Goal: Task Accomplishment & Management: Manage account settings

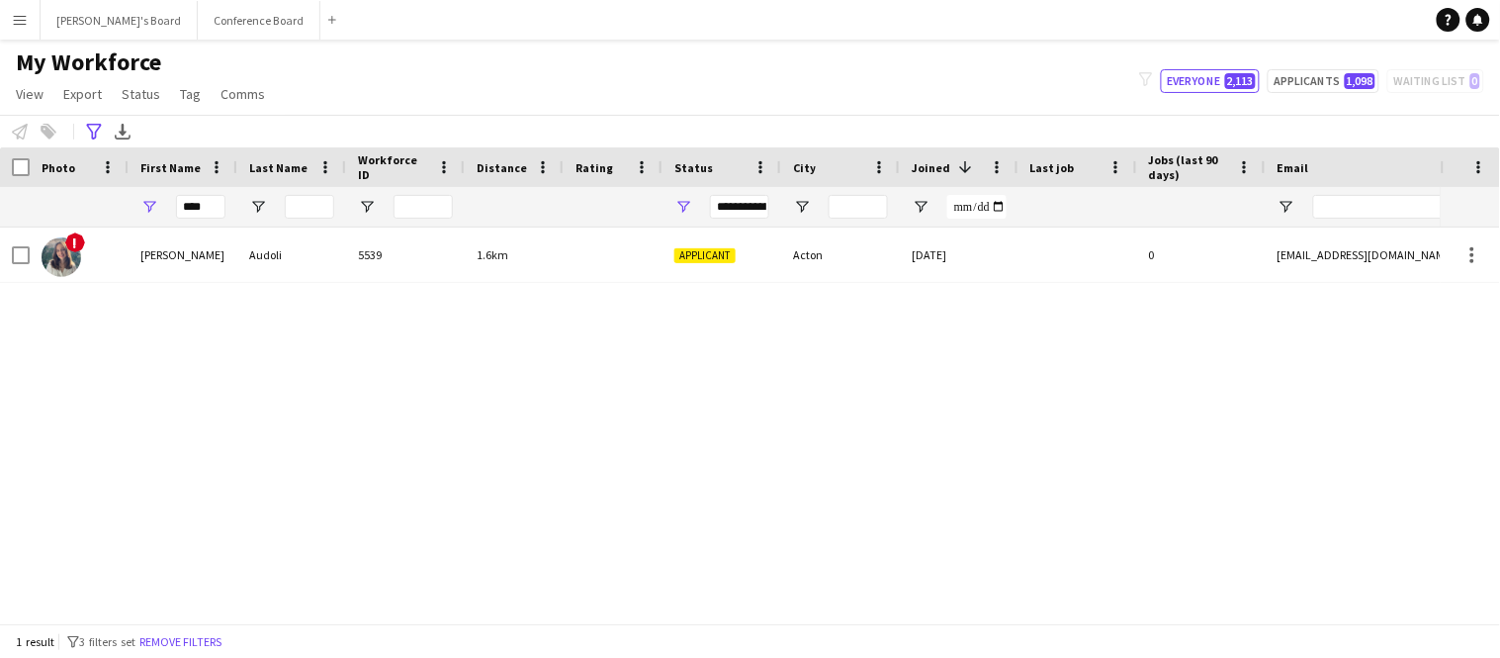
click at [24, 18] on app-icon "Menu" at bounding box center [20, 20] width 16 height 16
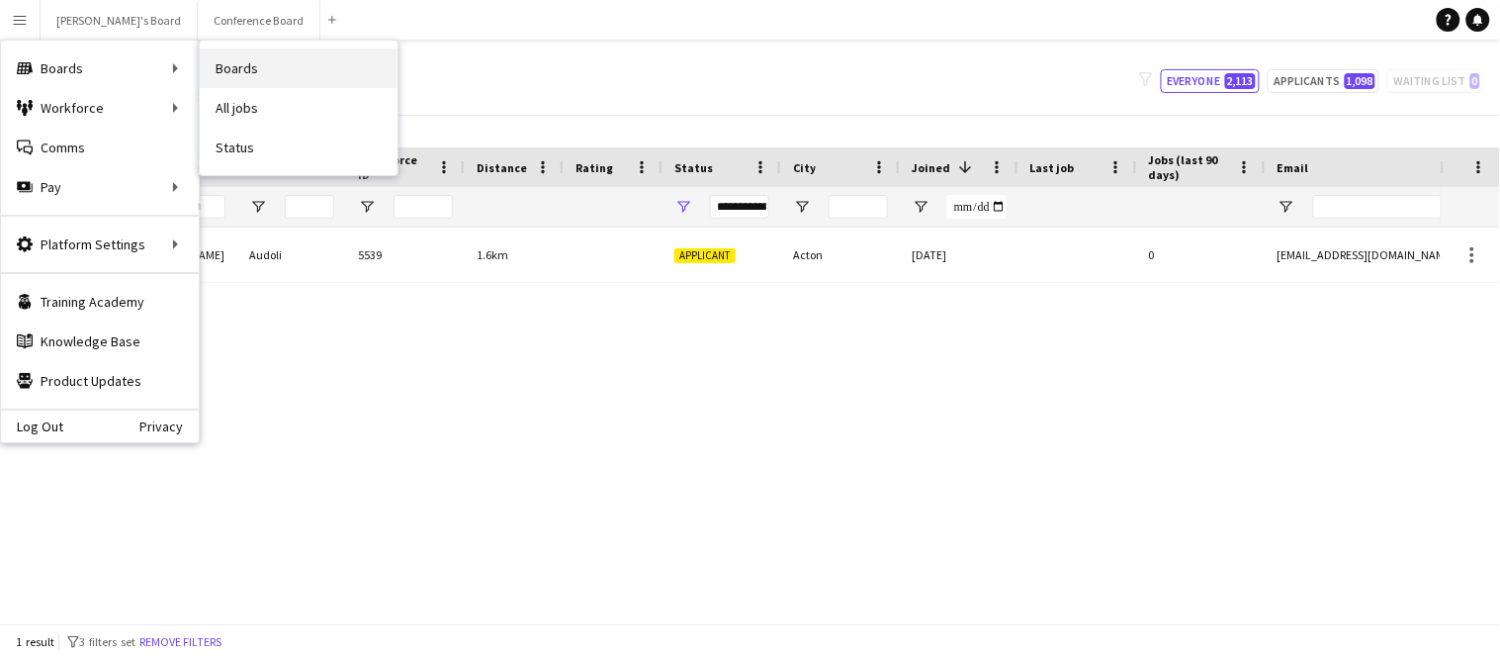
click at [329, 84] on link "Boards" at bounding box center [299, 68] width 198 height 40
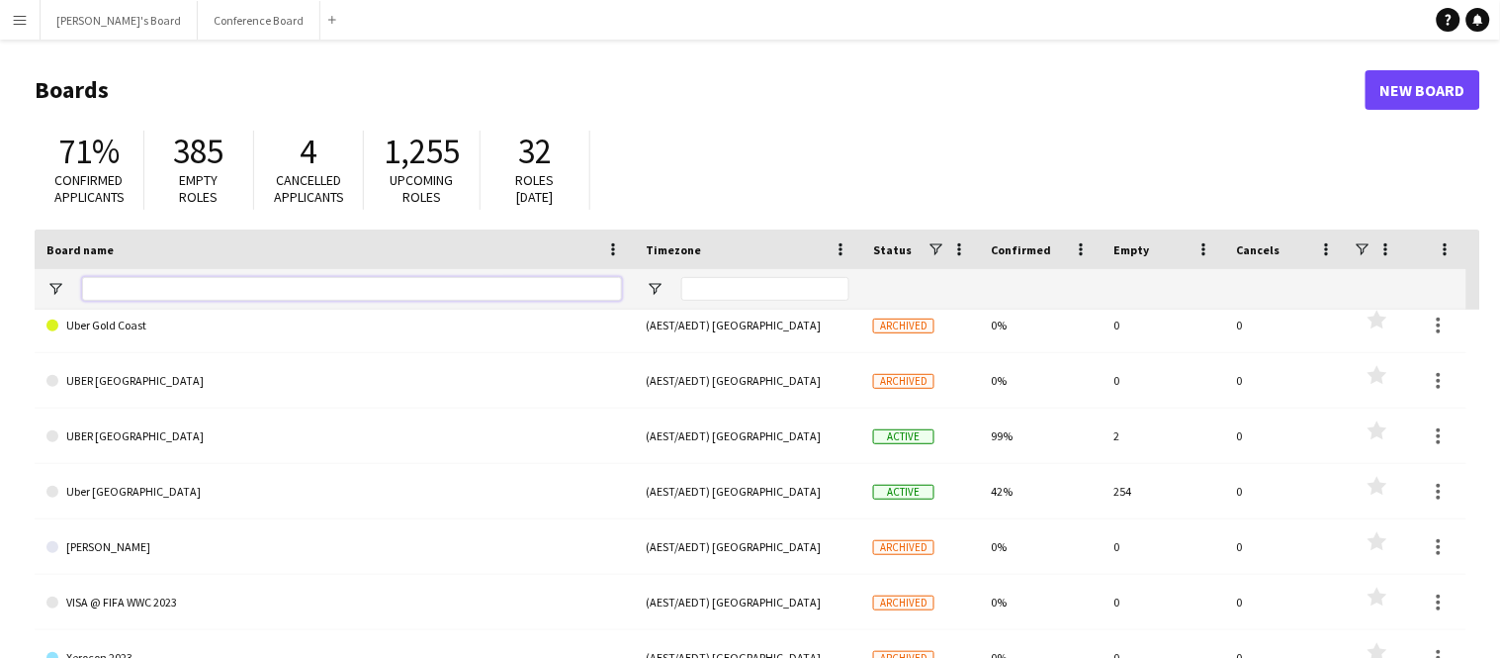
click at [122, 282] on input "Board name Filter Input" at bounding box center [352, 289] width 540 height 24
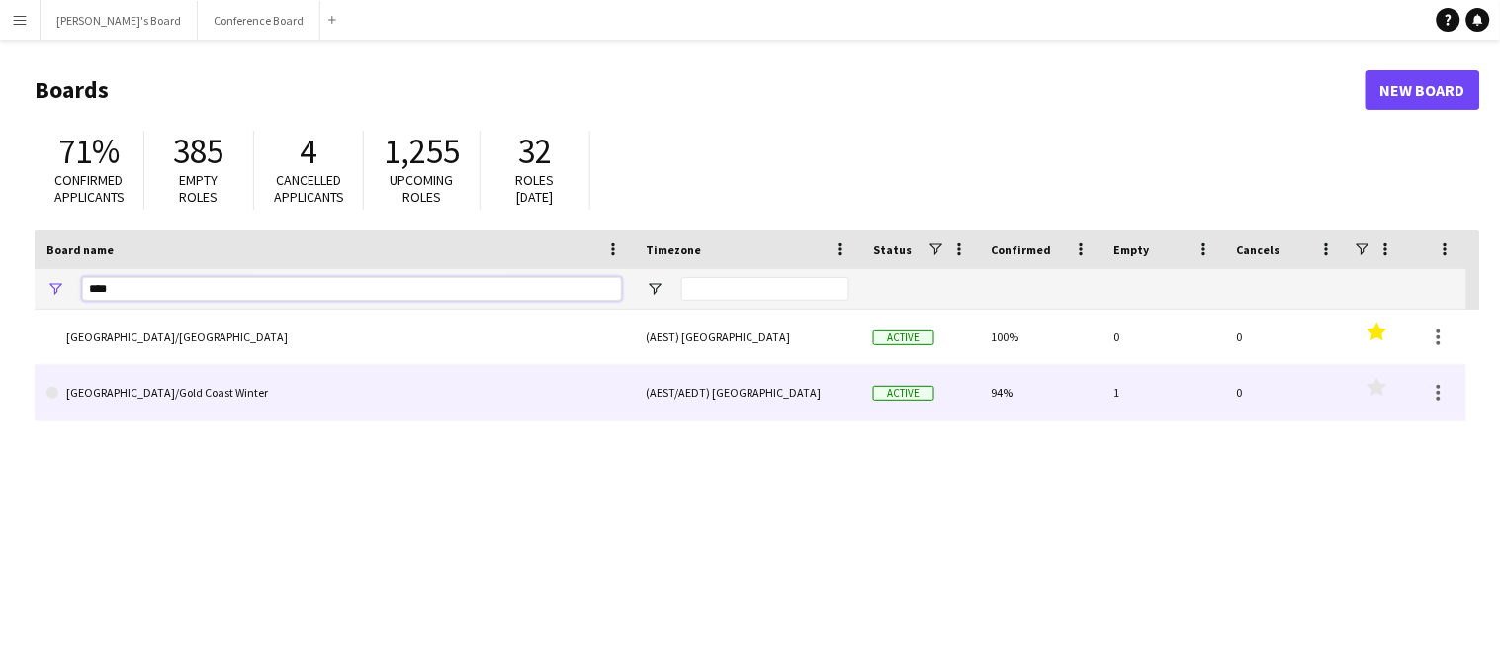
type input "****"
click at [181, 406] on link "[GEOGRAPHIC_DATA]/Gold Coast Winter" at bounding box center [333, 392] width 575 height 55
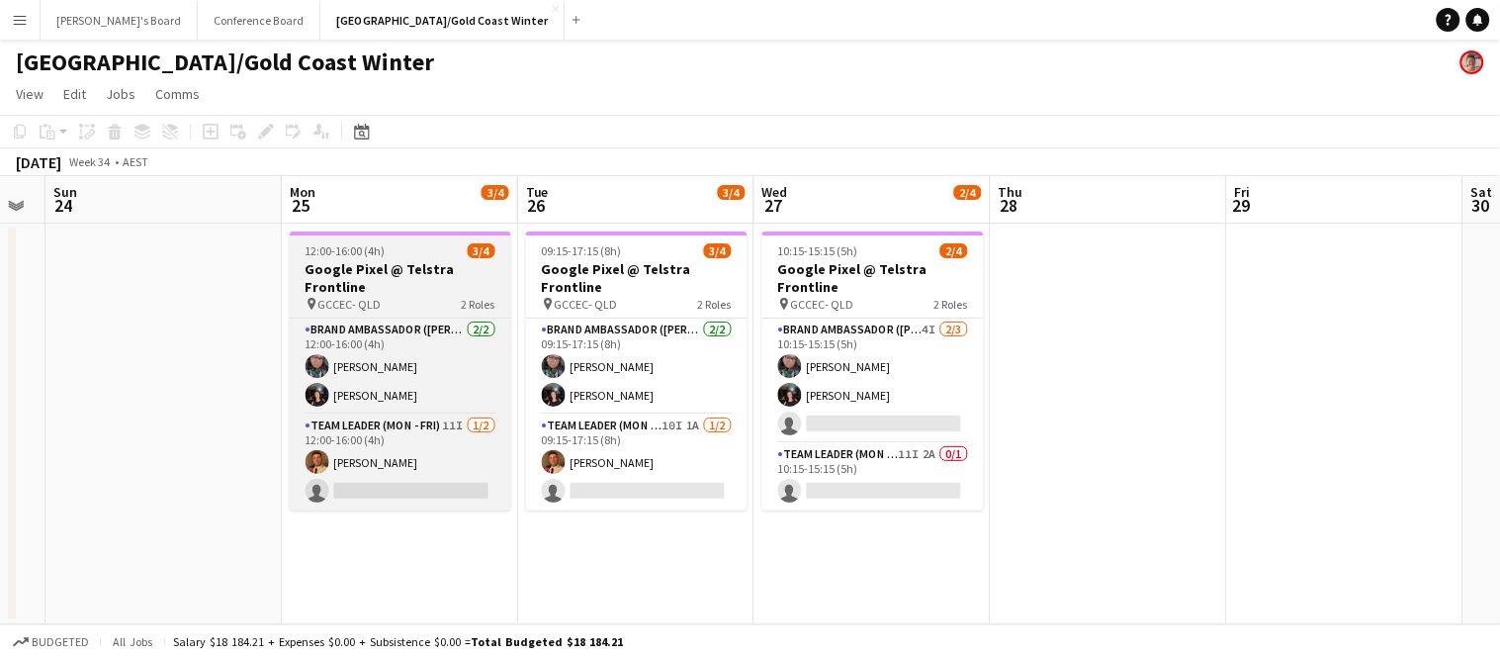
click at [326, 271] on h3 "Google Pixel @ Telstra Frontline" at bounding box center [400, 278] width 221 height 36
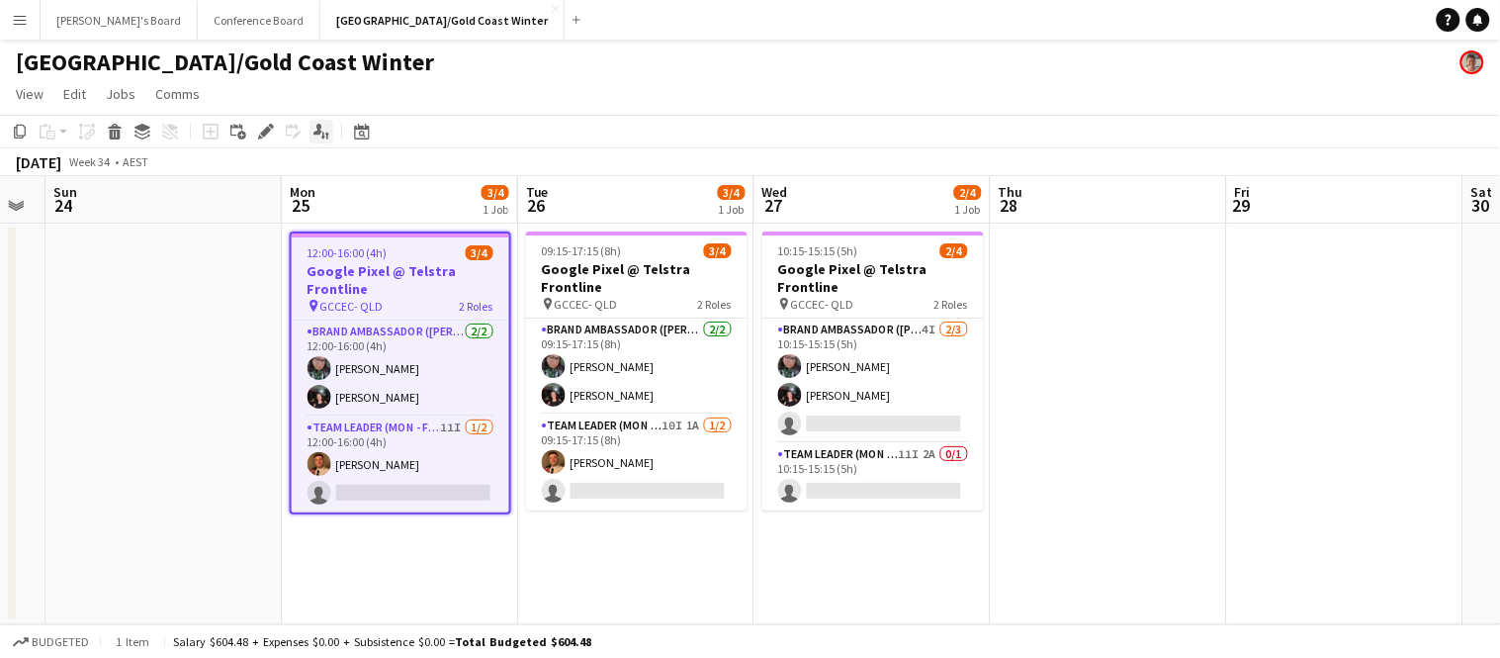
click at [313, 129] on icon "Applicants" at bounding box center [321, 132] width 16 height 16
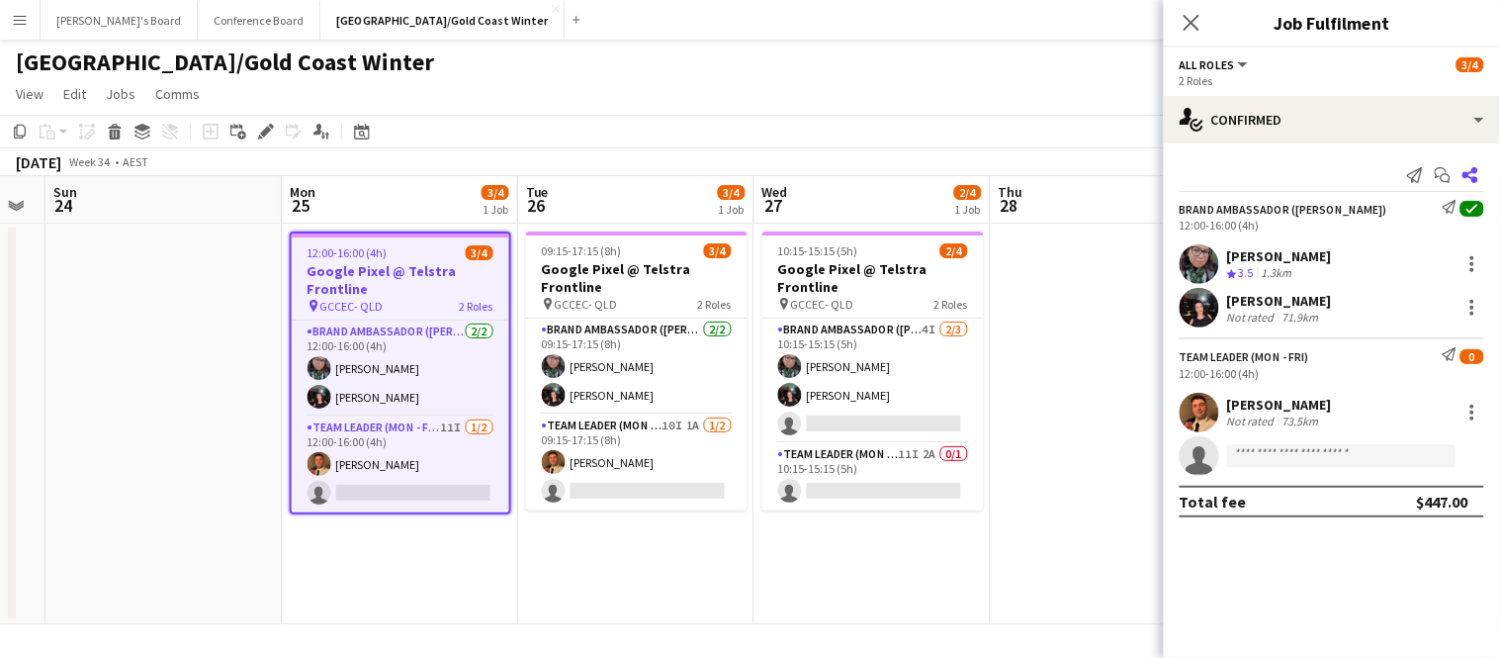
click at [1468, 169] on icon "Share" at bounding box center [1470, 175] width 16 height 16
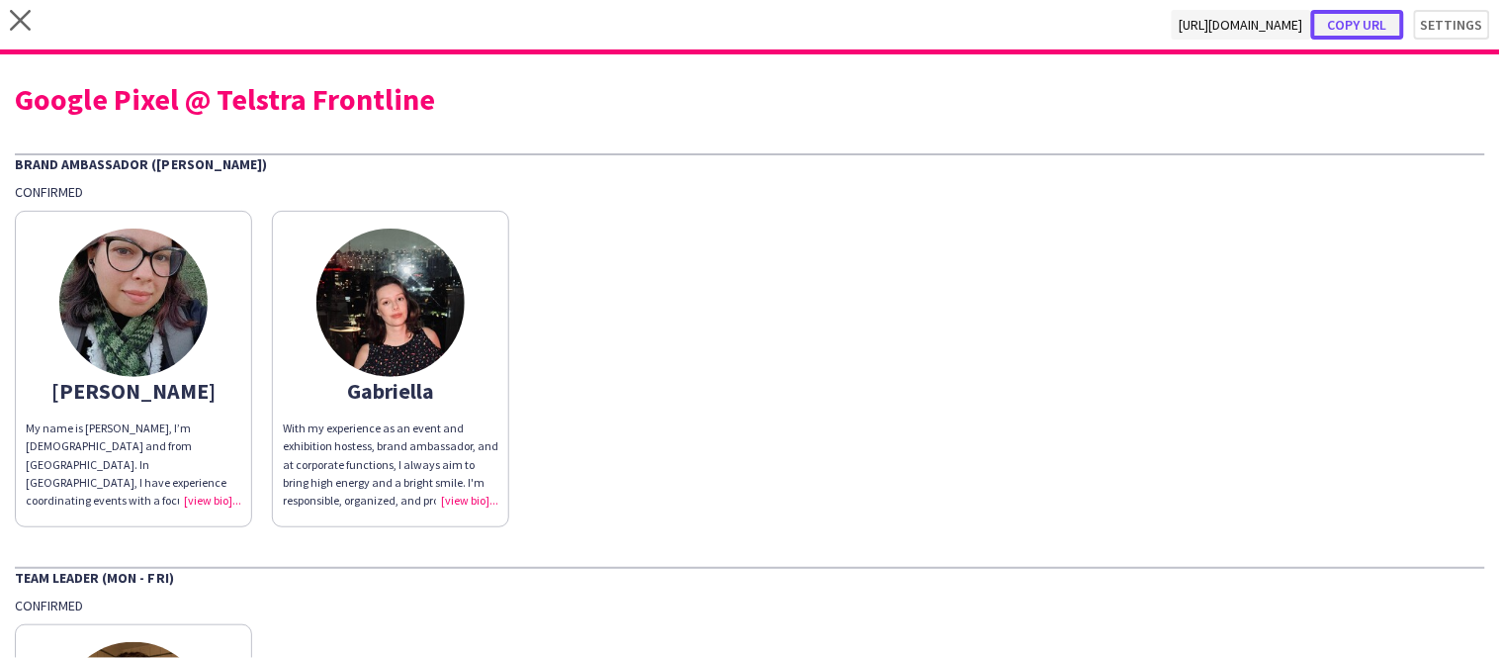
click at [1392, 18] on button "Copy url" at bounding box center [1357, 25] width 93 height 30
click at [1363, 36] on button "Copy url" at bounding box center [1357, 25] width 93 height 30
click at [1358, 24] on button "Copy url" at bounding box center [1357, 25] width 93 height 30
click at [388, 97] on div "Google Pixel @ Telstra Frontline" at bounding box center [750, 99] width 1470 height 30
drag, startPoint x: 428, startPoint y: 106, endPoint x: 0, endPoint y: 62, distance: 430.4
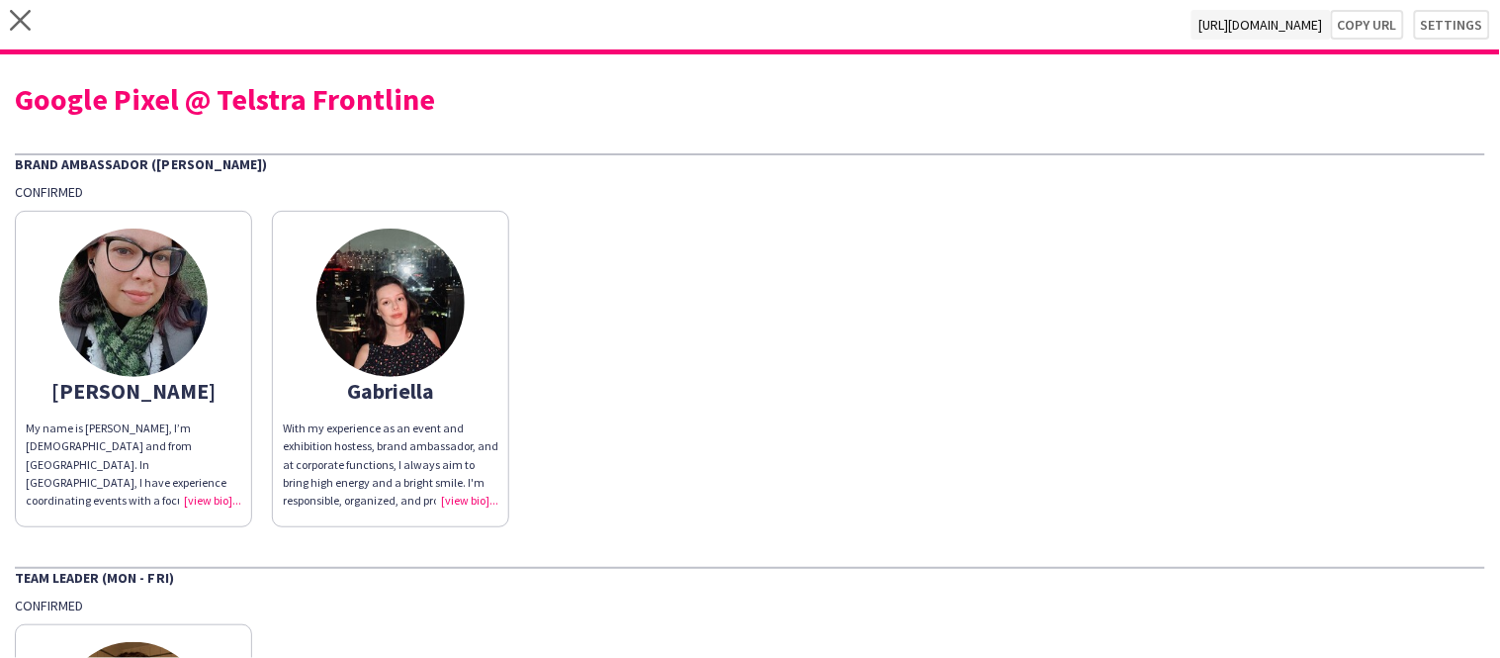
click at [0, 62] on div "Google Pixel @ Telstra Frontline Brand Ambassador (Mon - Fri) Confirmed [PERSON…" at bounding box center [750, 504] width 1500 height 901
click at [89, 104] on div "Google Pixel @ Telstra Frontline" at bounding box center [750, 99] width 1470 height 30
drag, startPoint x: 429, startPoint y: 105, endPoint x: 0, endPoint y: -5, distance: 443.0
click at [0, 0] on html "close [URL][DOMAIN_NAME] Copy url Settings Google Pixel @ Telstra Frontline Bra…" at bounding box center [750, 329] width 1500 height 658
copy app-share-pages "[URL][DOMAIN_NAME] Copy url Settings Google Pixel @ Telstra Frontline"
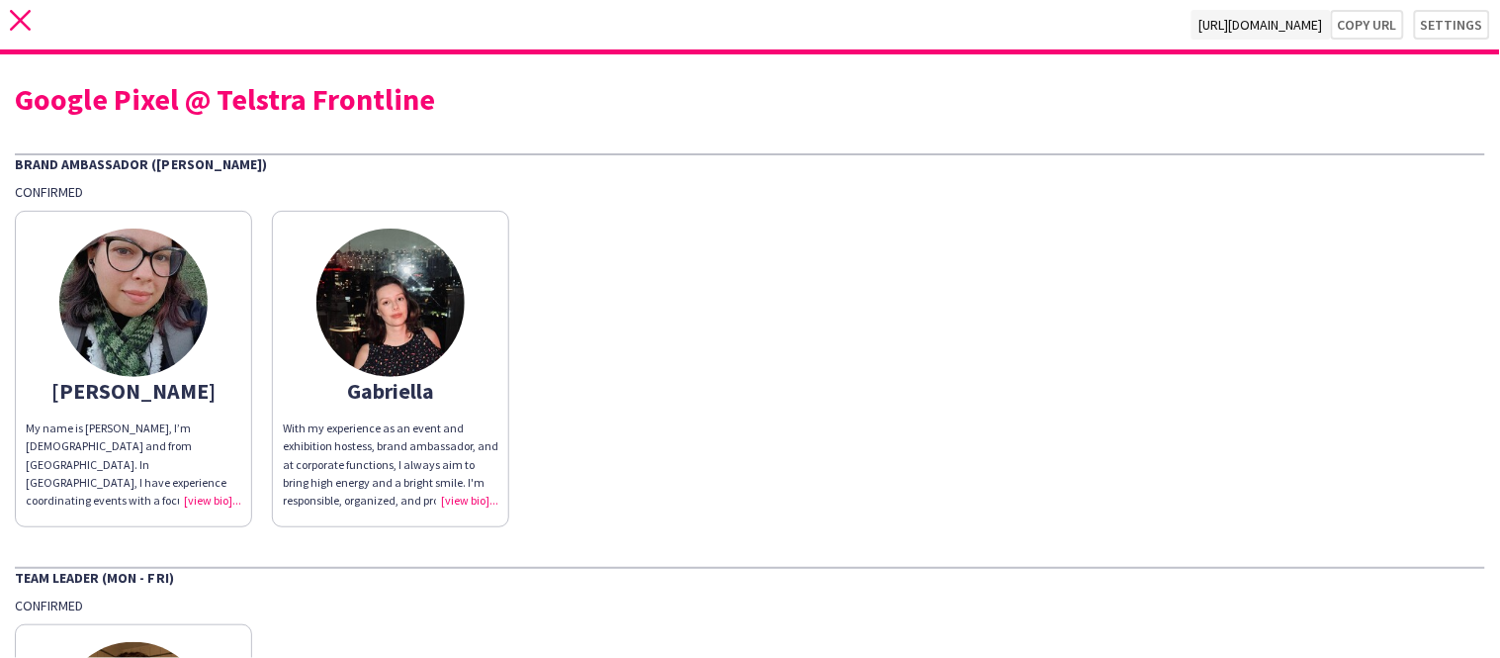
click at [24, 11] on icon "close" at bounding box center [20, 20] width 21 height 21
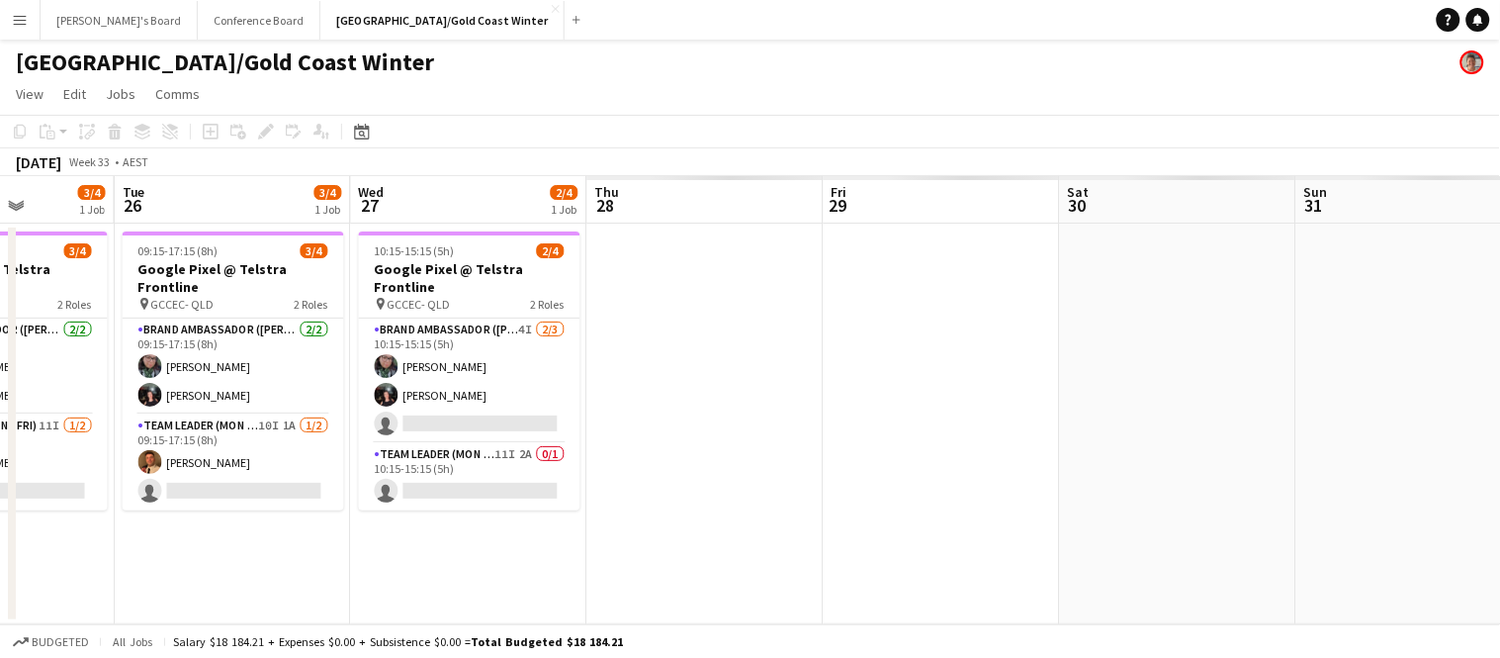
scroll to position [0, 596]
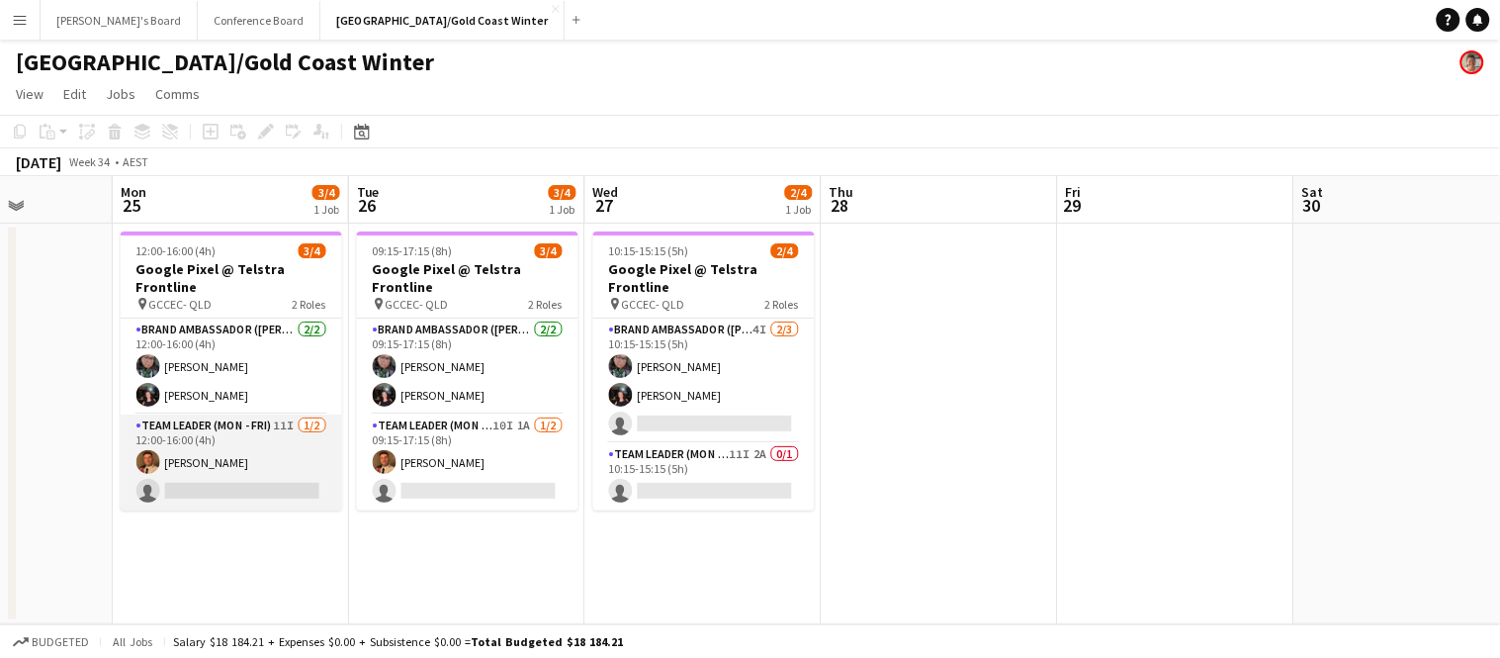
click at [185, 445] on app-card-role "Team Leader (Mon - Fri) 11I [DATE] 12:00-16:00 (4h) [PERSON_NAME] single-neutra…" at bounding box center [231, 462] width 221 height 96
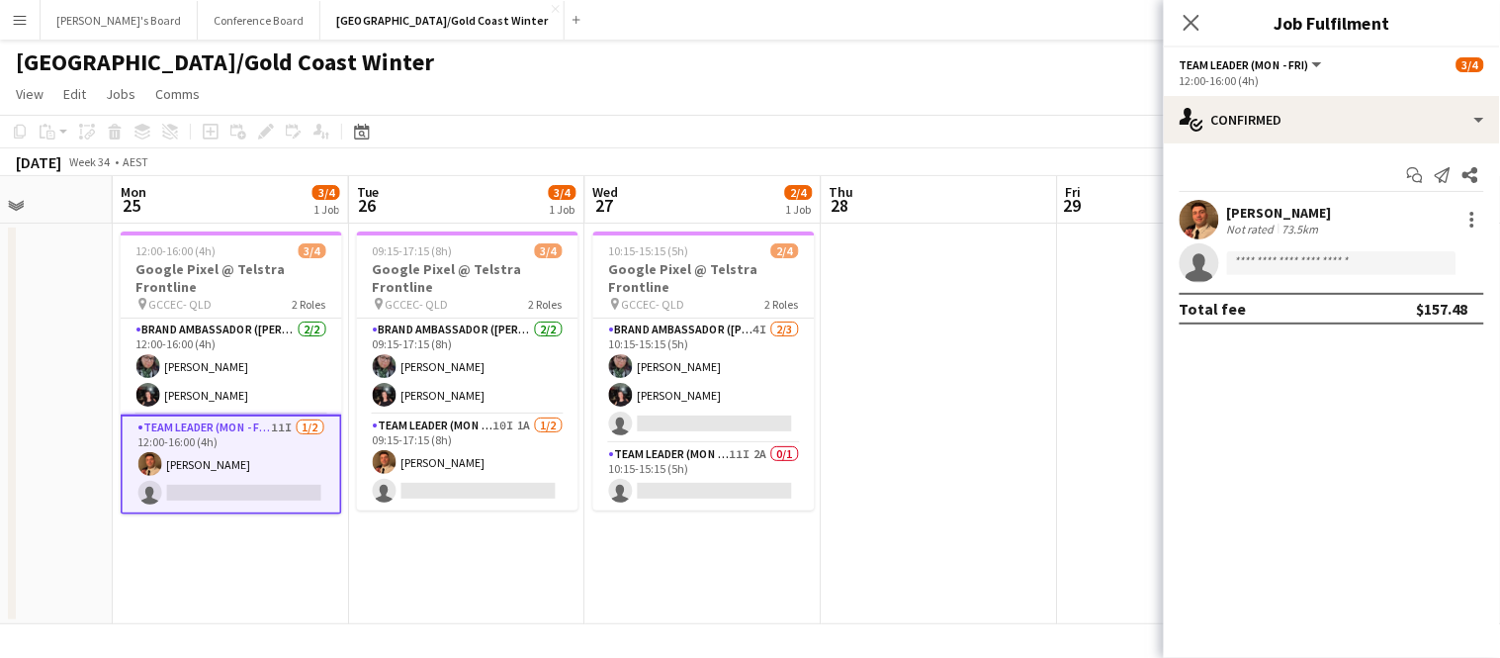
click at [1279, 221] on div "73.5km" at bounding box center [1301, 228] width 44 height 15
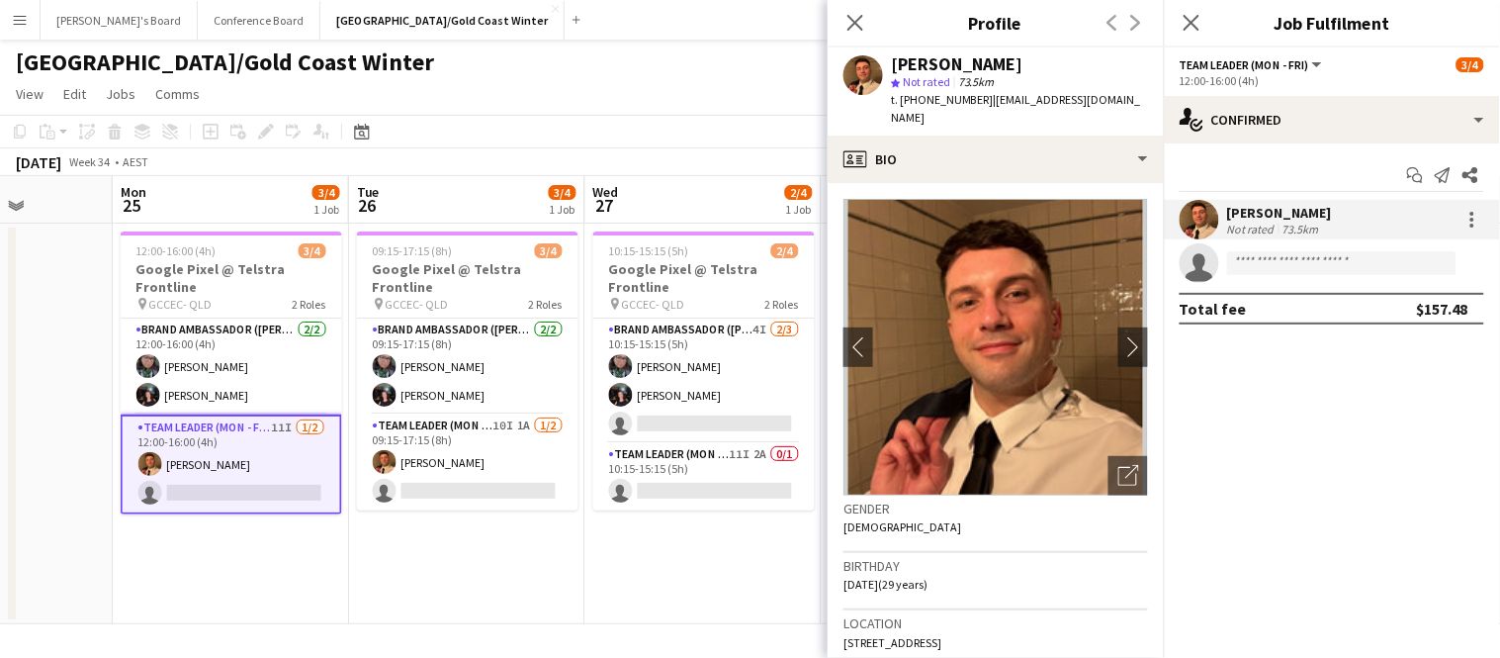
click at [954, 95] on span "t. [PHONE_NUMBER]" at bounding box center [942, 99] width 103 height 15
copy span "61478324781"
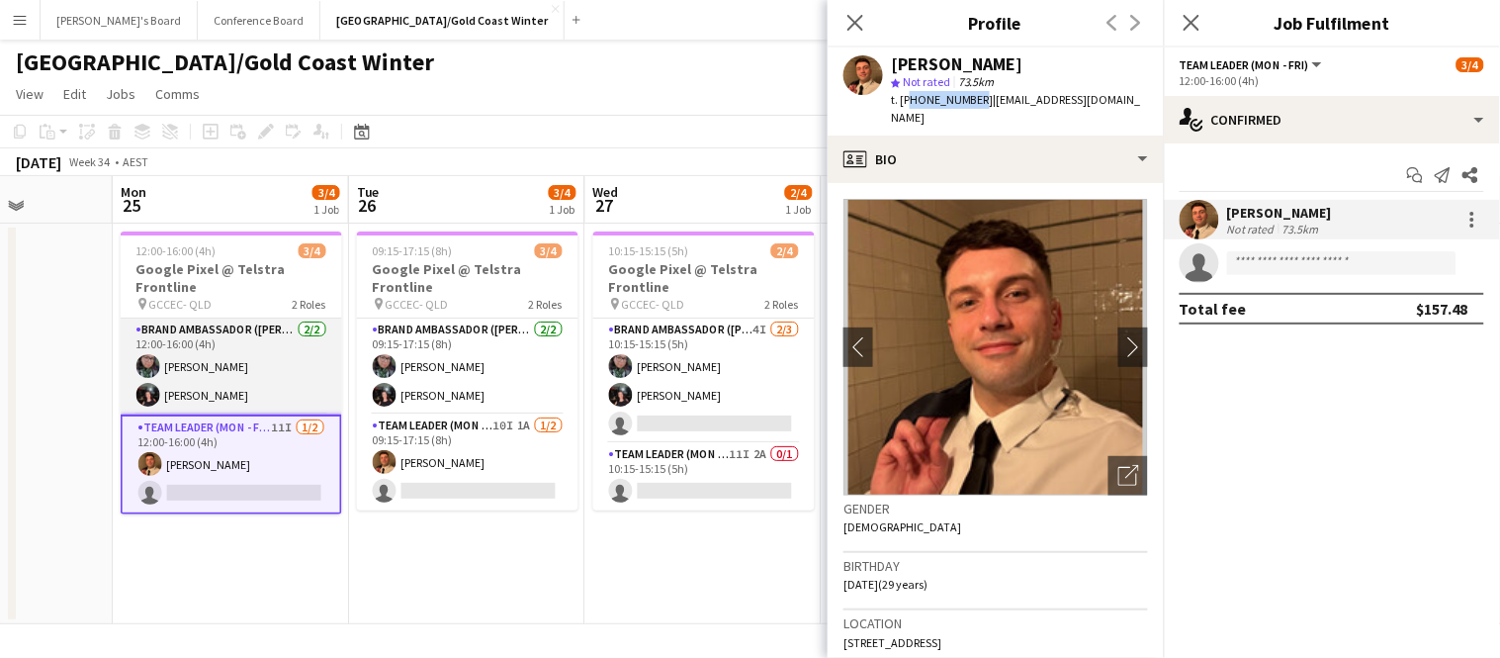
click at [139, 357] on app-user-avatar at bounding box center [148, 366] width 24 height 24
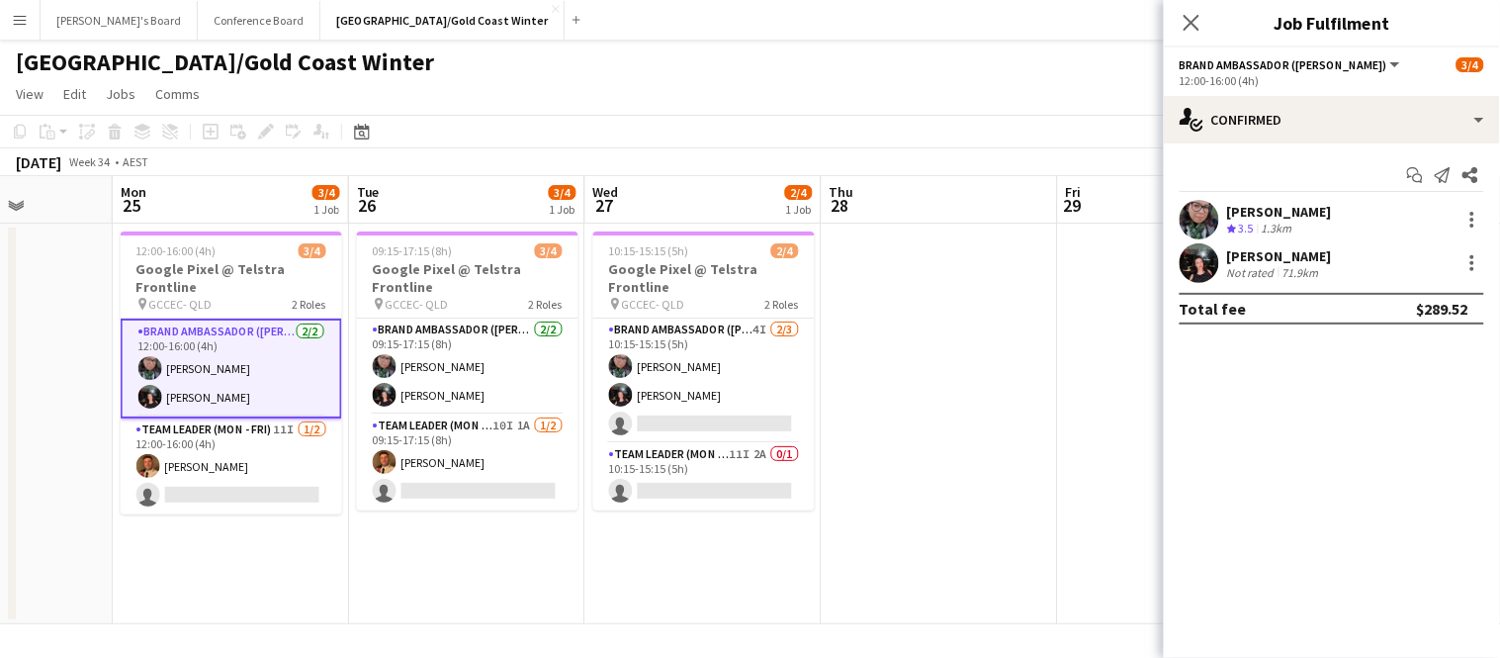
click at [1241, 217] on div "[PERSON_NAME]" at bounding box center [1279, 212] width 105 height 18
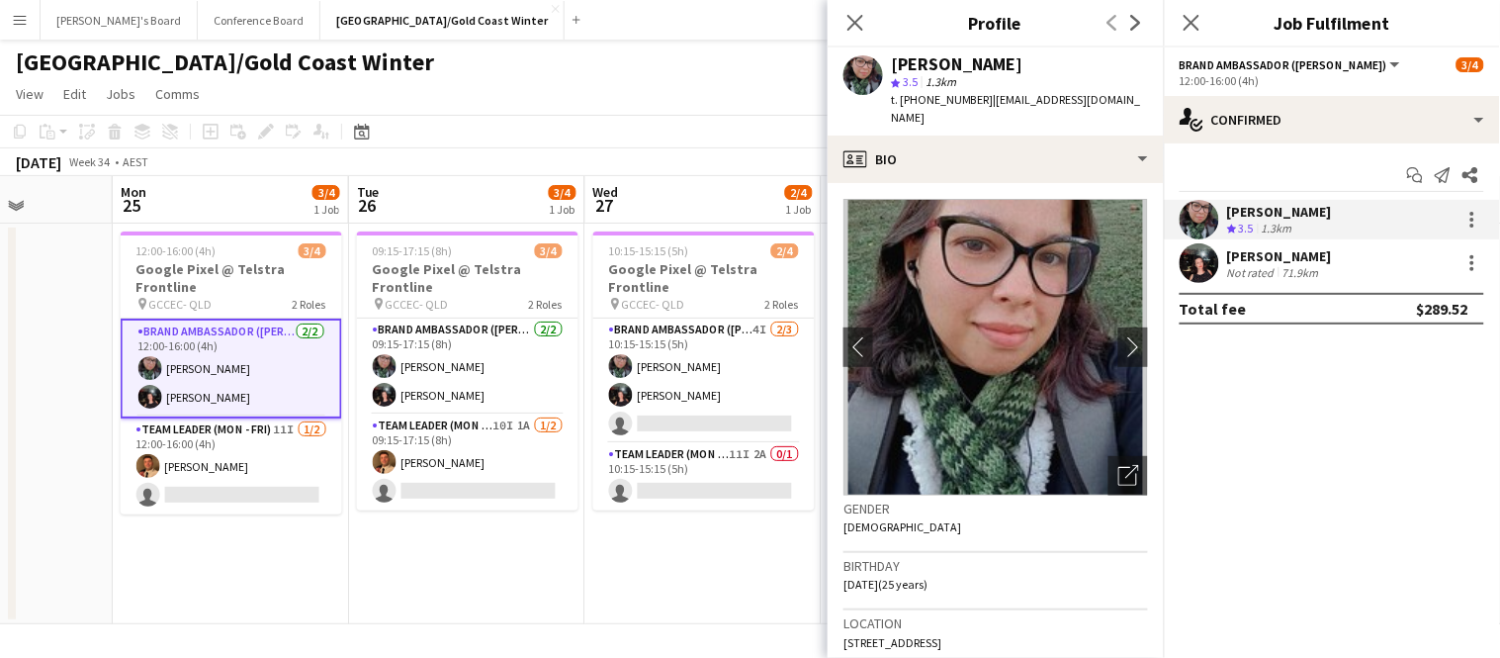
click at [940, 102] on span "t. [PHONE_NUMBER]" at bounding box center [942, 99] width 103 height 15
copy span "610452141396"
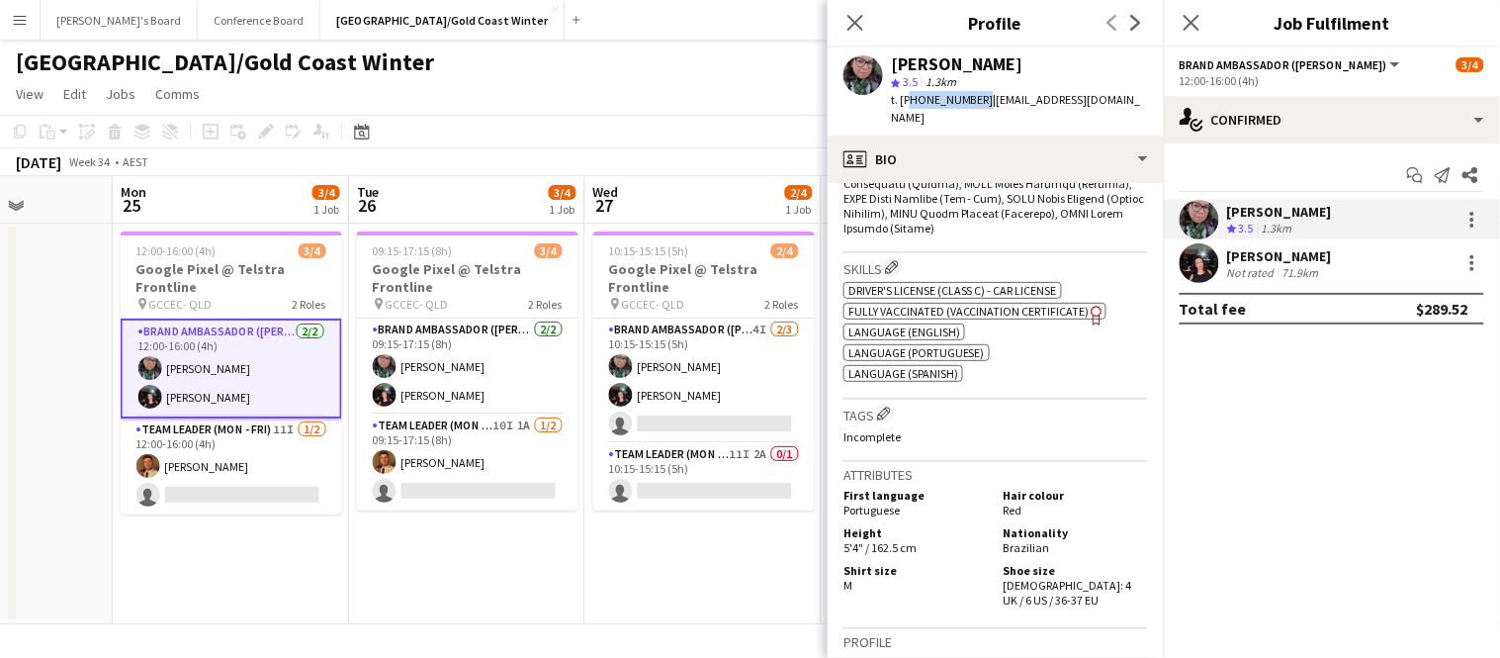
scroll to position [971, 0]
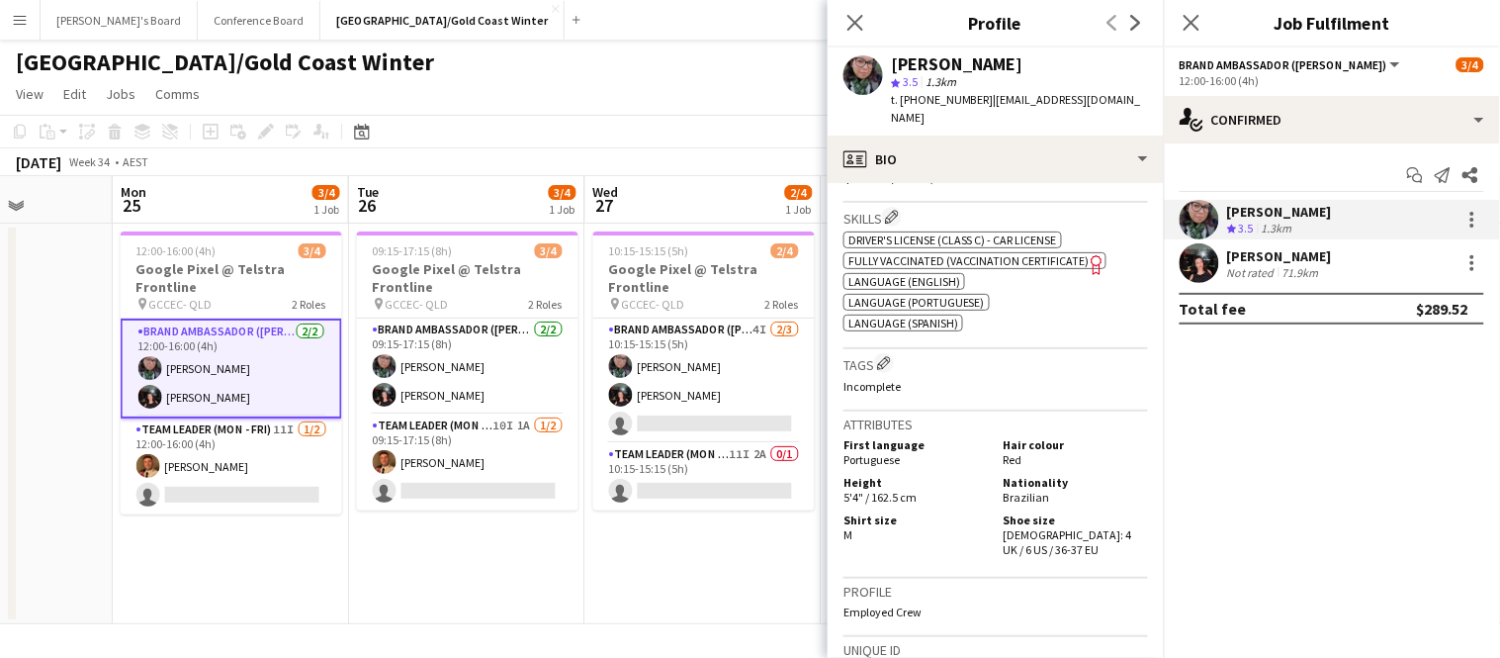
click at [1235, 282] on div "[PERSON_NAME] Not rated 71.9km" at bounding box center [1332, 263] width 336 height 40
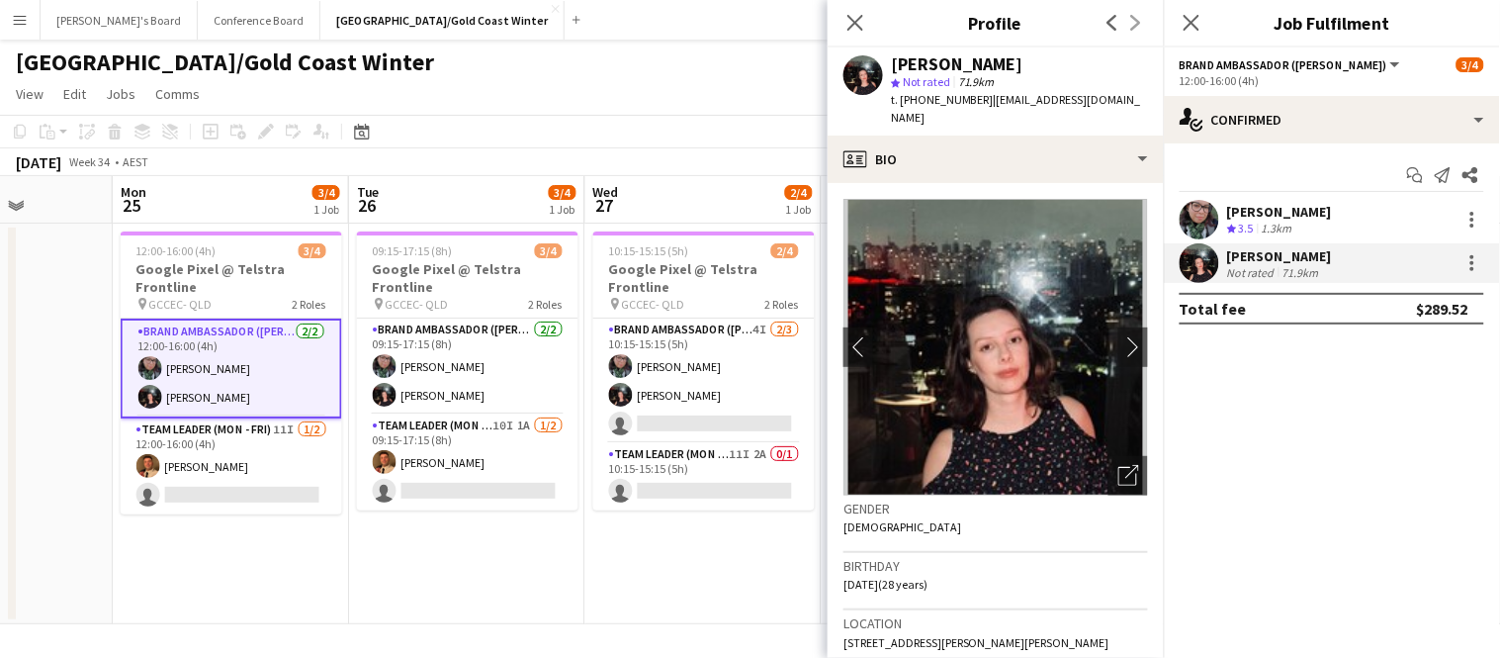
click at [930, 98] on span "t. [PHONE_NUMBER]" at bounding box center [942, 99] width 103 height 15
copy span "[CREDIT_CARD_NUMBER]"
click at [930, 98] on span "t. [PHONE_NUMBER]" at bounding box center [942, 99] width 103 height 15
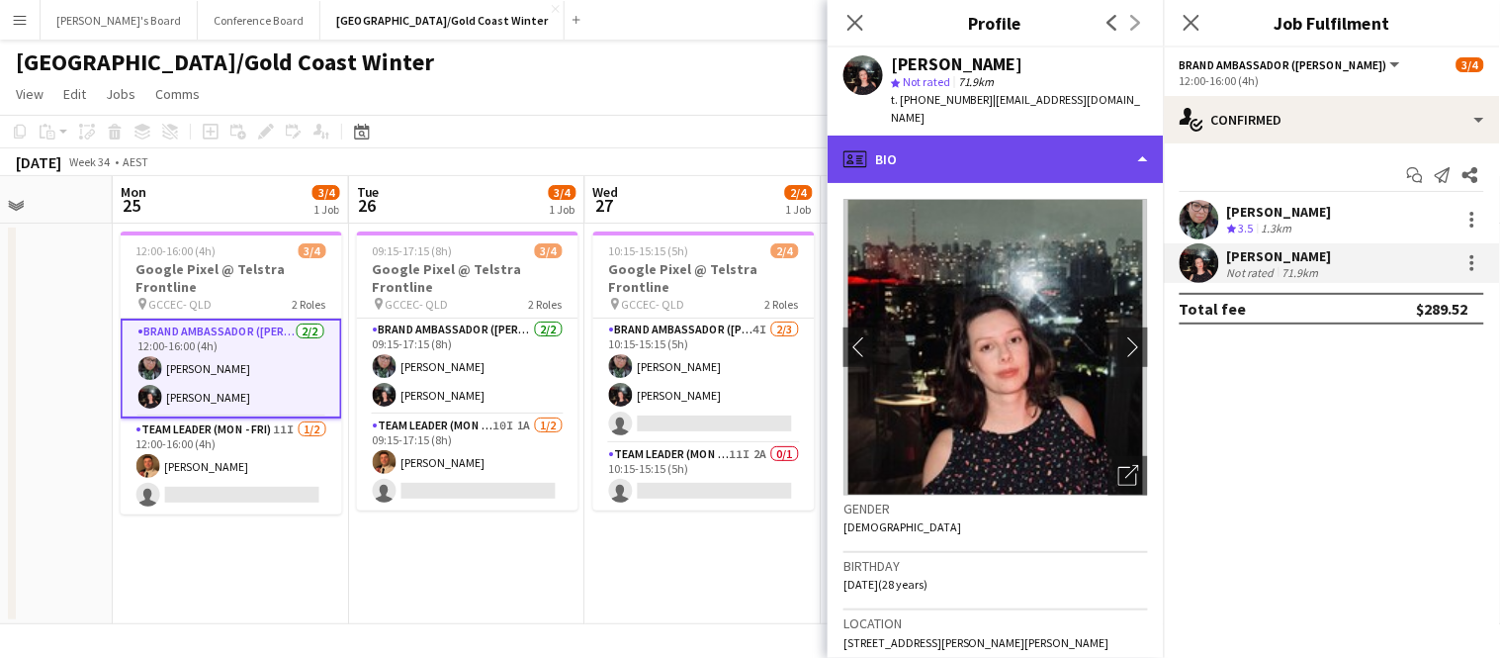
click at [1021, 154] on div "profile Bio" at bounding box center [996, 158] width 336 height 47
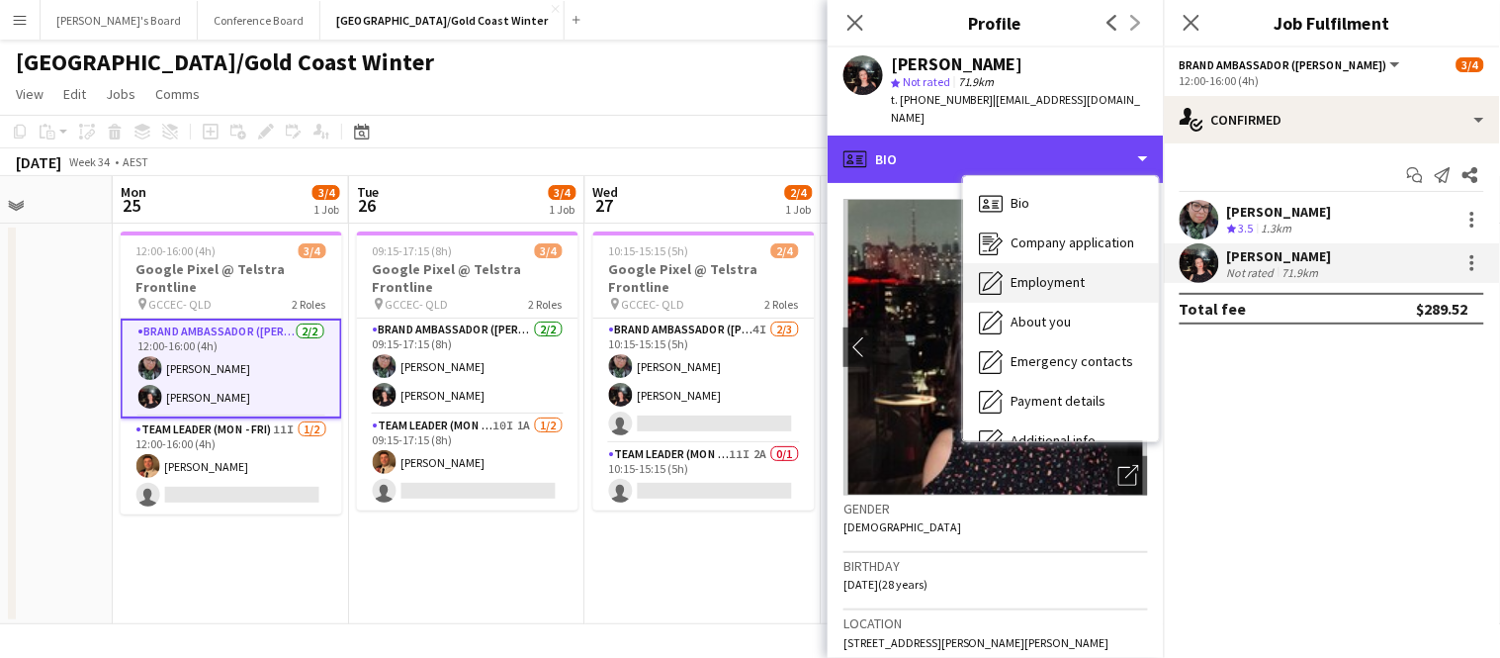
scroll to position [145, 0]
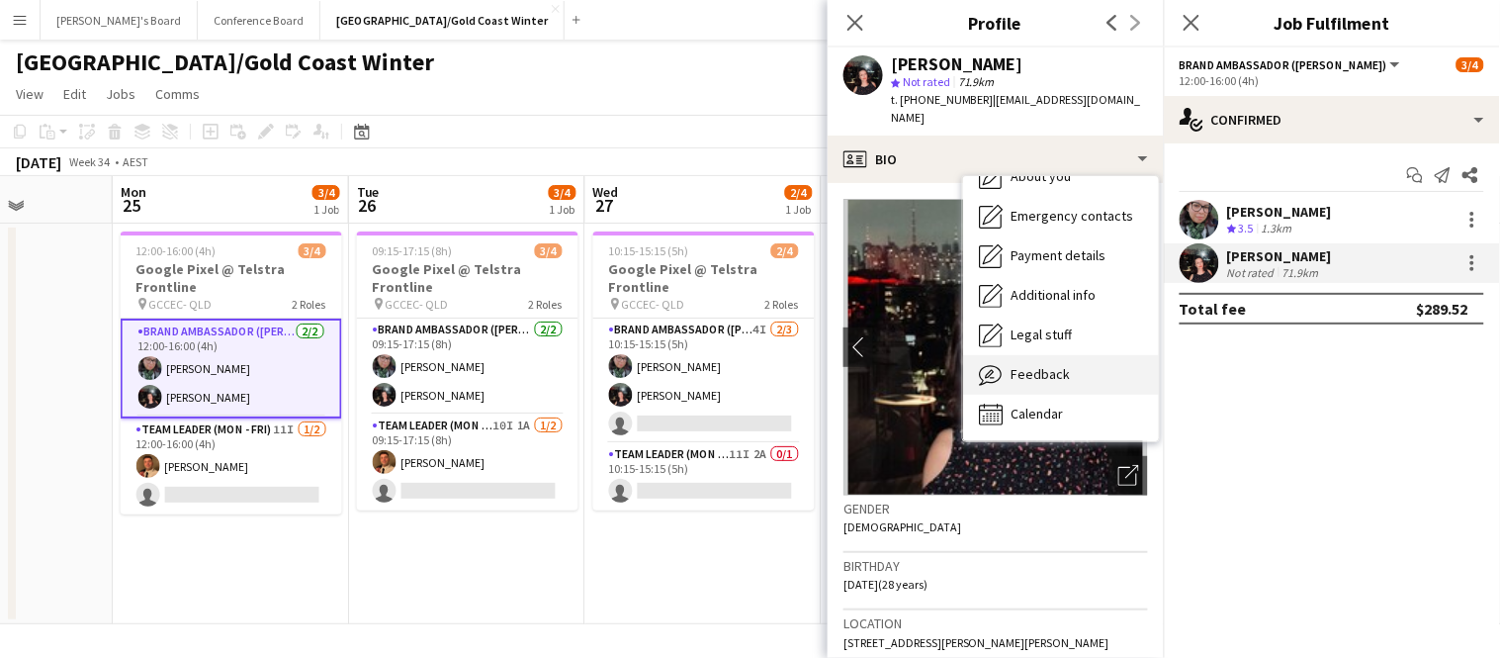
click at [1042, 365] on span "Feedback" at bounding box center [1040, 374] width 59 height 18
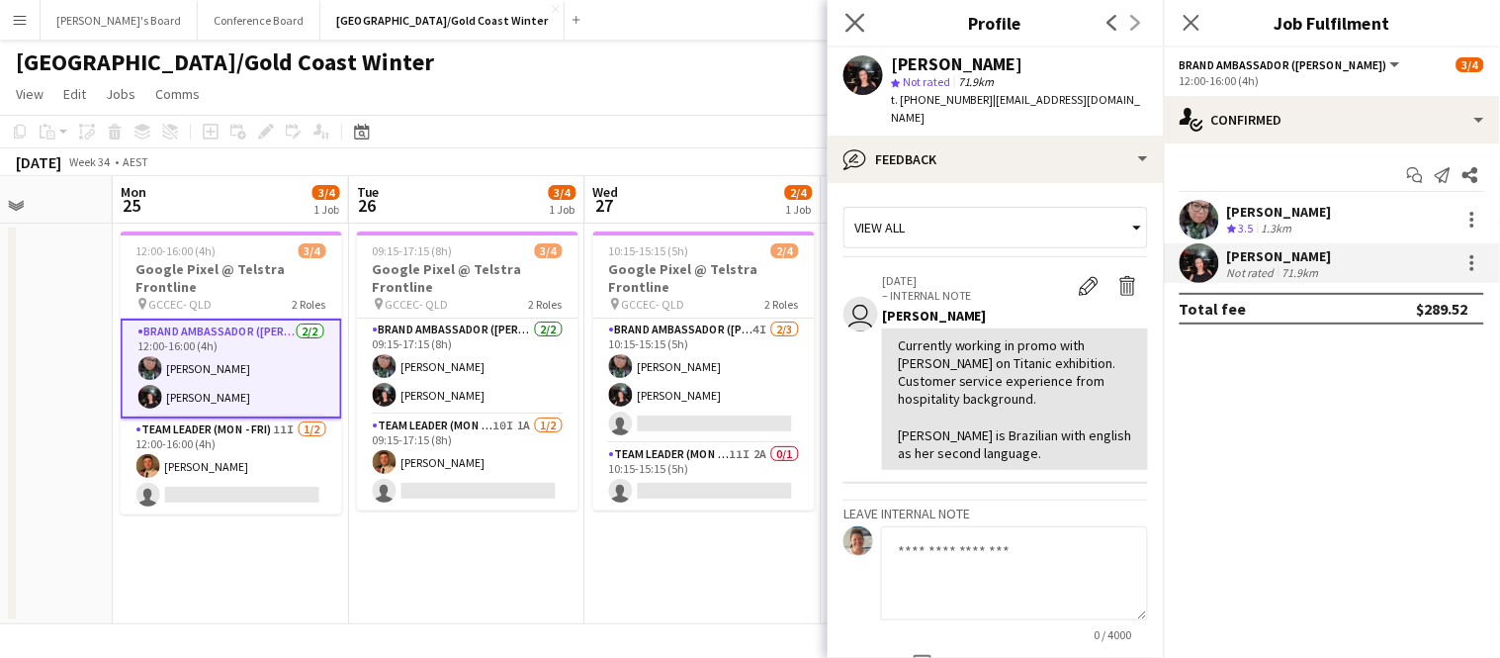
click at [866, 15] on app-icon "Close pop-in" at bounding box center [855, 23] width 29 height 29
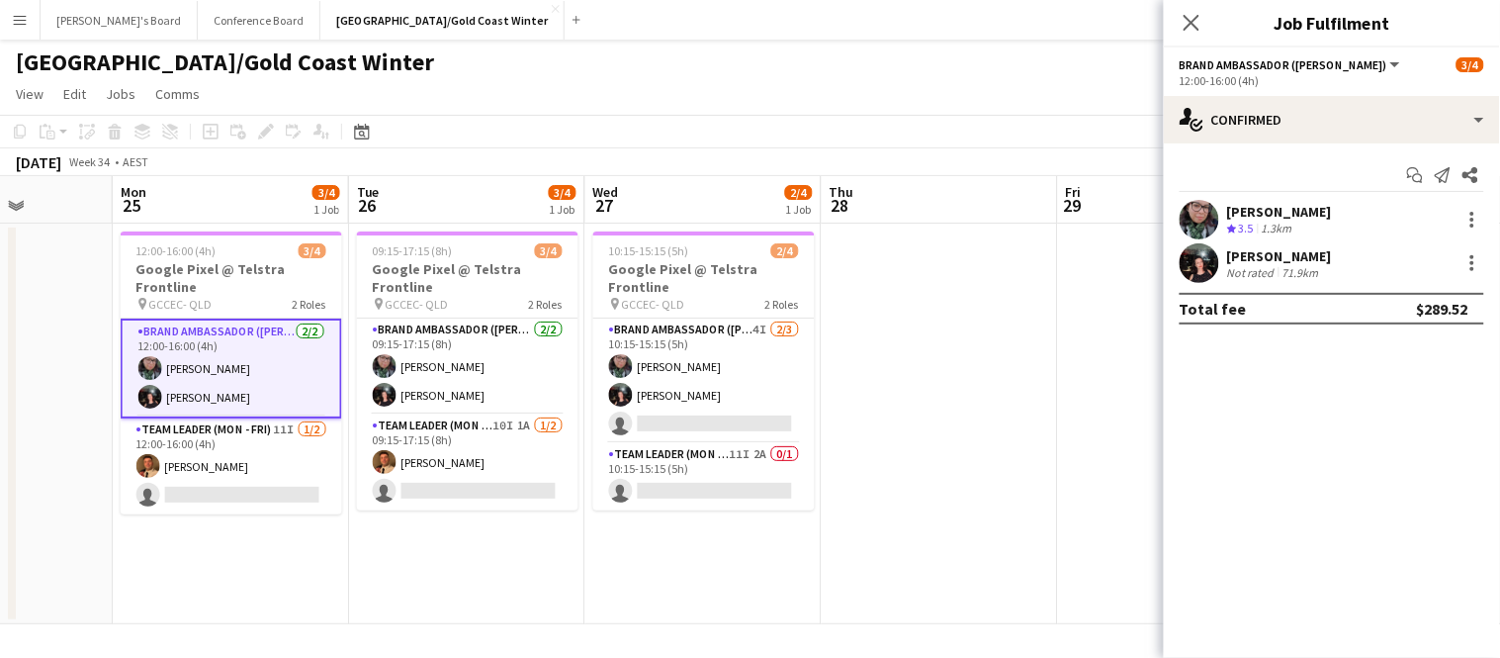
click at [1219, 271] on div at bounding box center [1200, 263] width 40 height 40
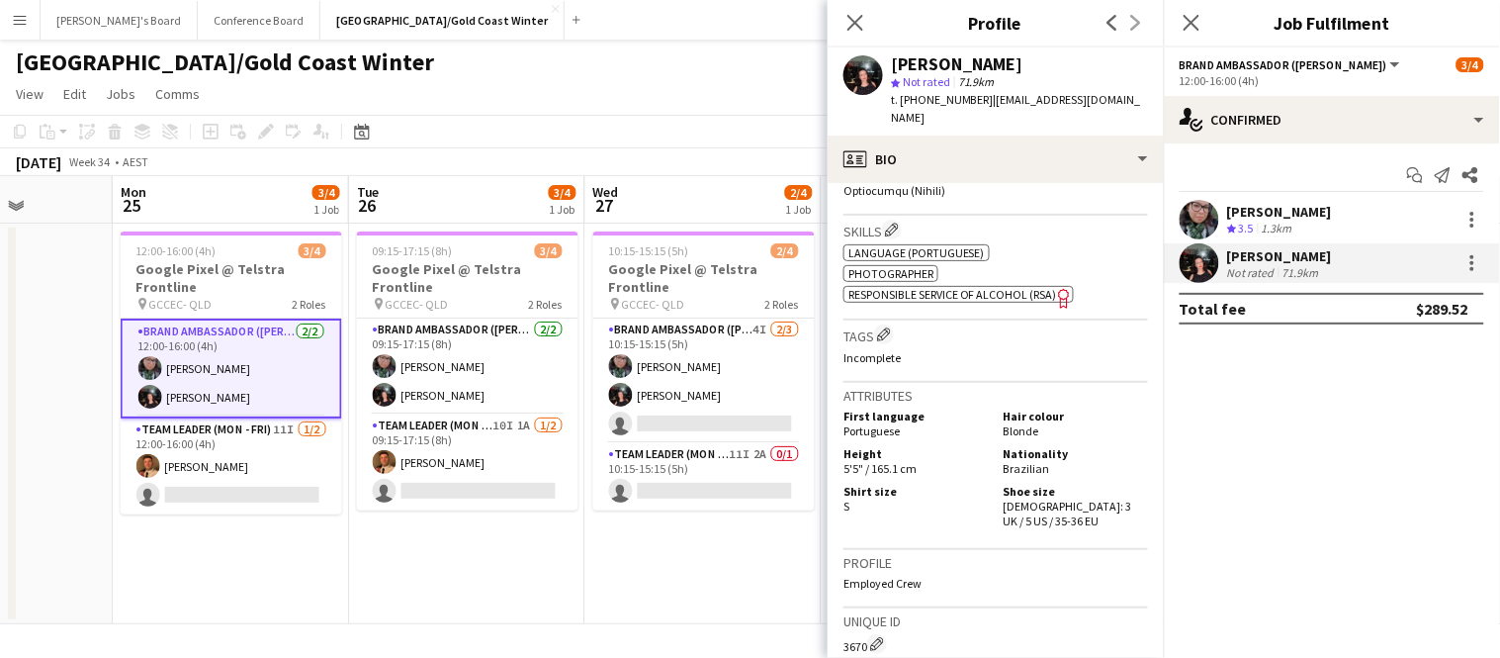
scroll to position [1063, 0]
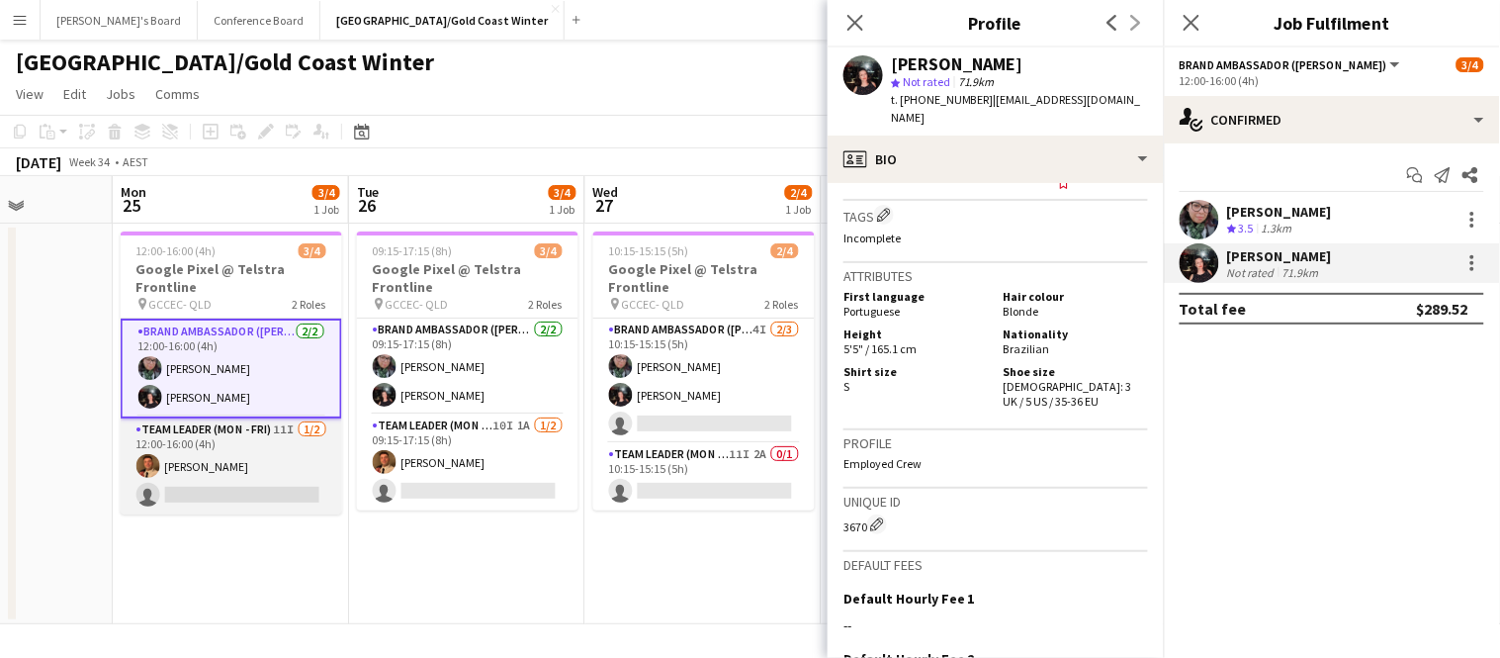
click at [157, 449] on app-card-role "Team Leader (Mon - Fri) 11I [DATE] 12:00-16:00 (4h) [PERSON_NAME] single-neutra…" at bounding box center [231, 466] width 221 height 96
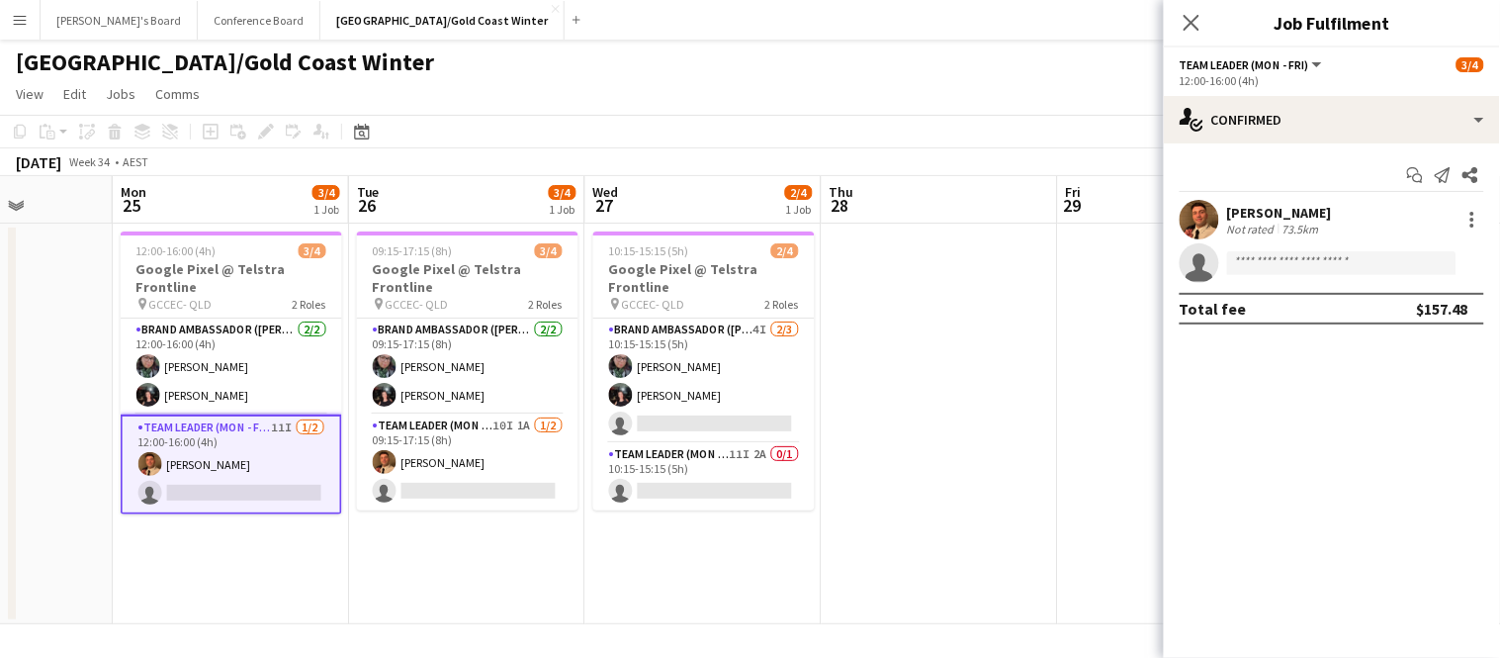
click at [1279, 224] on div "73.5km" at bounding box center [1301, 228] width 44 height 15
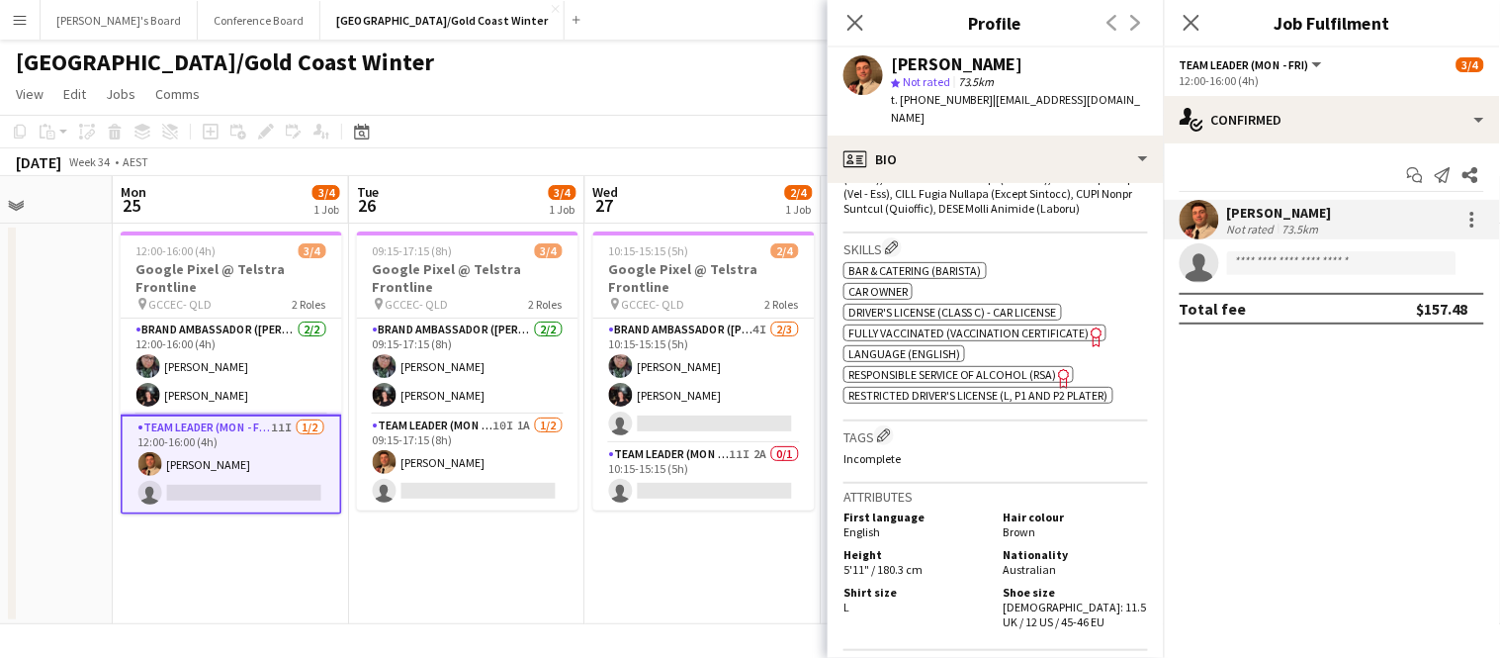
scroll to position [1014, 0]
click at [861, 30] on icon at bounding box center [854, 22] width 19 height 19
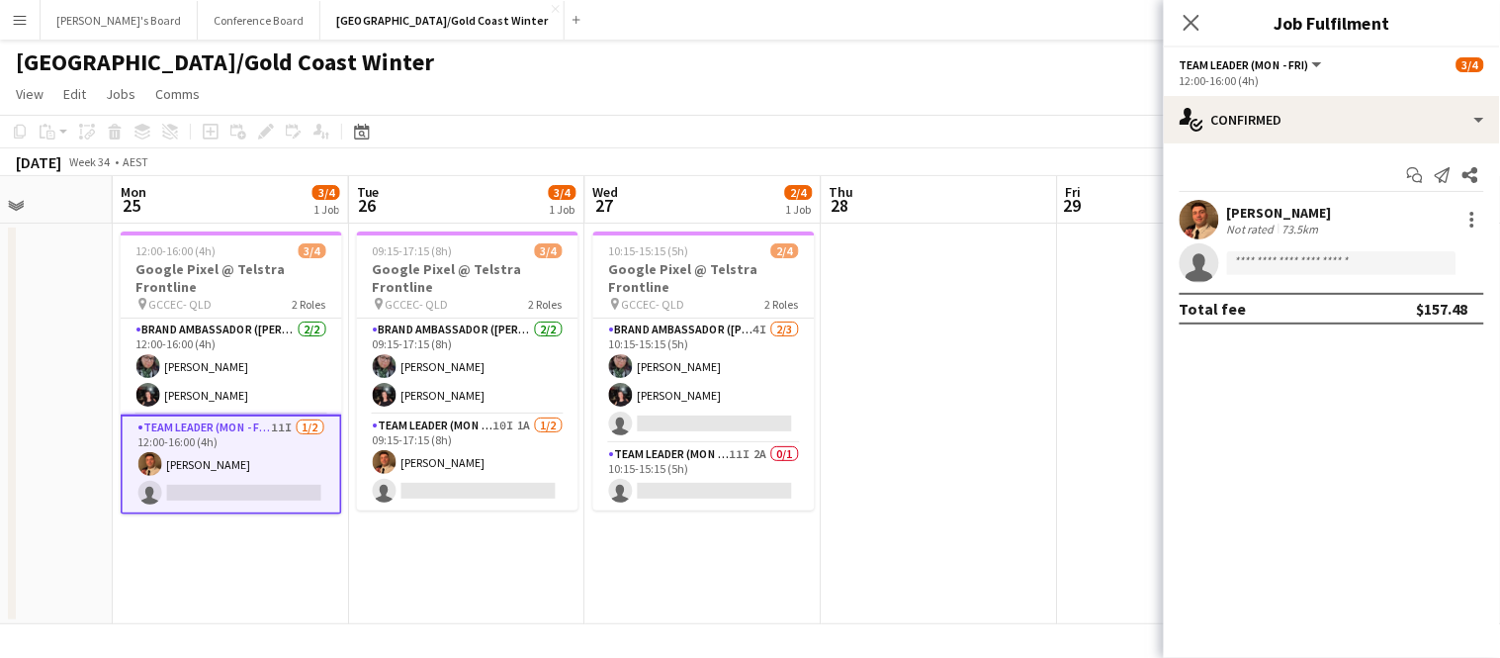
click at [1302, 221] on div "73.5km" at bounding box center [1301, 228] width 44 height 15
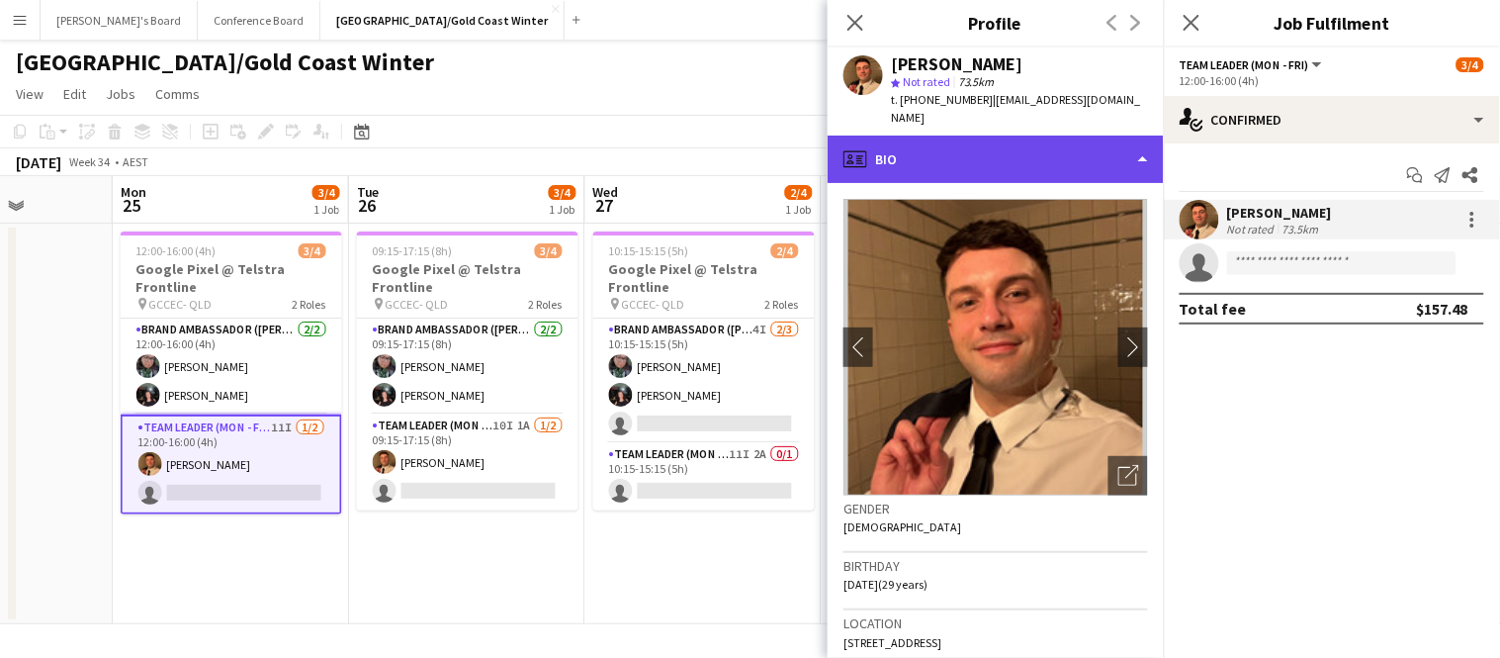
click at [926, 138] on div "profile Bio" at bounding box center [996, 158] width 336 height 47
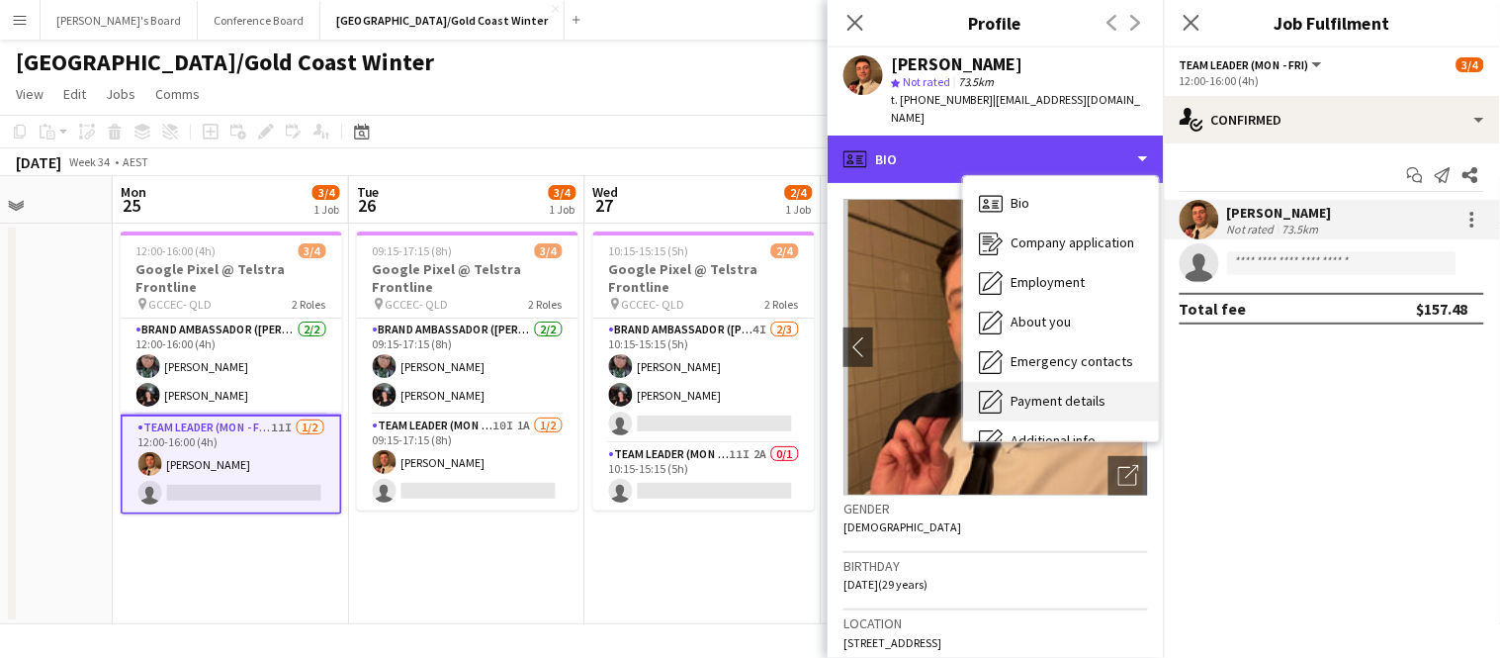
scroll to position [145, 0]
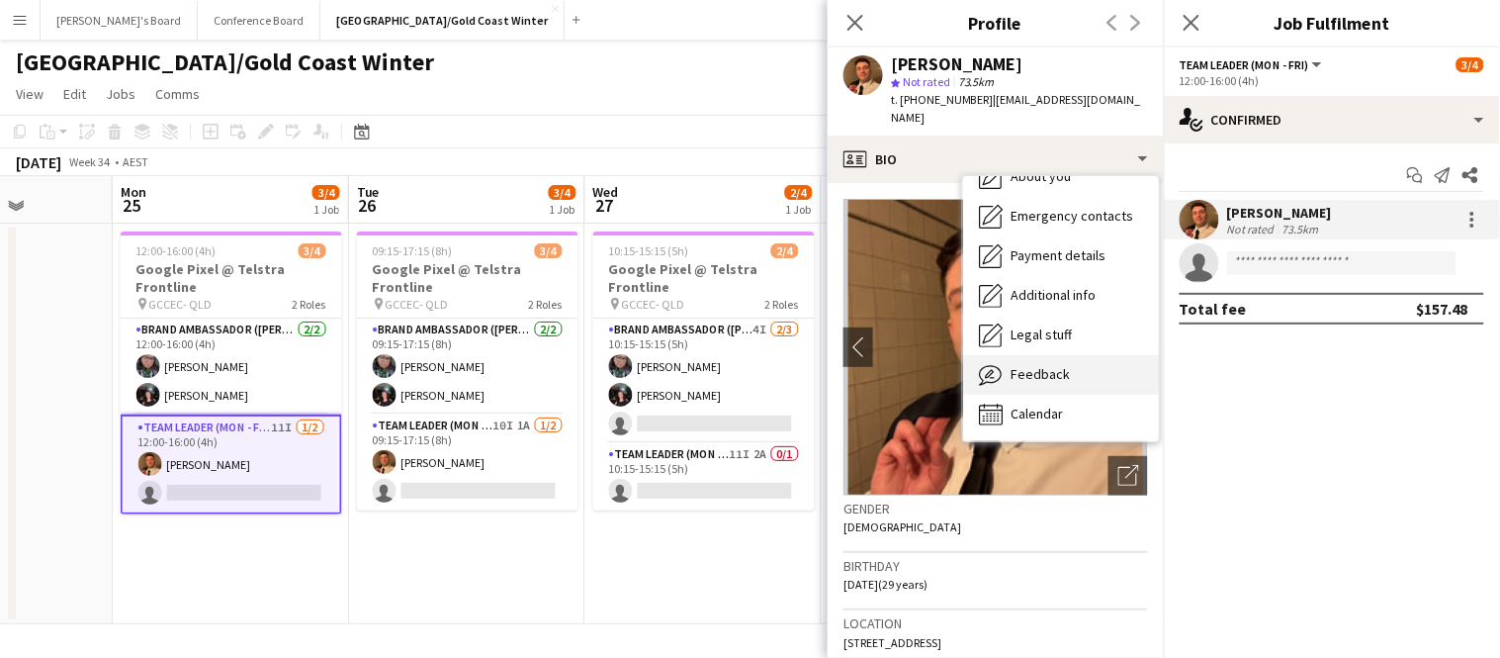
click at [1044, 370] on div "Feedback Feedback" at bounding box center [1061, 375] width 196 height 40
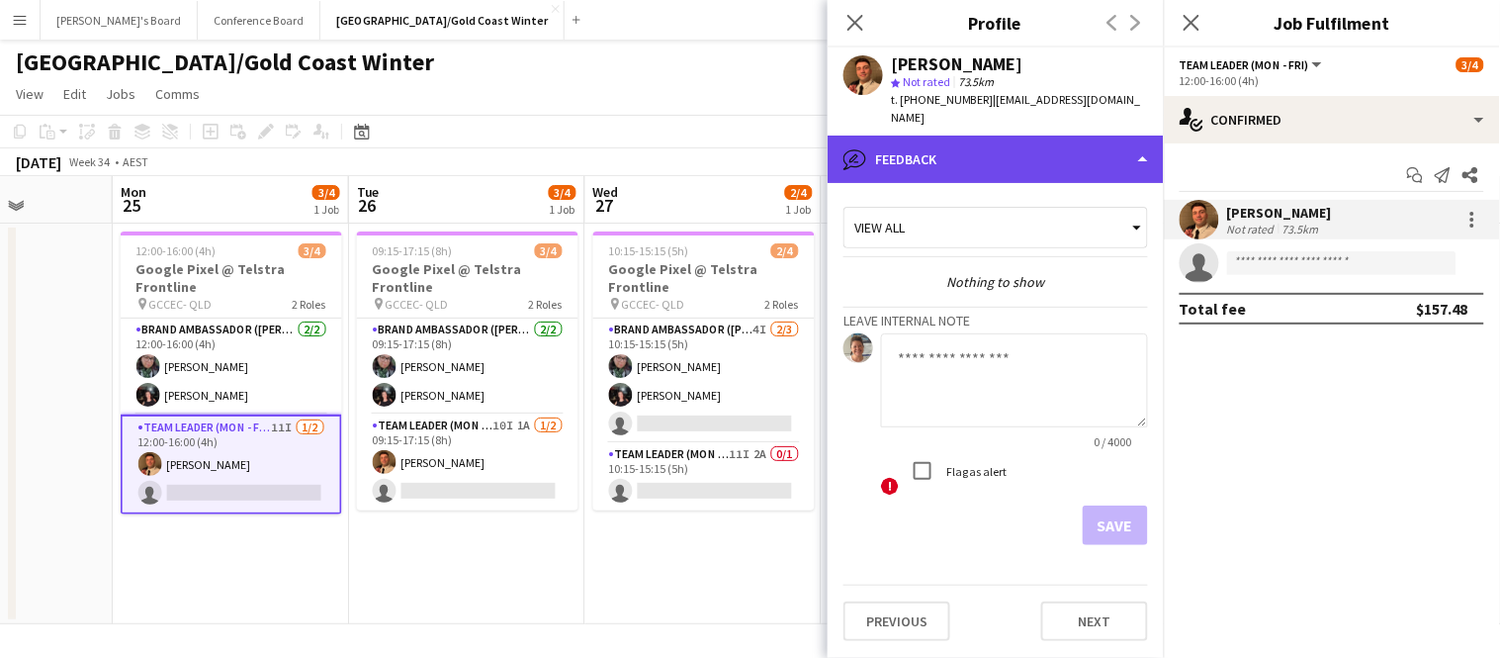
click at [1031, 135] on div "bubble-pencil Feedback" at bounding box center [996, 158] width 336 height 47
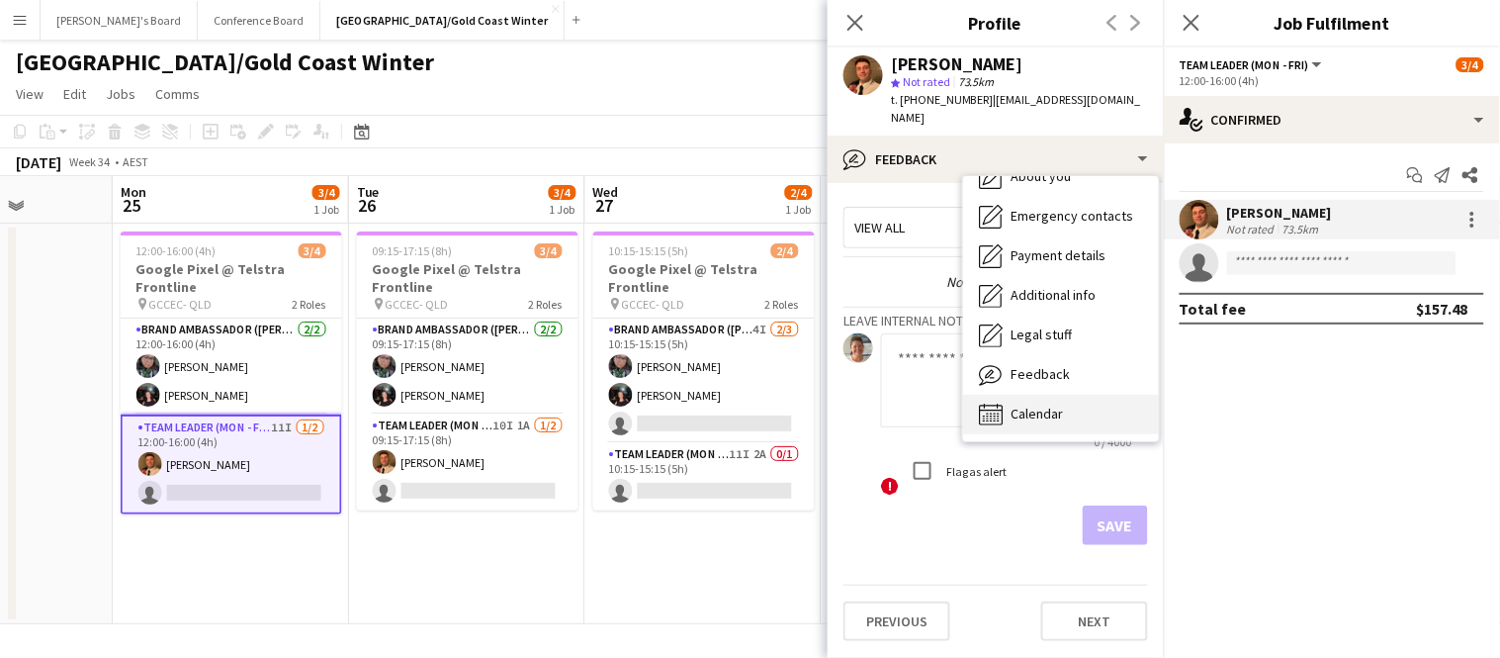
click at [1033, 404] on span "Calendar" at bounding box center [1037, 413] width 52 height 18
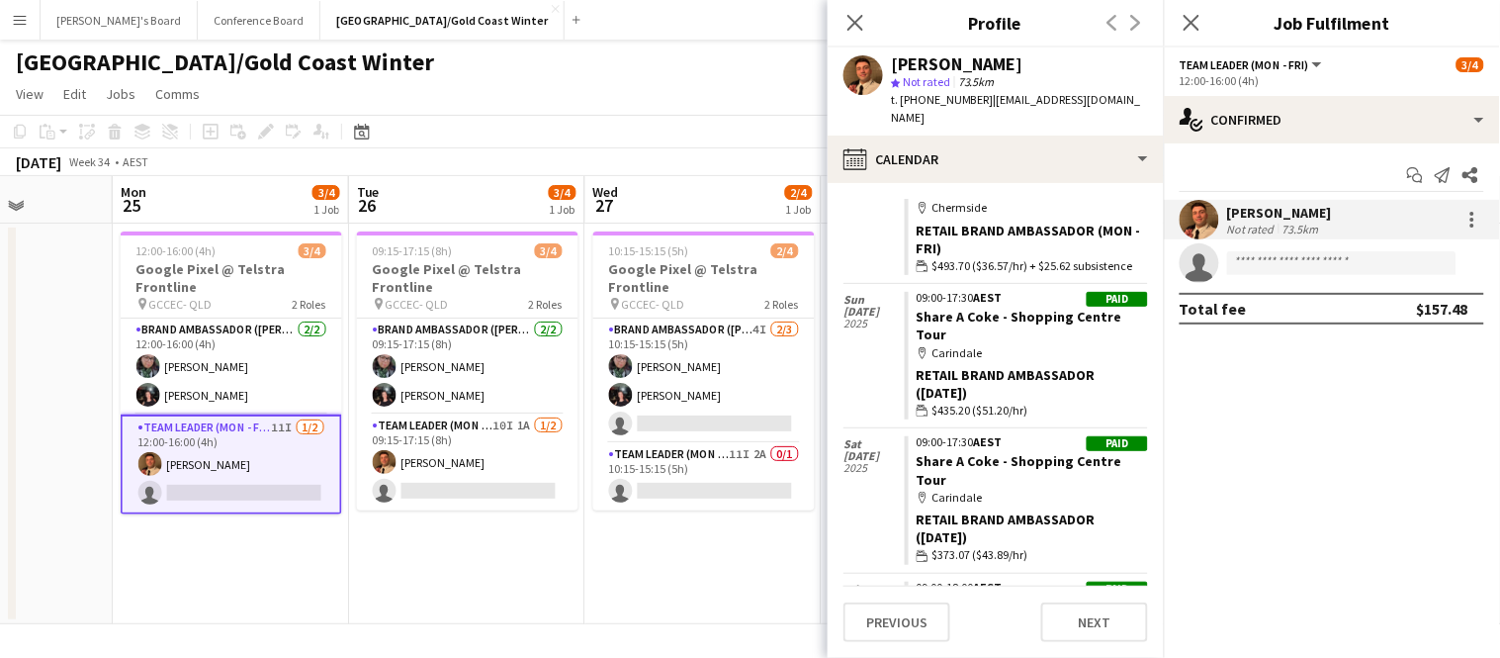
scroll to position [8274, 0]
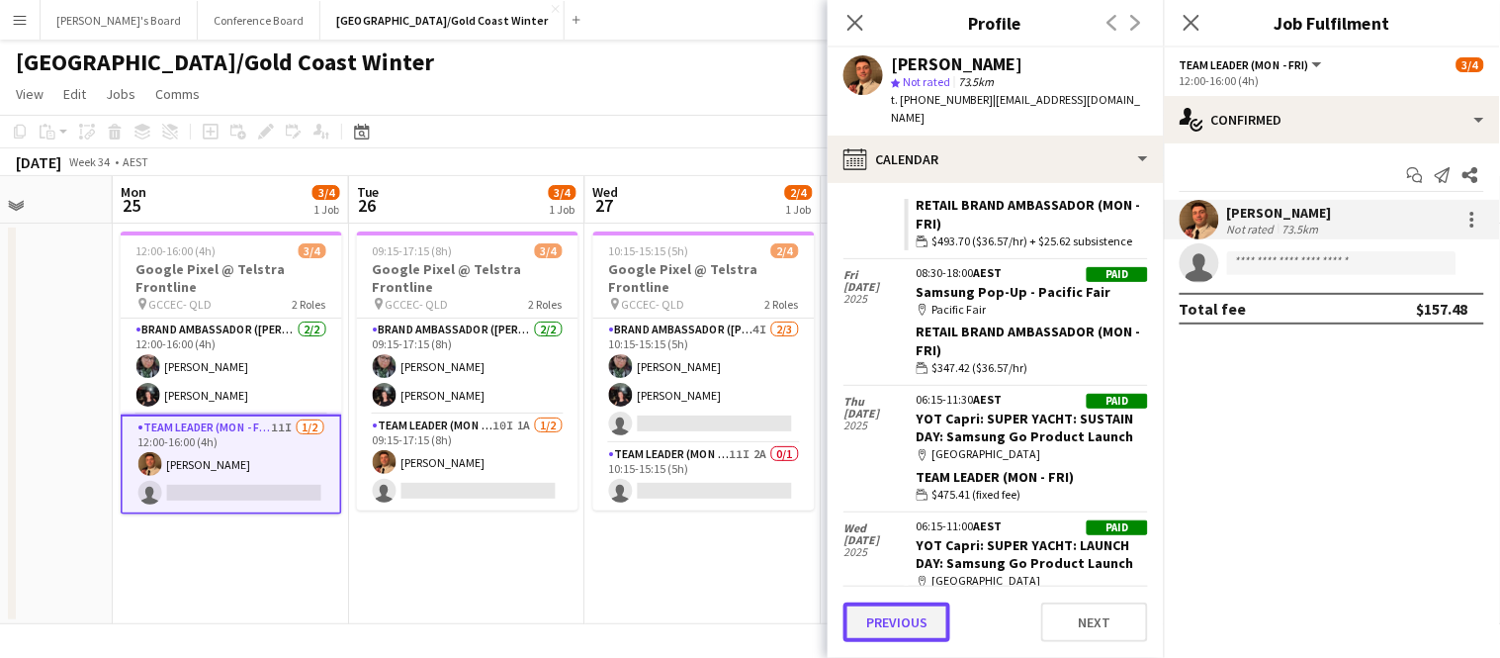
click at [874, 628] on button "Previous" at bounding box center [896, 622] width 107 height 40
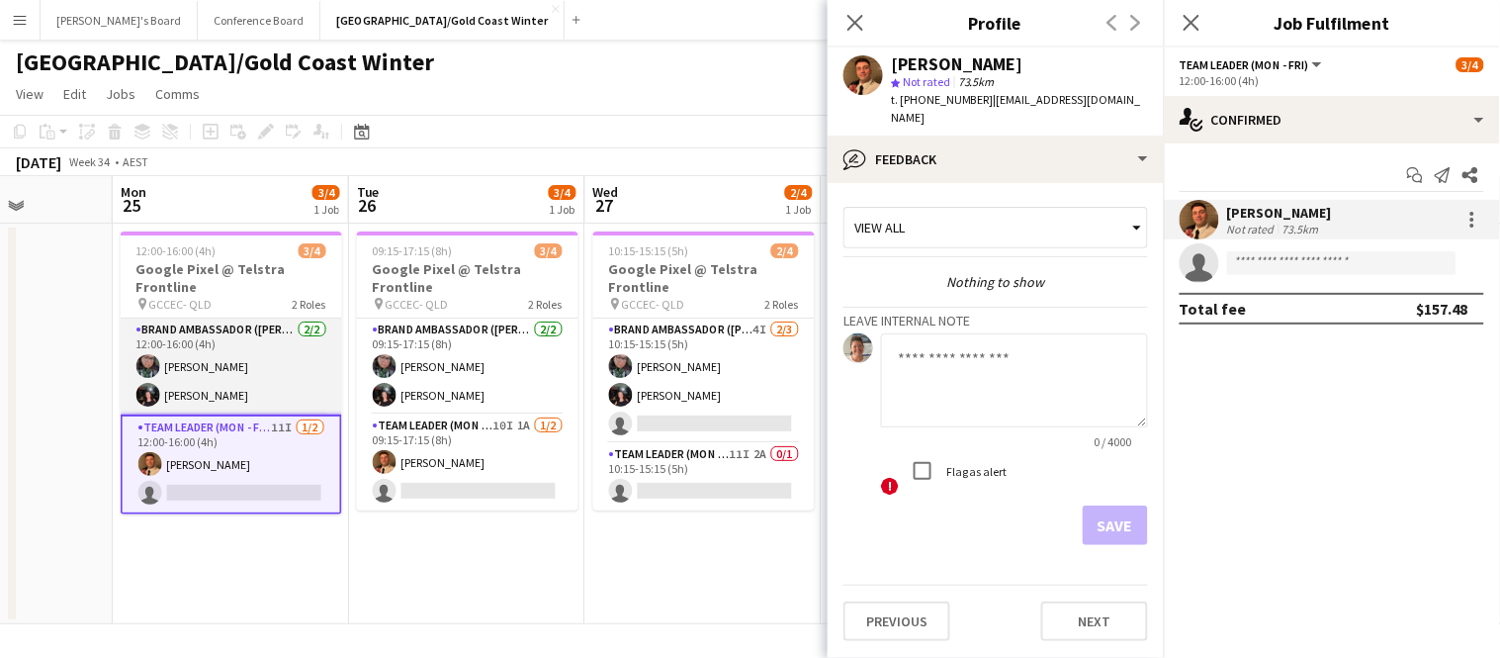
click at [192, 338] on app-card-role "Brand Ambassador (Mon - Fri) [DATE] 12:00-16:00 (4h) [PERSON_NAME] [PERSON_NAME]" at bounding box center [231, 366] width 221 height 96
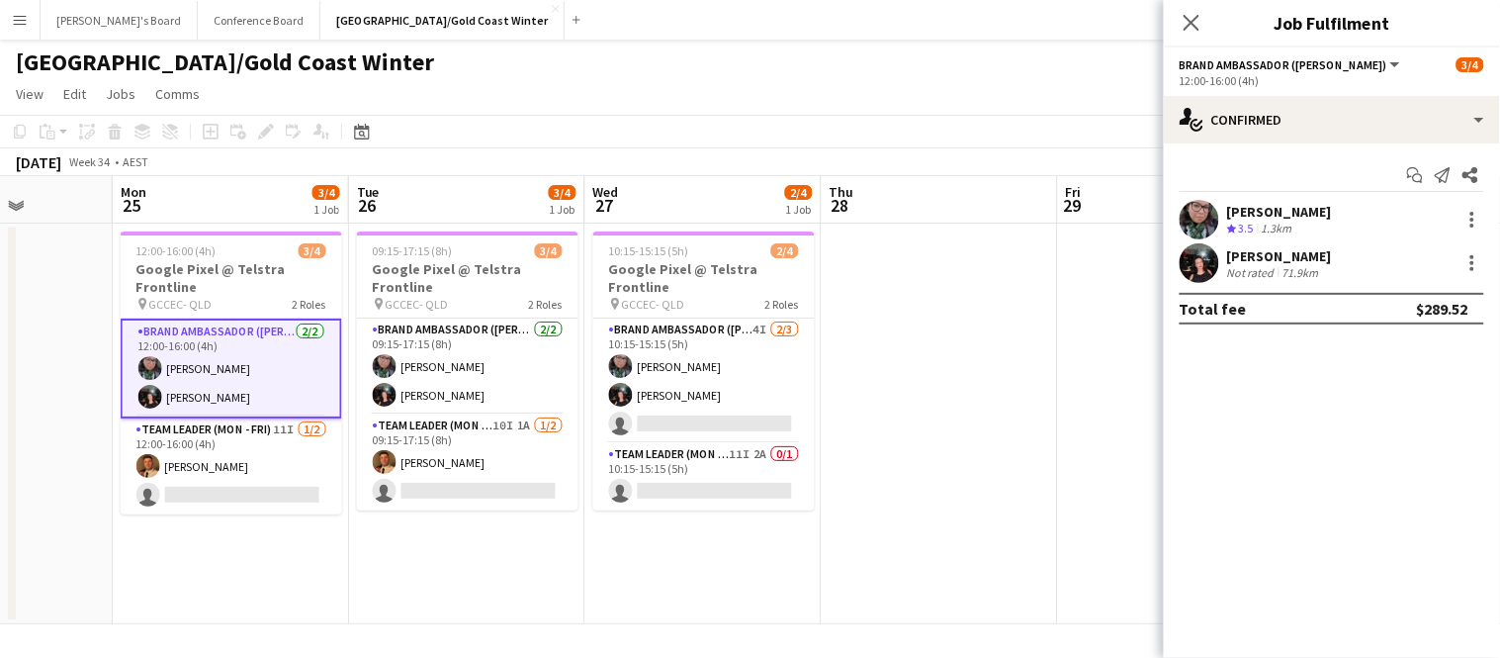
click at [1221, 226] on div "[PERSON_NAME] Crew rating 3.5 1.3km" at bounding box center [1332, 220] width 336 height 40
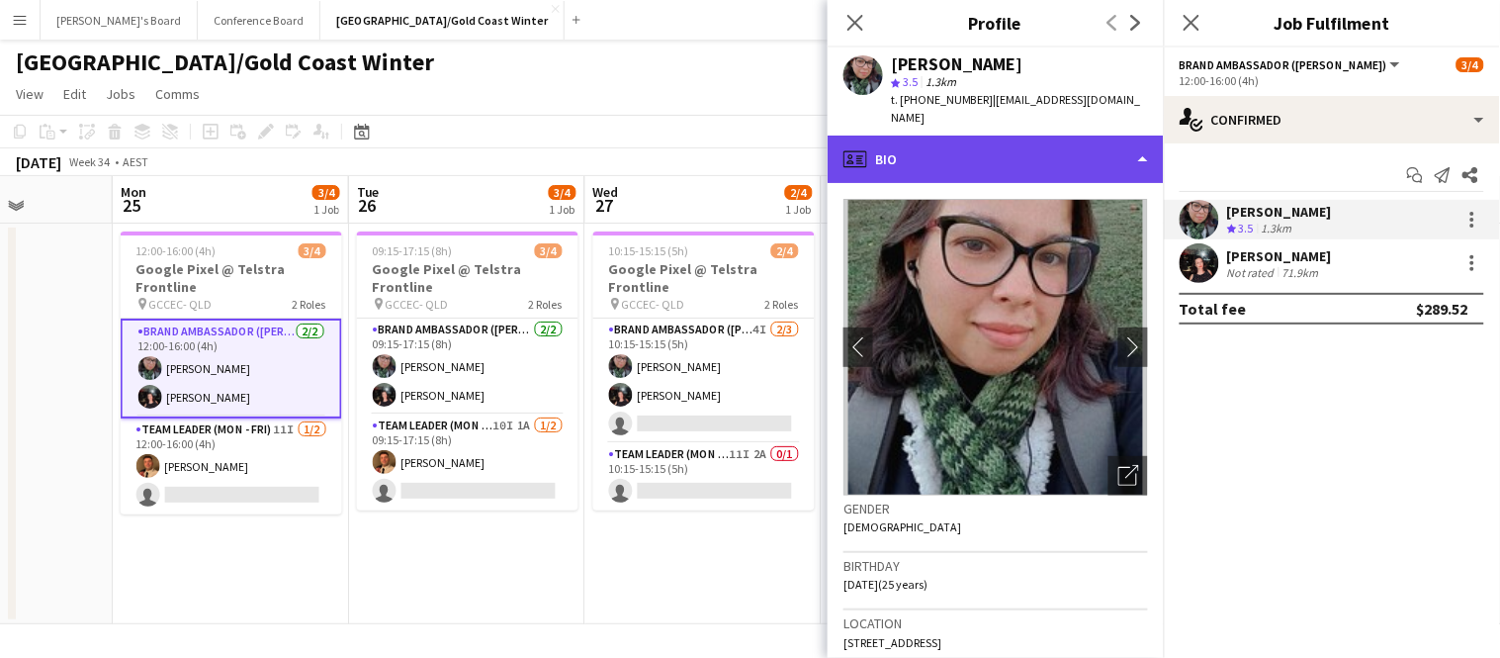
click at [915, 153] on div "profile Bio" at bounding box center [996, 158] width 336 height 47
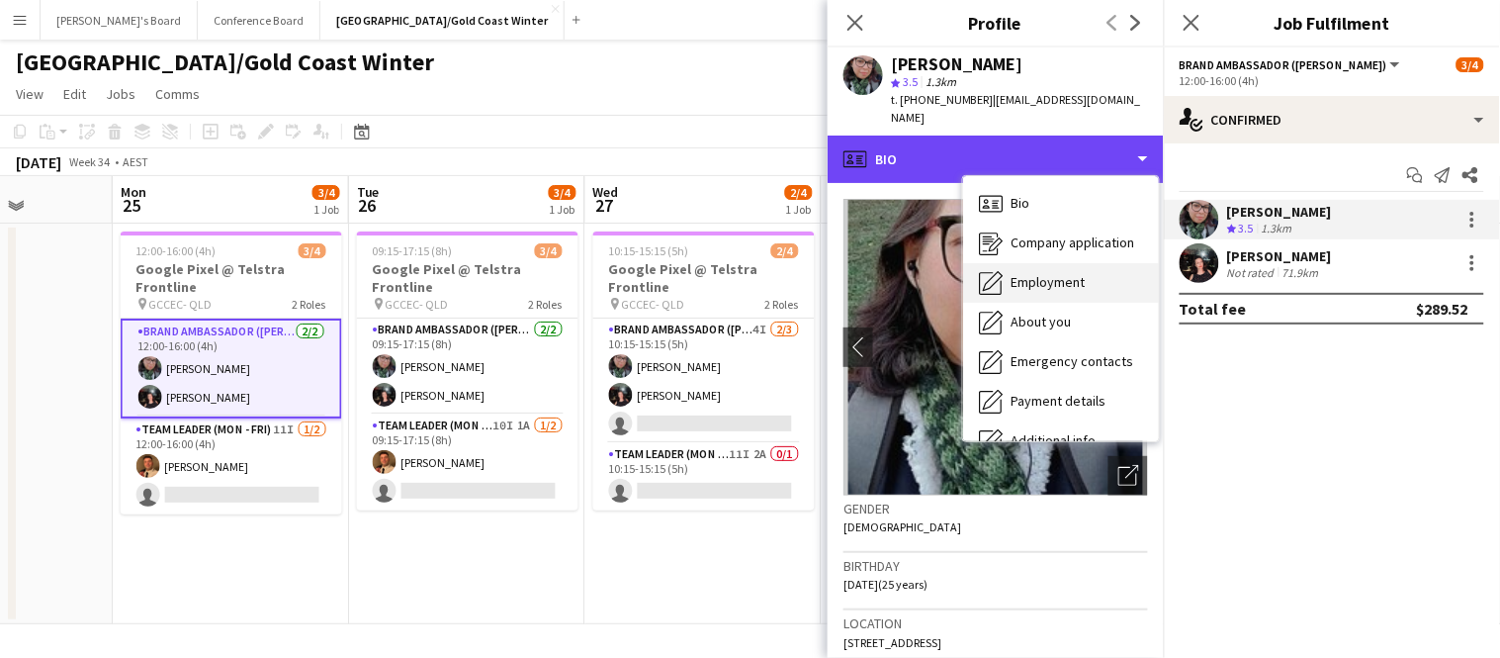
scroll to position [145, 0]
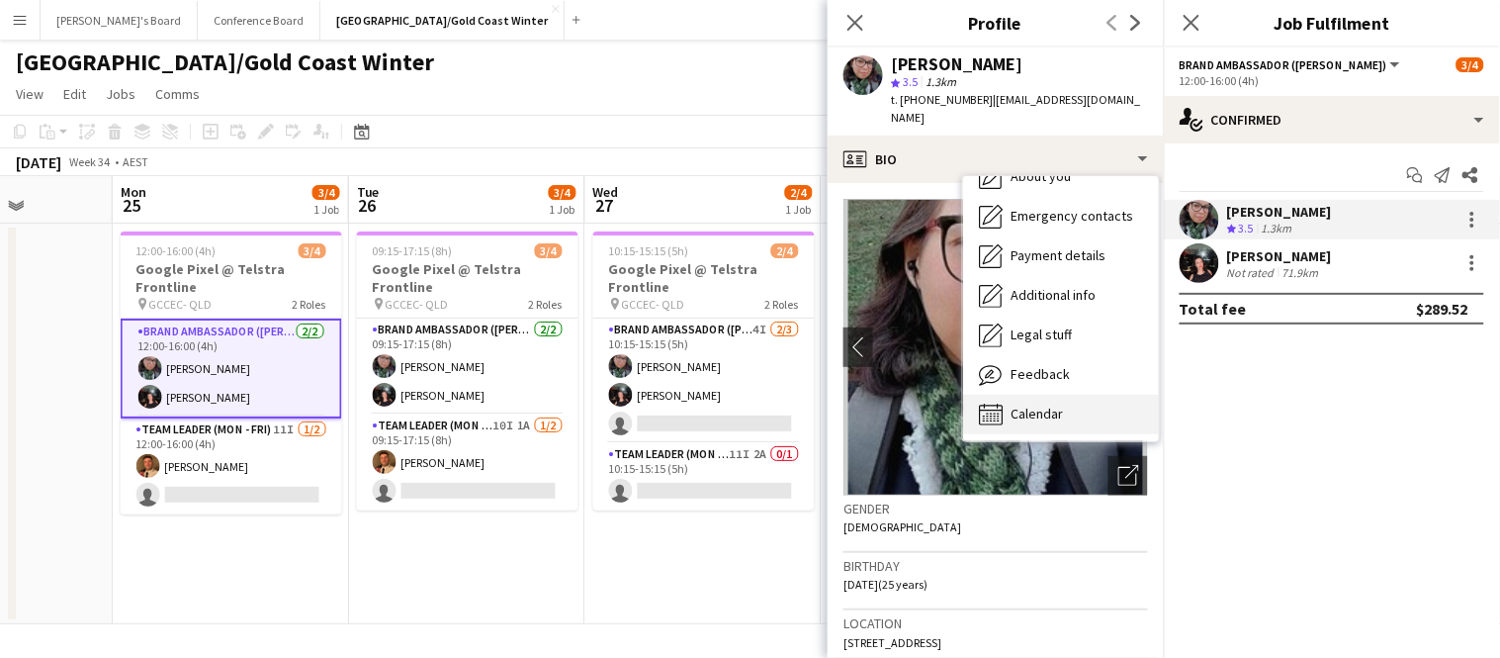
click at [1033, 404] on span "Calendar" at bounding box center [1037, 413] width 52 height 18
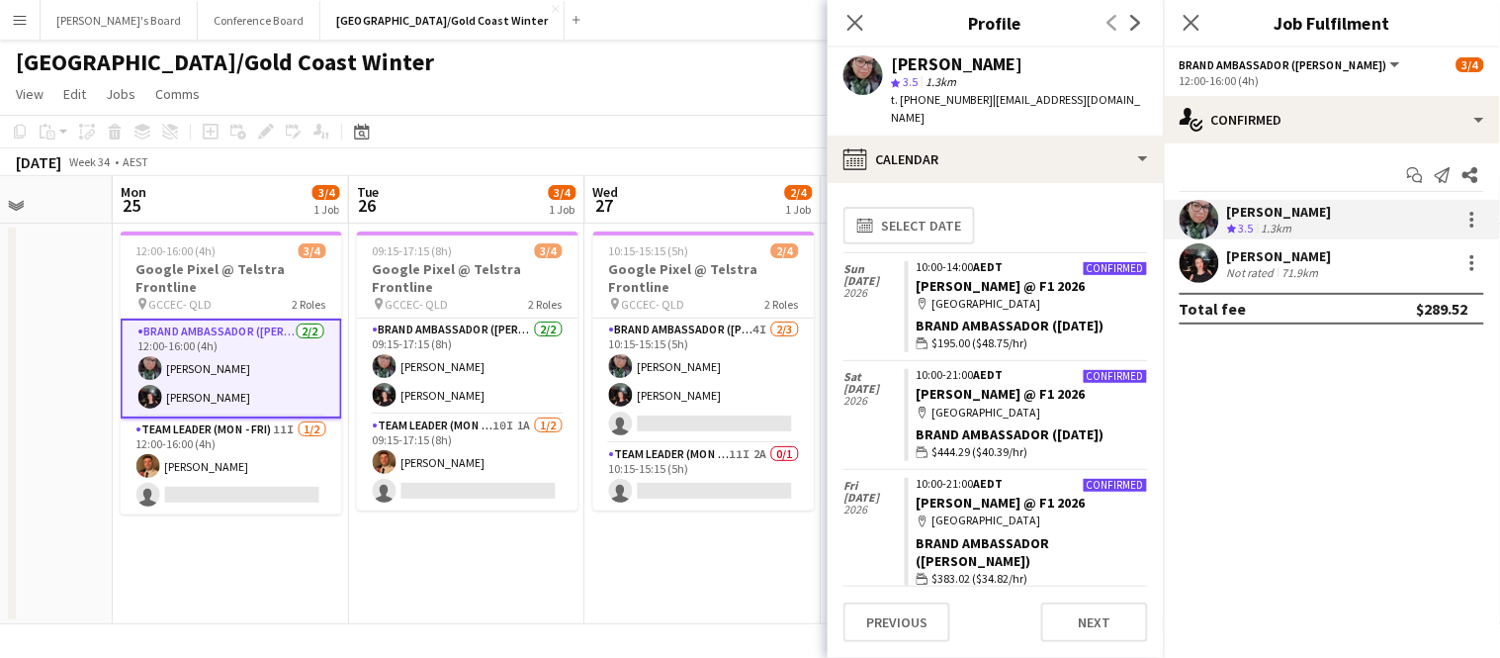
scroll to position [742, 0]
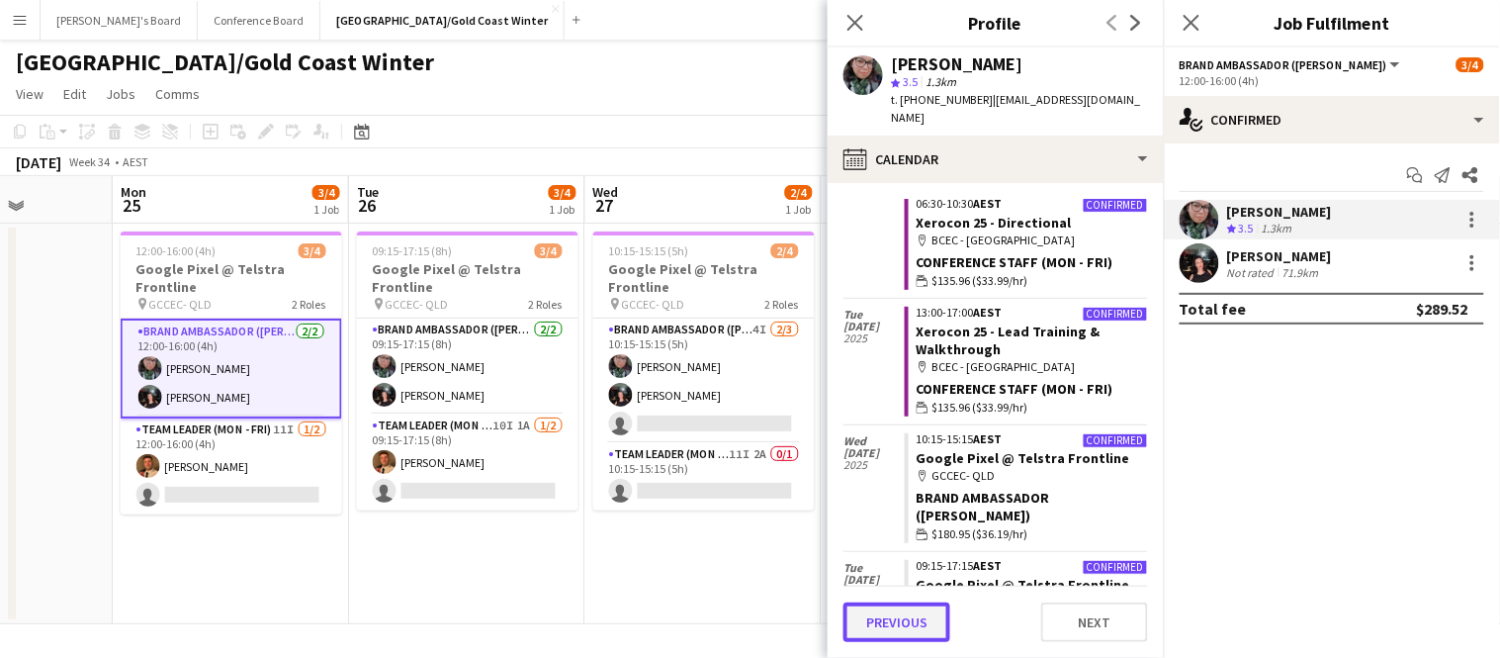
click at [870, 612] on button "Previous" at bounding box center [896, 622] width 107 height 40
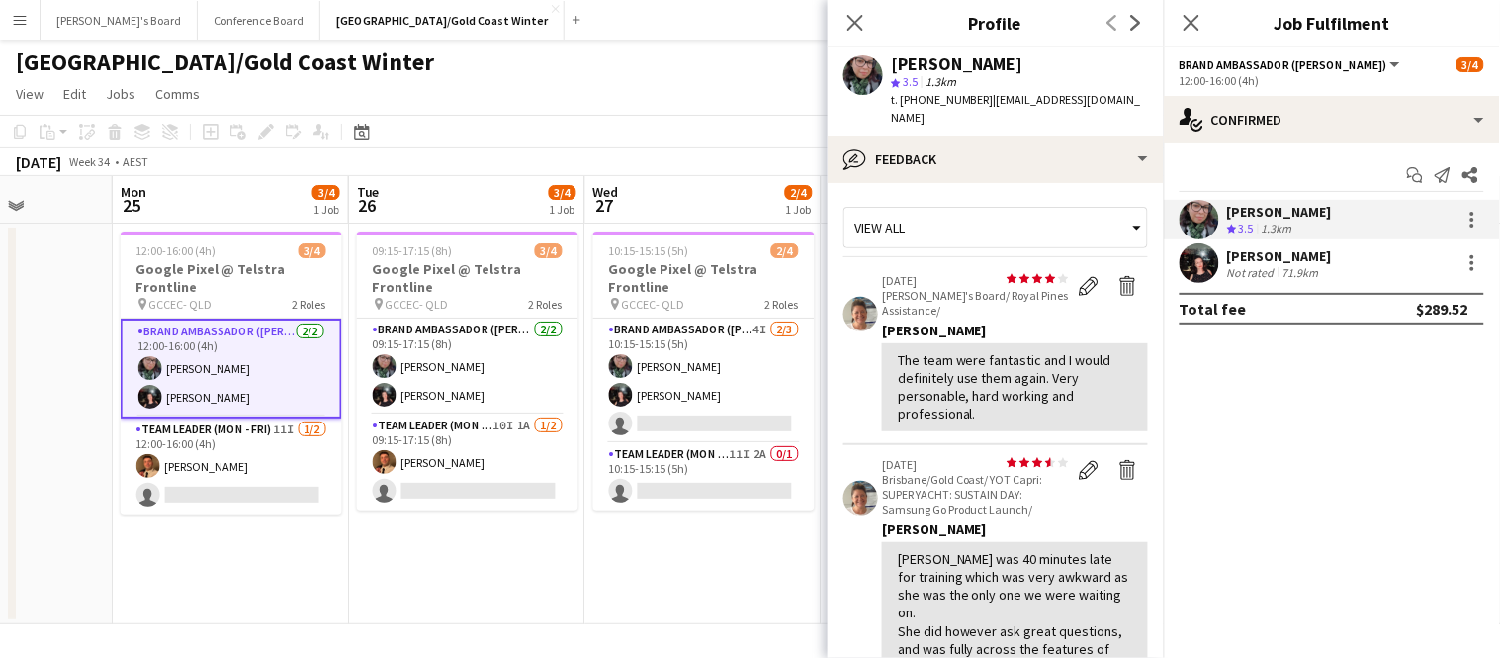
scroll to position [877, 0]
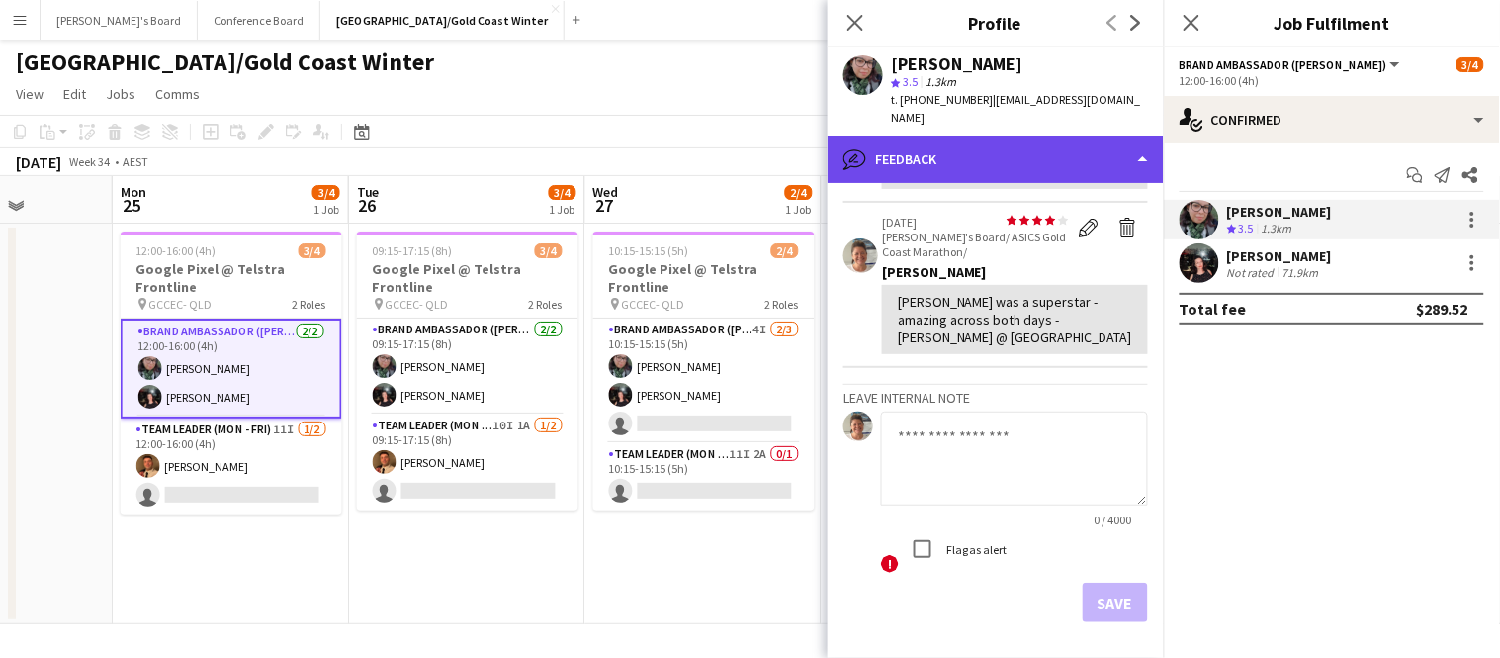
click at [918, 135] on div "bubble-pencil Feedback" at bounding box center [996, 158] width 336 height 47
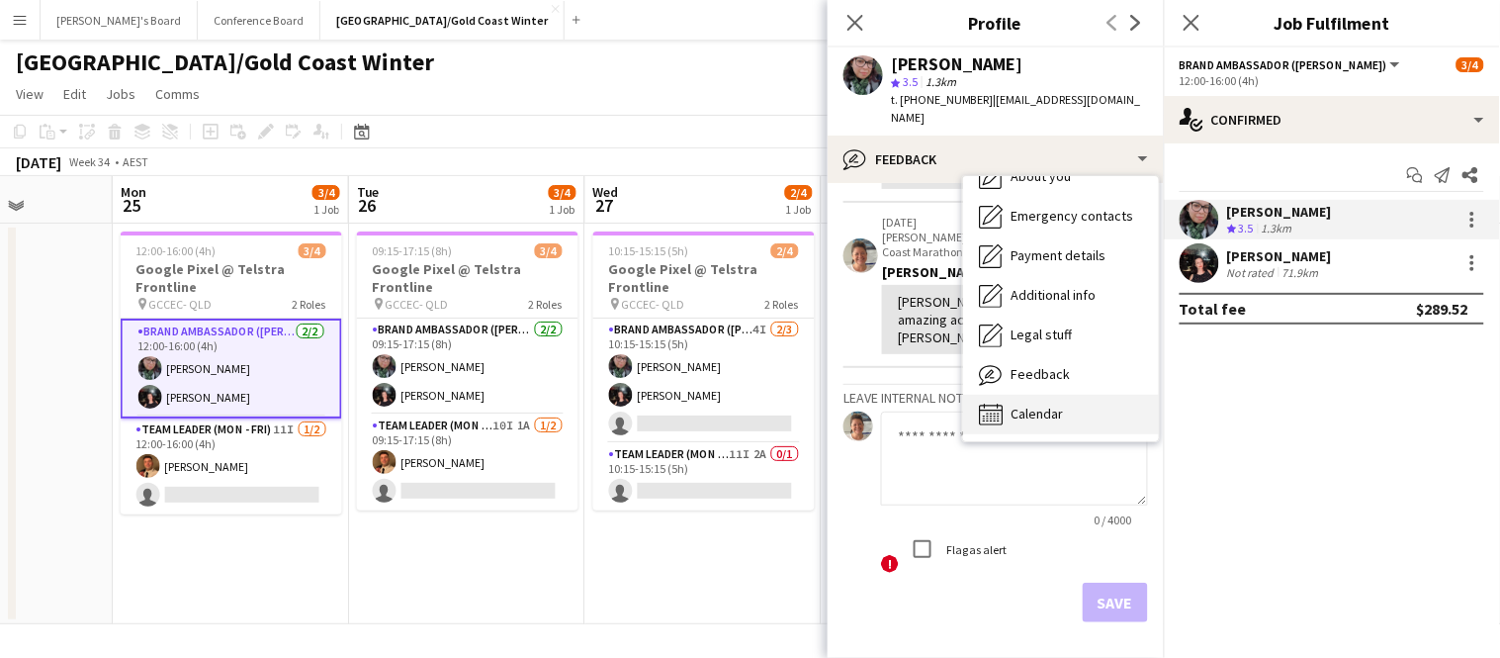
click at [1004, 398] on div "Calendar Calendar" at bounding box center [1061, 415] width 196 height 40
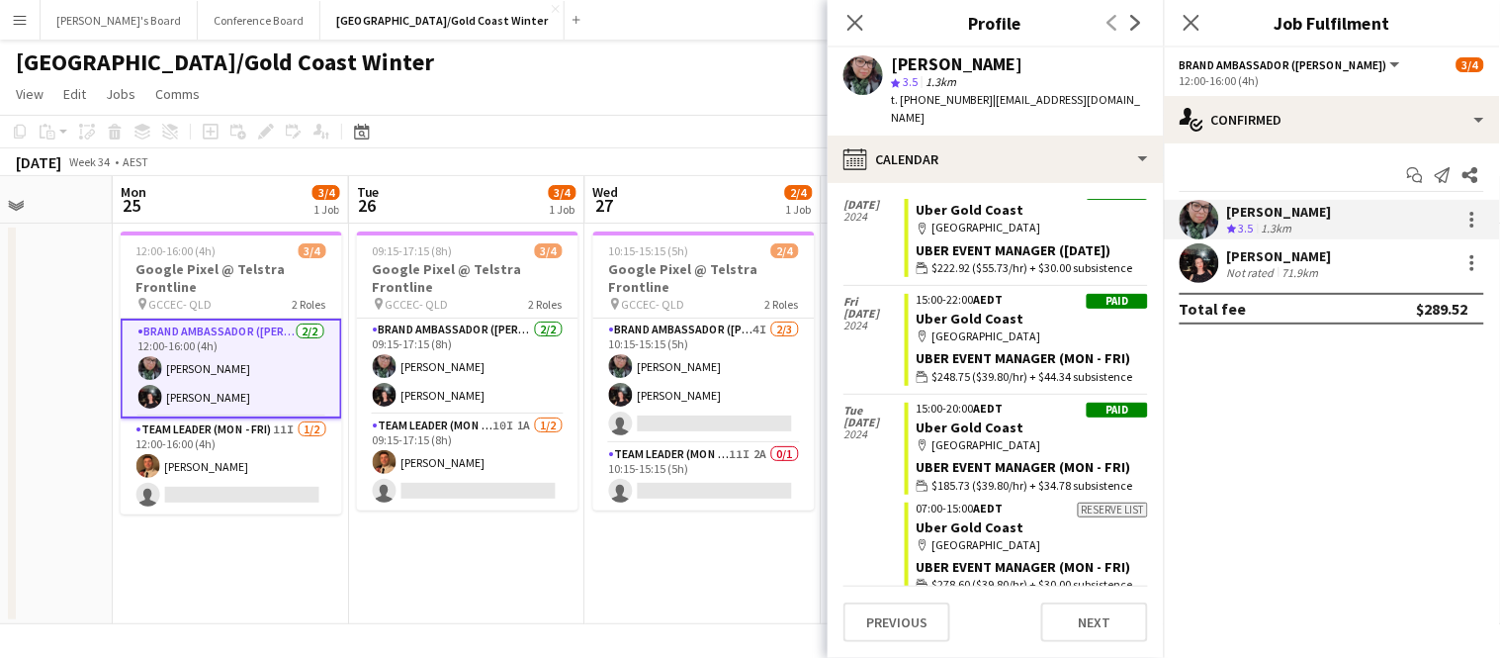
scroll to position [21200, 0]
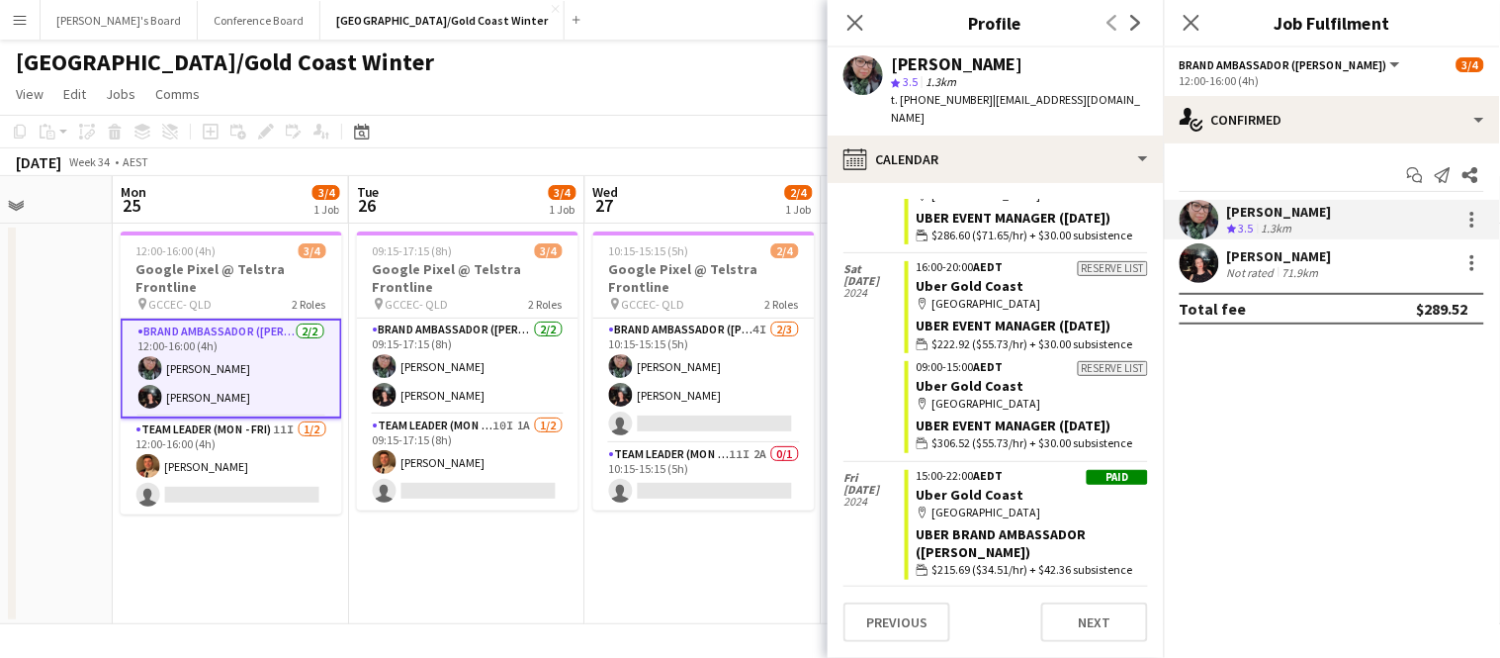
click at [24, 27] on app-icon "Menu" at bounding box center [20, 20] width 16 height 16
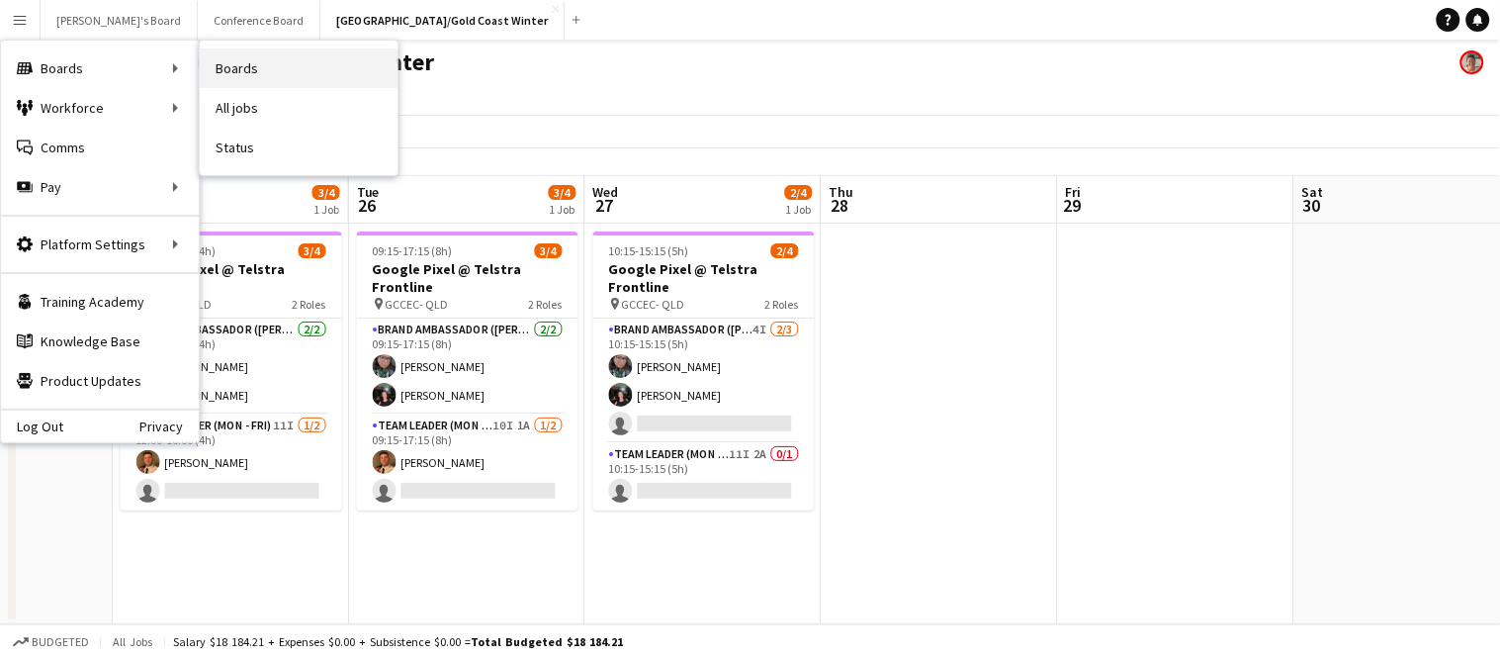
click at [223, 67] on link "Boards" at bounding box center [299, 68] width 198 height 40
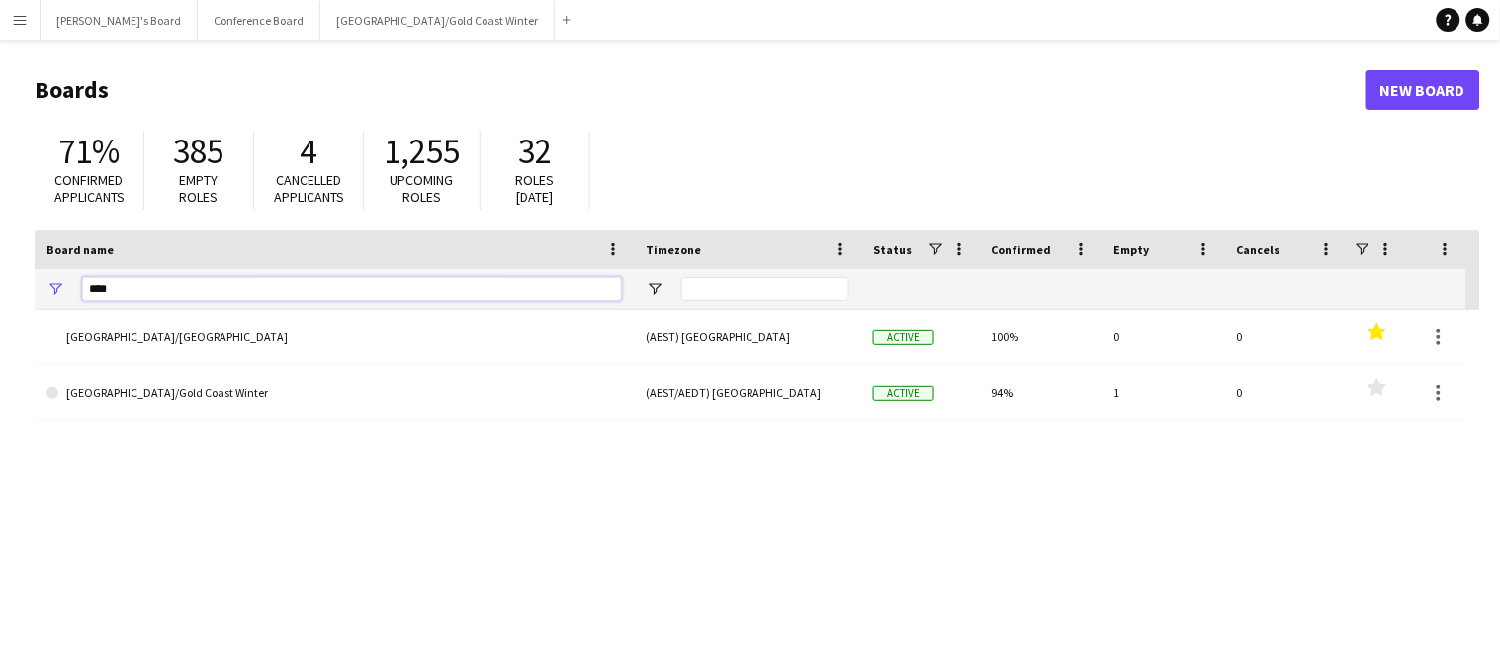
click at [134, 286] on input "****" at bounding box center [352, 289] width 540 height 24
type input "*"
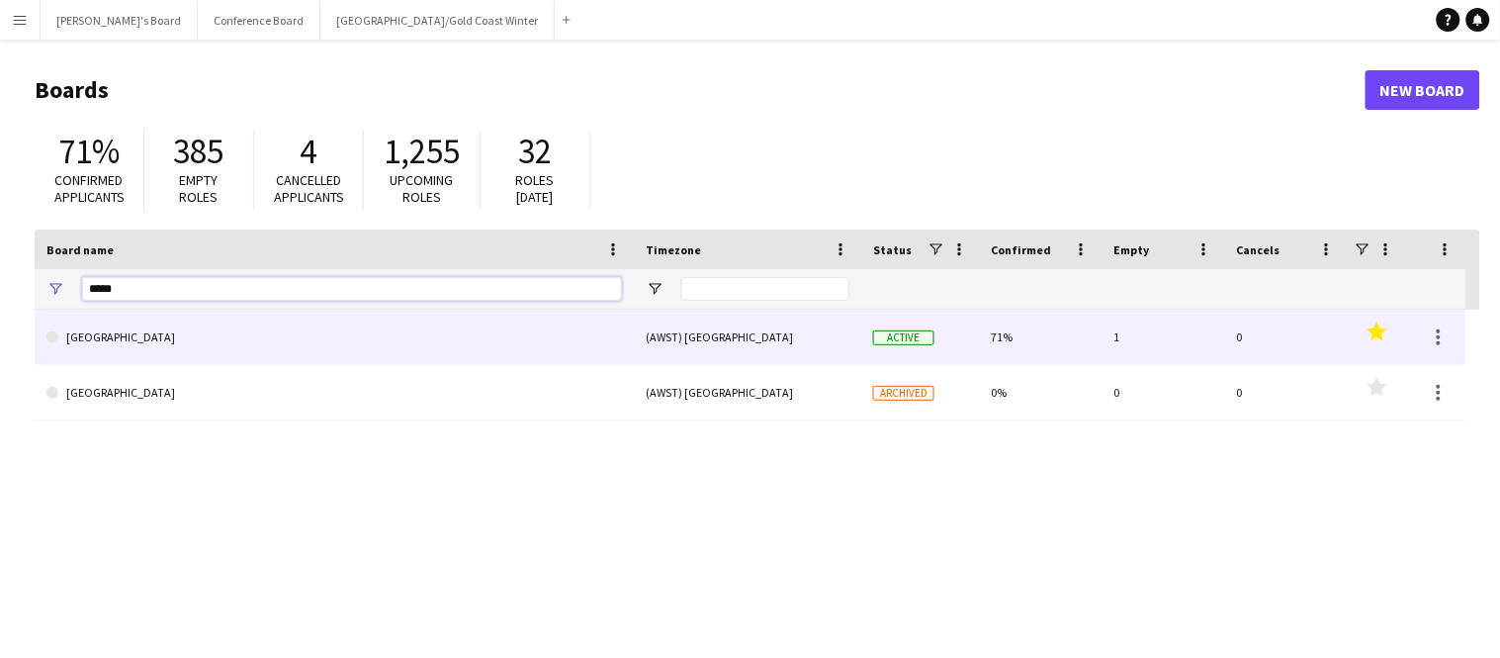
type input "*****"
click at [737, 332] on div "(AWST) [GEOGRAPHIC_DATA]" at bounding box center [747, 337] width 227 height 54
click at [734, 332] on div "(AWST) [GEOGRAPHIC_DATA]" at bounding box center [747, 337] width 227 height 54
click at [110, 330] on link "[GEOGRAPHIC_DATA]" at bounding box center [333, 337] width 575 height 55
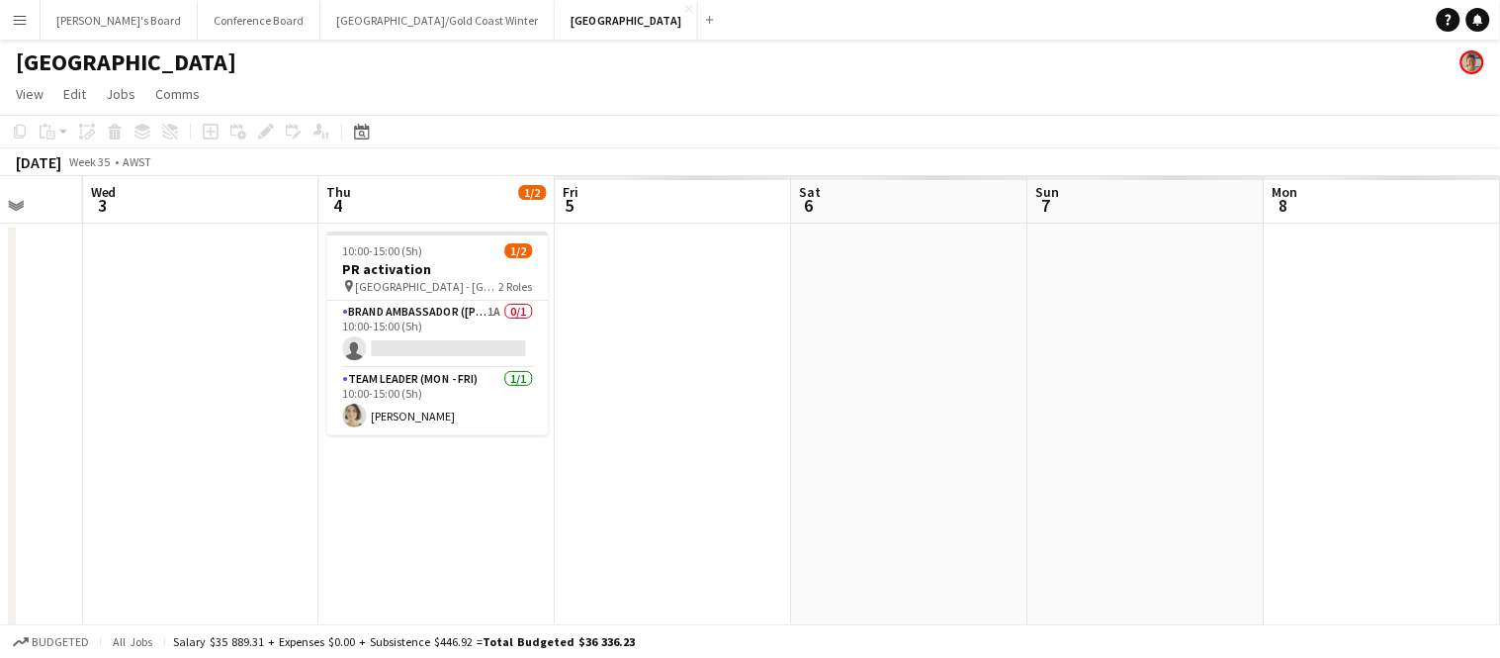
scroll to position [0, 595]
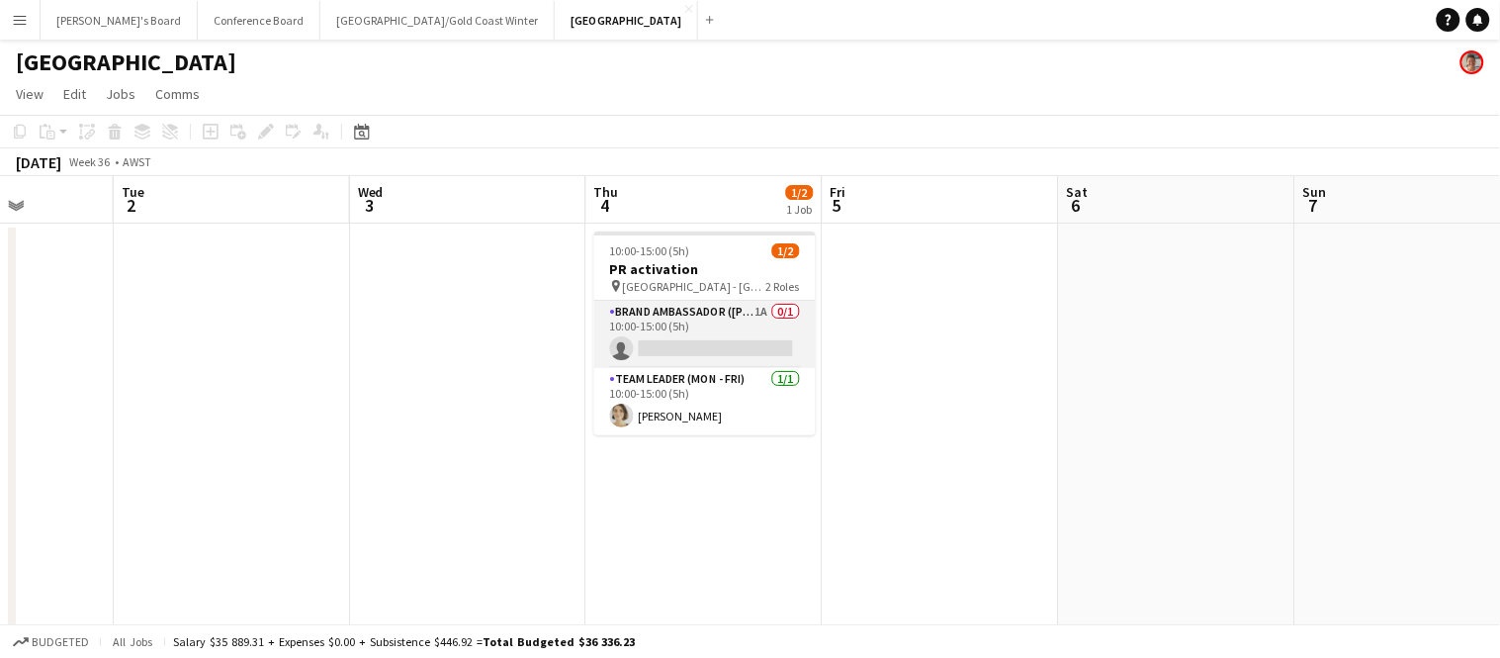
click at [640, 338] on app-card-role "Brand Ambassador (Mon - Fri) 1A 0/1 10:00-15:00 (5h) single-neutral-actions" at bounding box center [704, 334] width 221 height 67
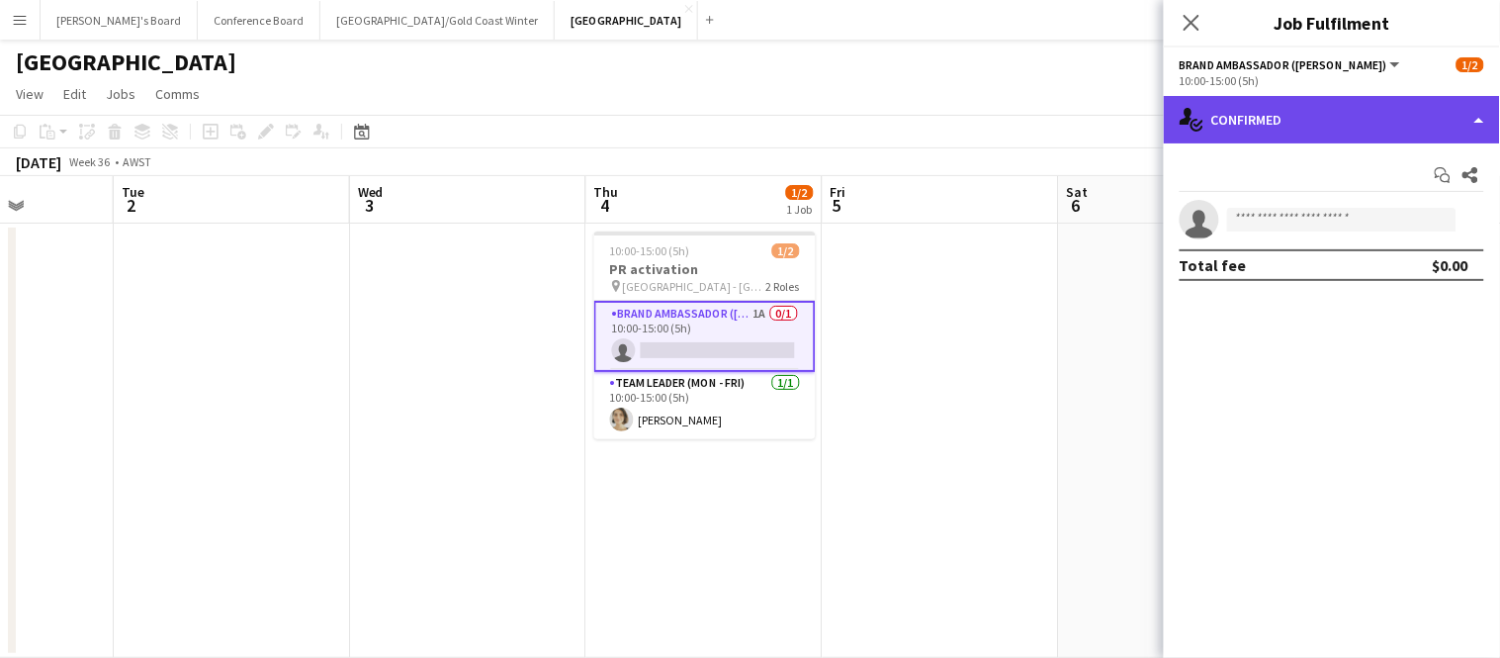
click at [1329, 109] on div "single-neutral-actions-check-2 Confirmed" at bounding box center [1332, 119] width 336 height 47
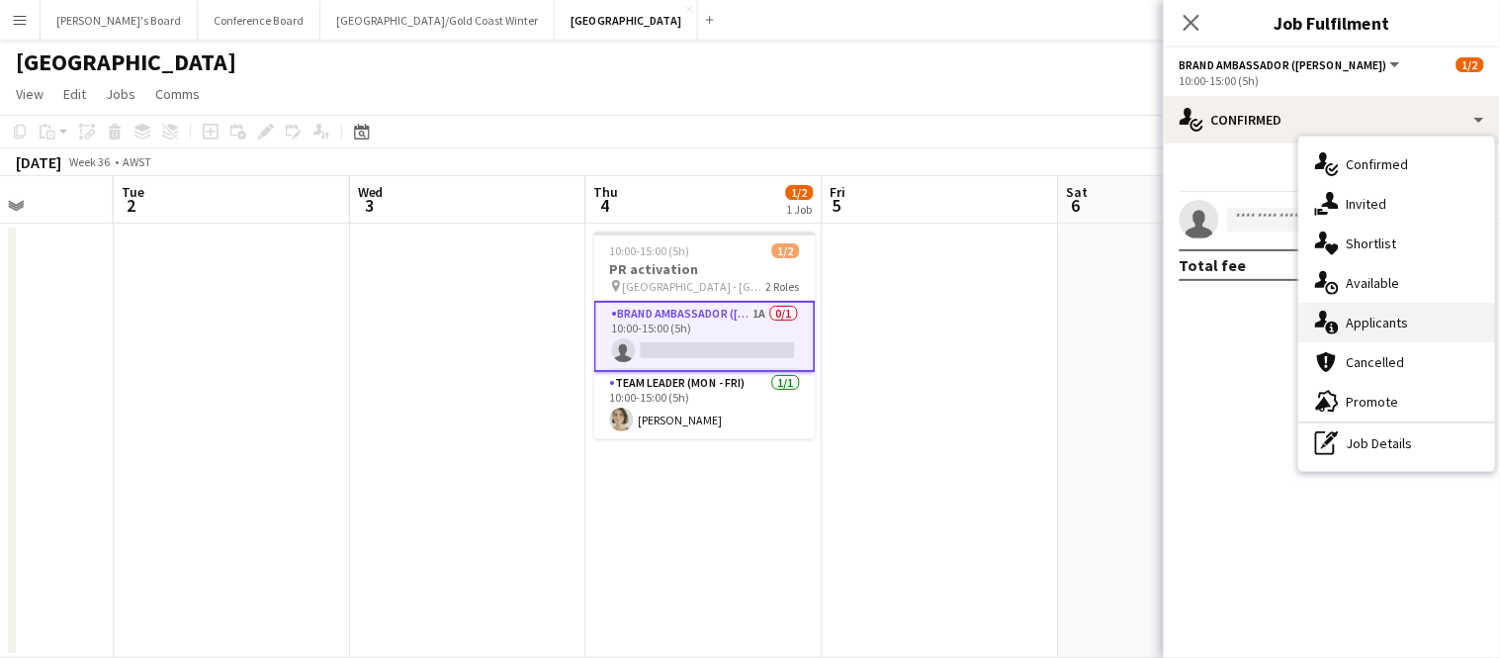
click at [1354, 318] on div "single-neutral-actions-information Applicants" at bounding box center [1397, 323] width 196 height 40
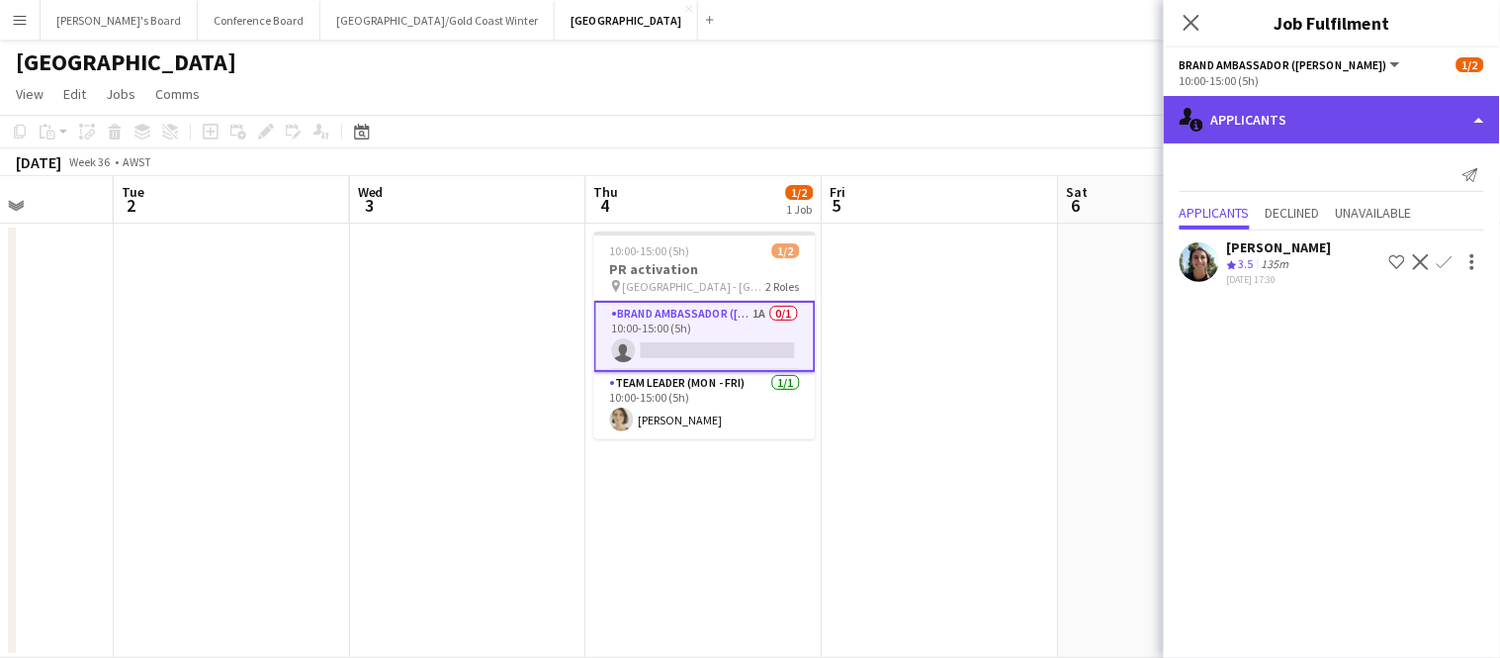
click at [1227, 125] on div "single-neutral-actions-information Applicants" at bounding box center [1332, 119] width 336 height 47
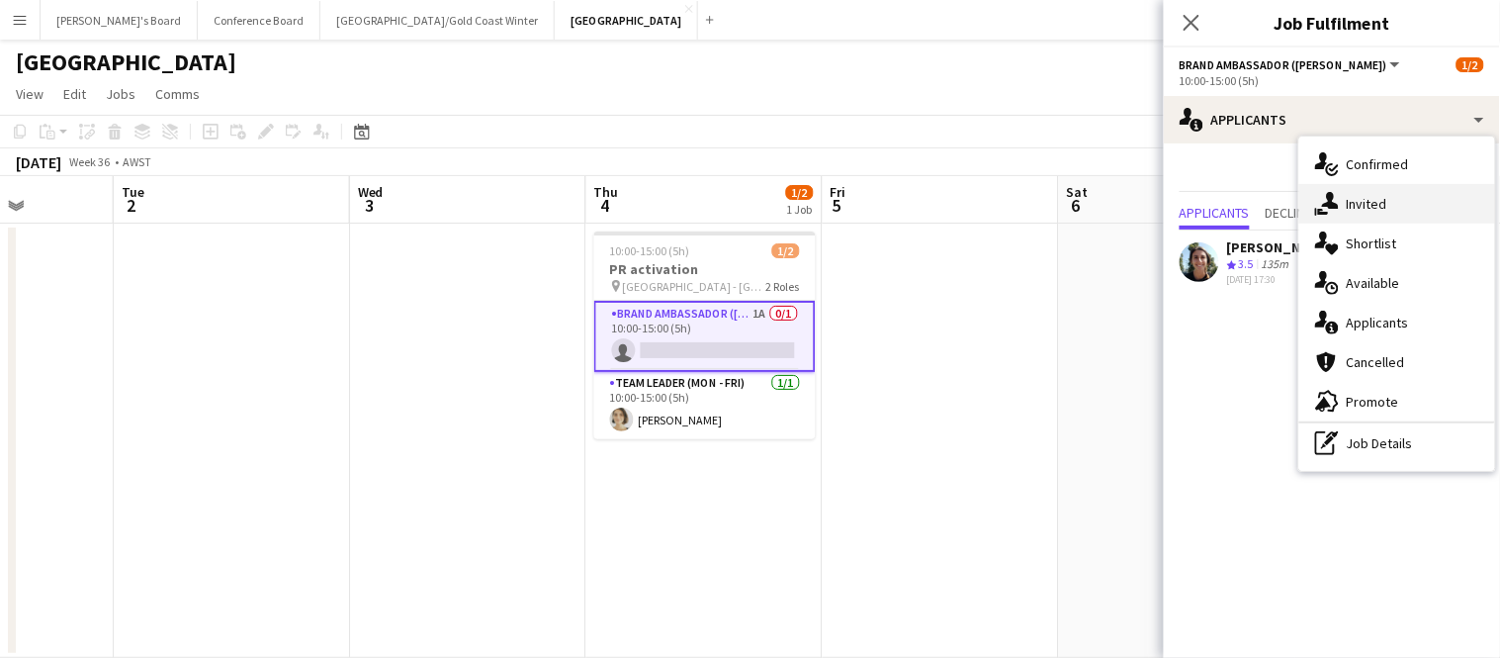
click at [1338, 211] on icon "single-neutral-actions-share-1" at bounding box center [1327, 204] width 24 height 24
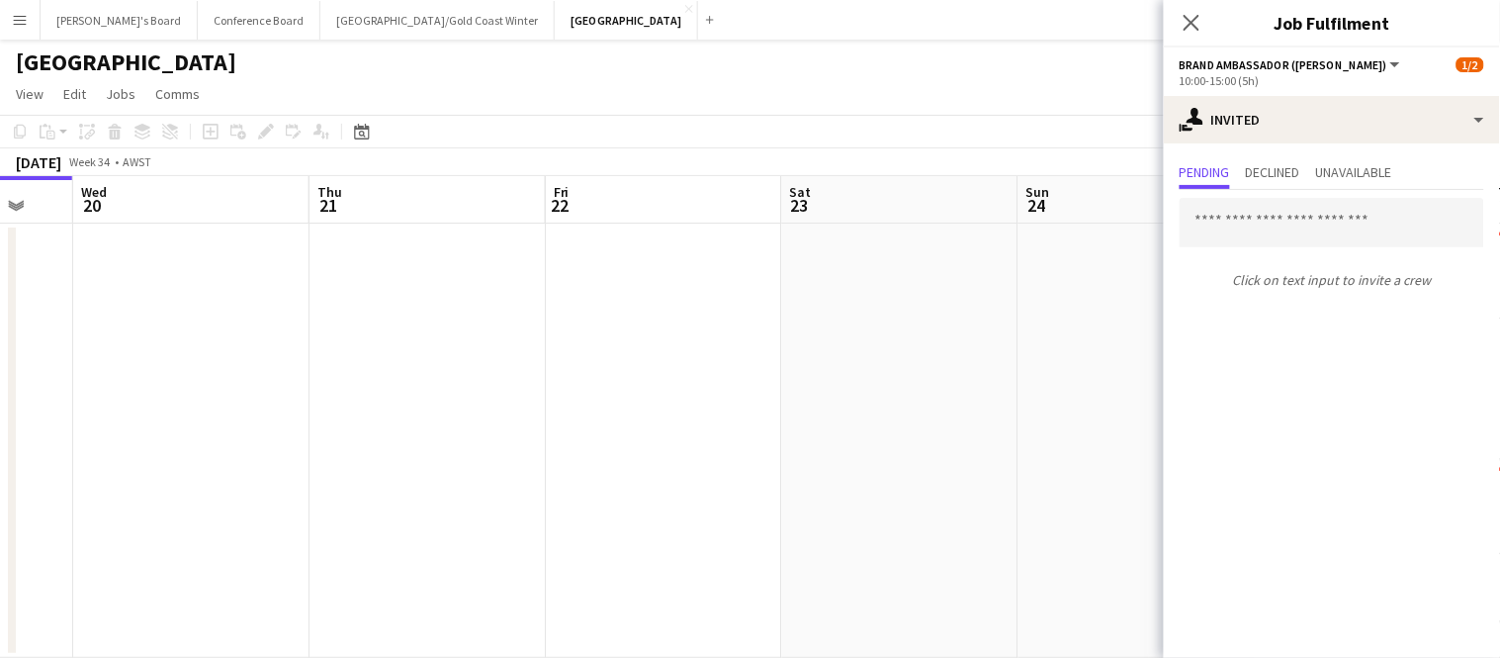
scroll to position [0, 510]
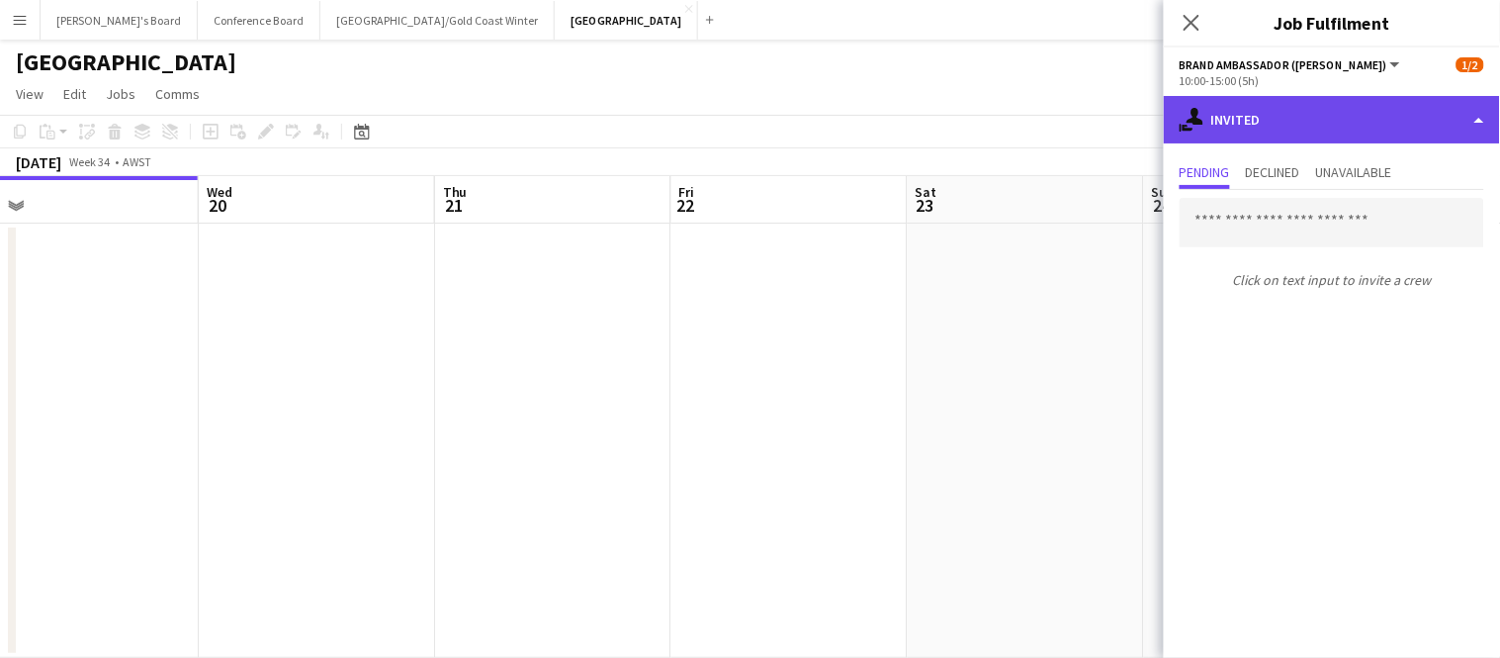
click at [1321, 131] on div "single-neutral-actions-share-1 Invited" at bounding box center [1332, 119] width 336 height 47
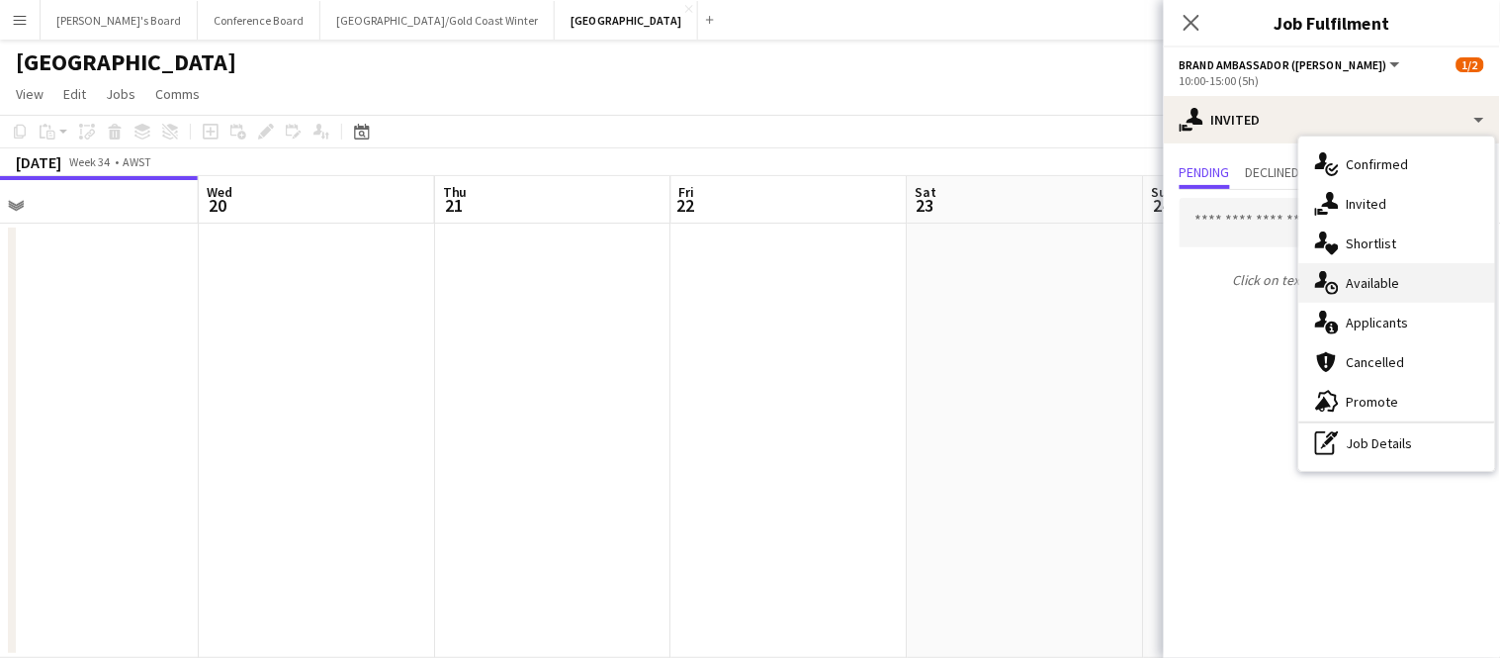
click at [1342, 276] on div "single-neutral-actions-upload Available" at bounding box center [1397, 283] width 196 height 40
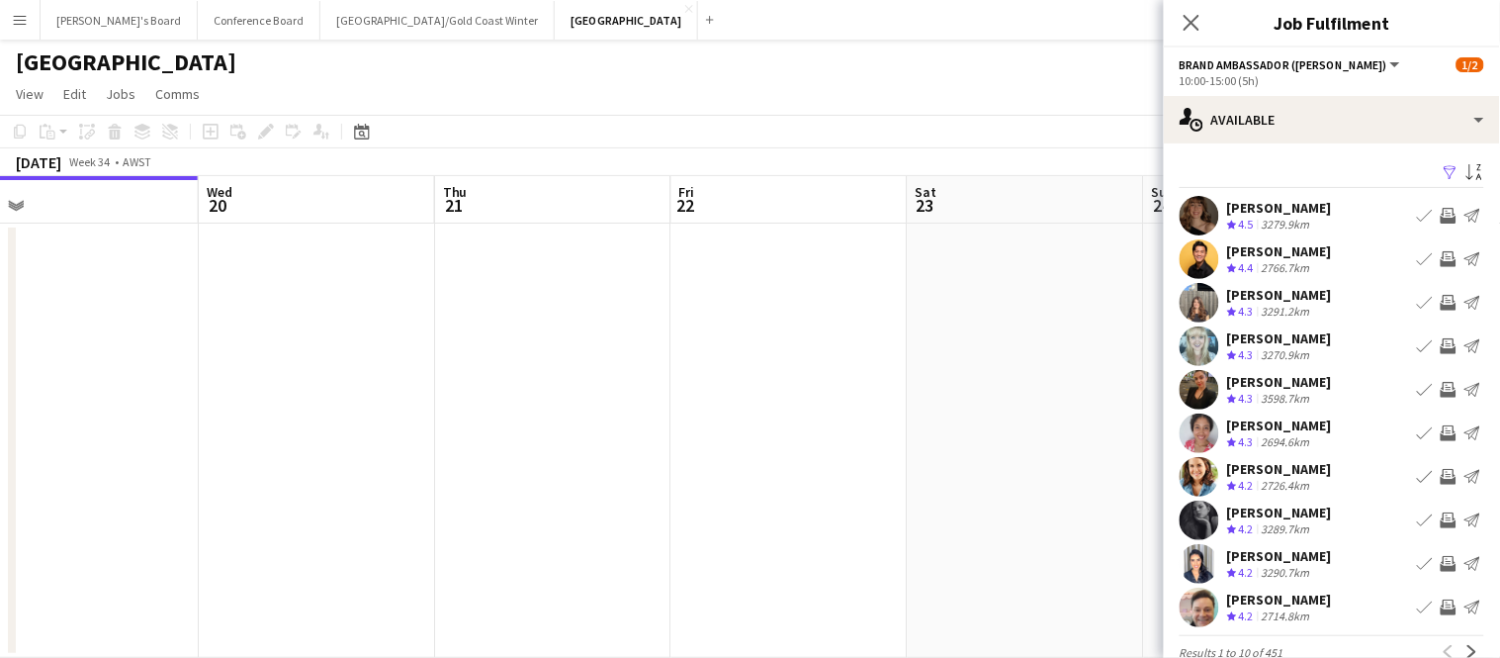
click at [1452, 171] on app-icon "Filter" at bounding box center [1451, 173] width 16 height 19
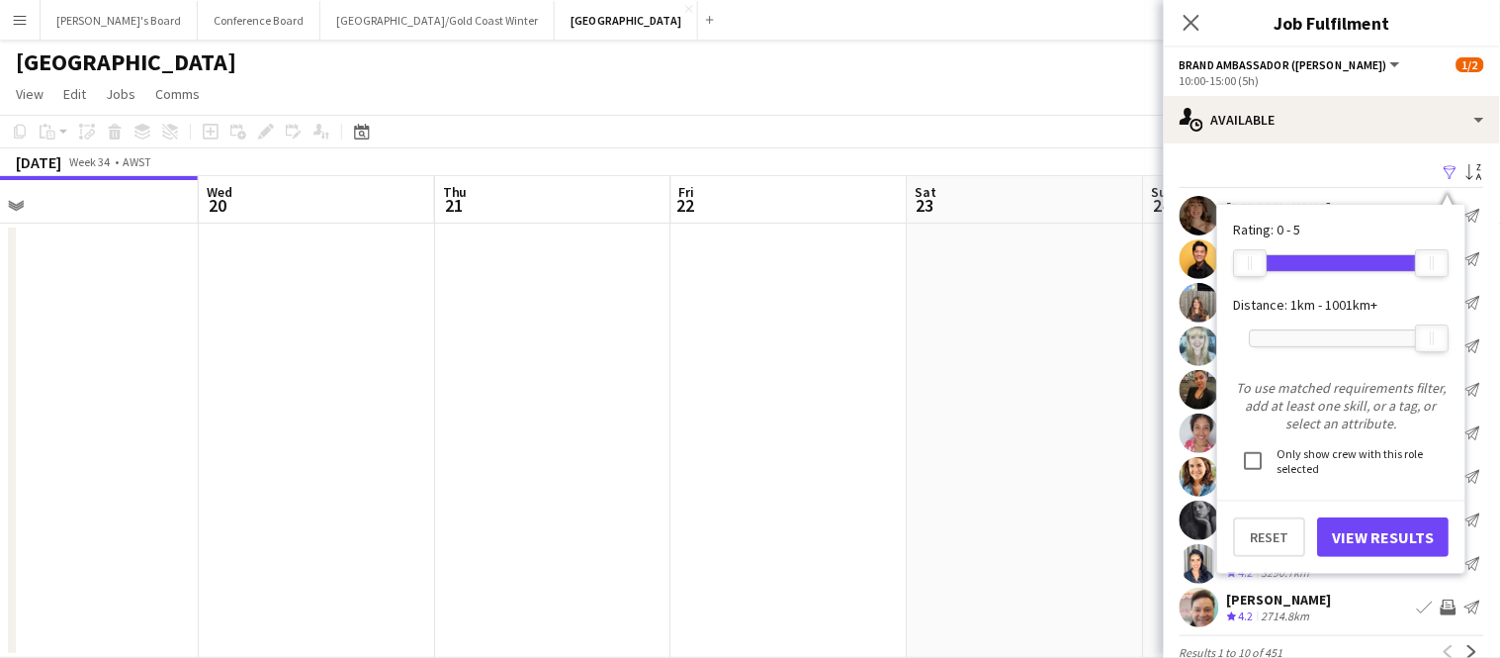
click at [1320, 326] on div "1001km+" at bounding box center [1342, 337] width 184 height 49
click at [1312, 343] on div at bounding box center [1342, 338] width 182 height 16
click at [1346, 534] on button "View Results" at bounding box center [1384, 537] width 132 height 40
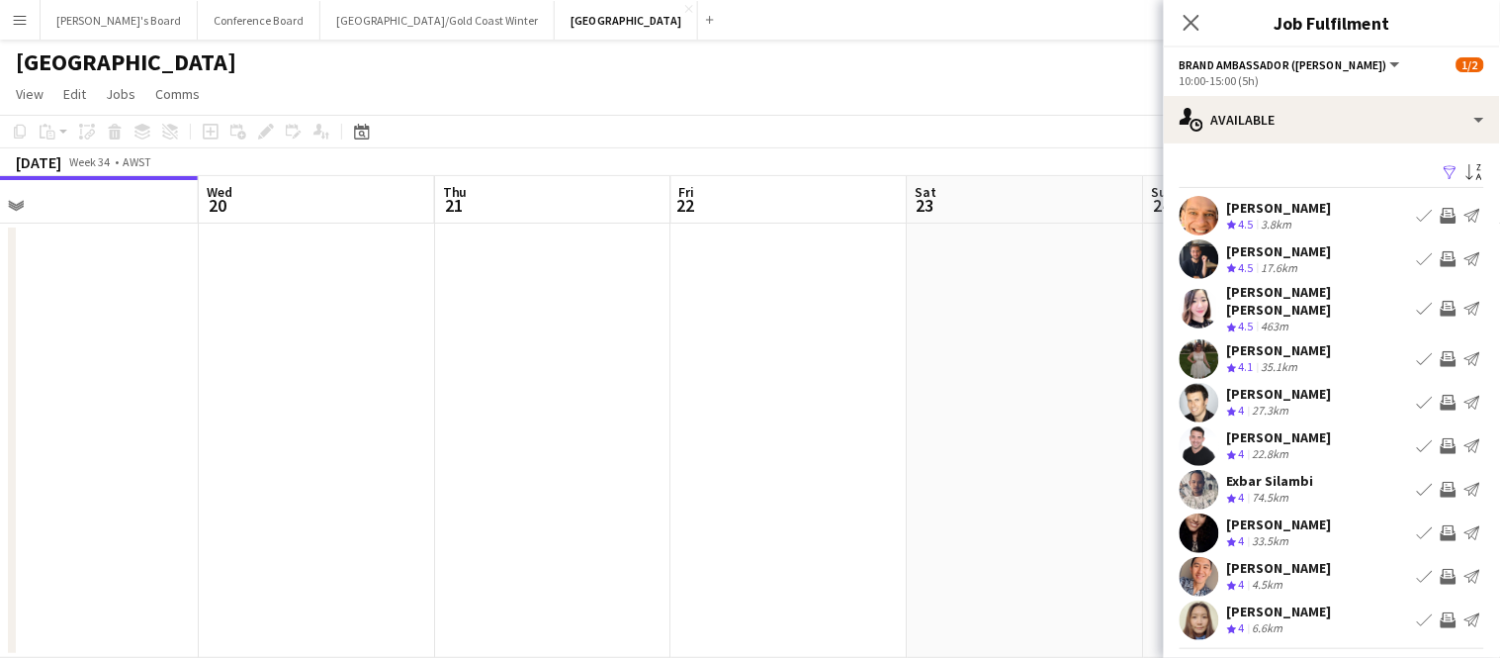
click at [1449, 215] on app-icon "Invite crew" at bounding box center [1449, 216] width 16 height 16
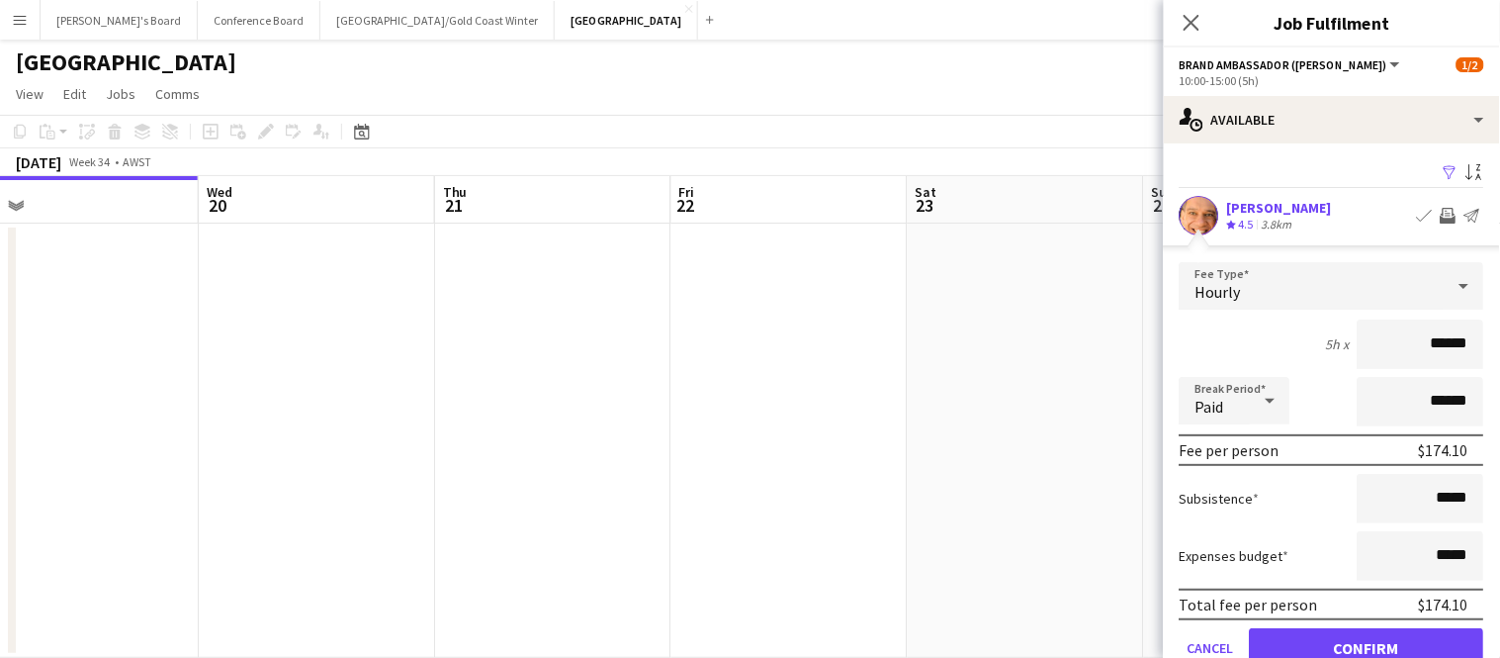
click button "Confirm" at bounding box center [1367, 648] width 234 height 40
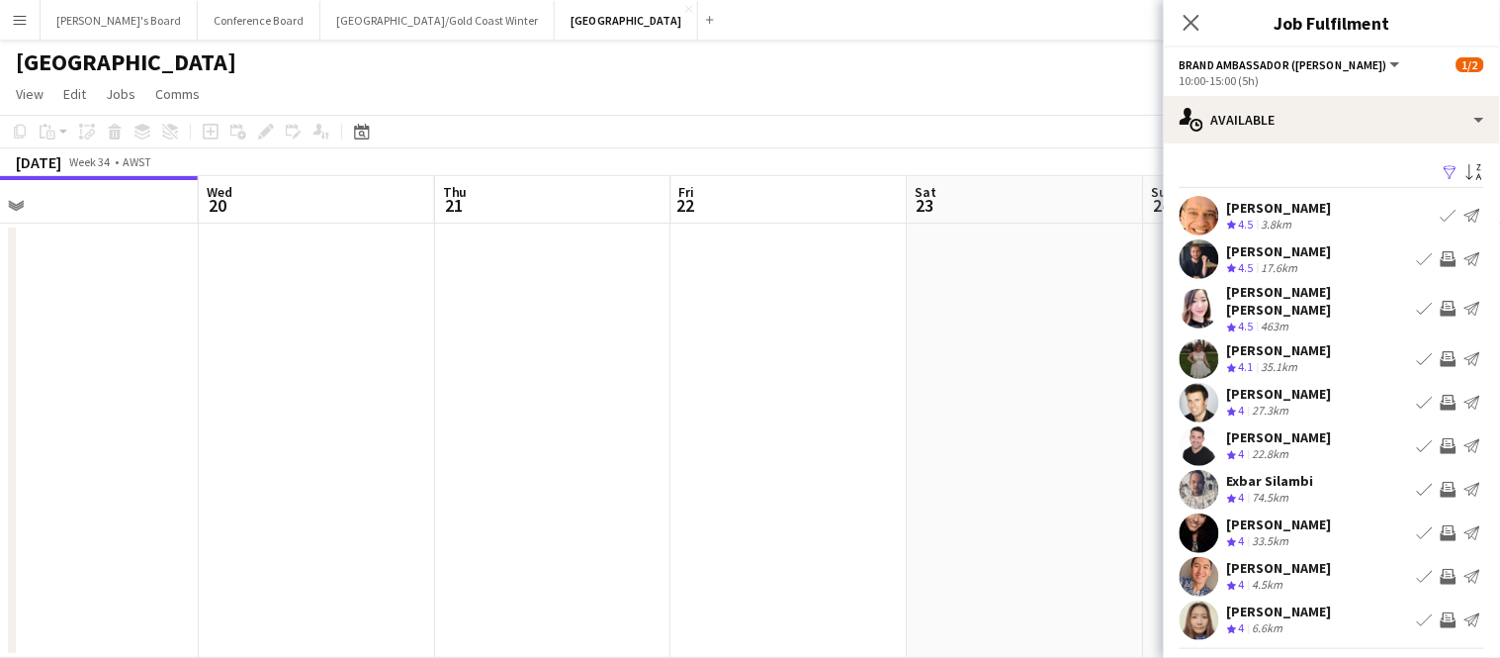
click at [1449, 257] on app-icon "Invite crew" at bounding box center [1449, 259] width 16 height 16
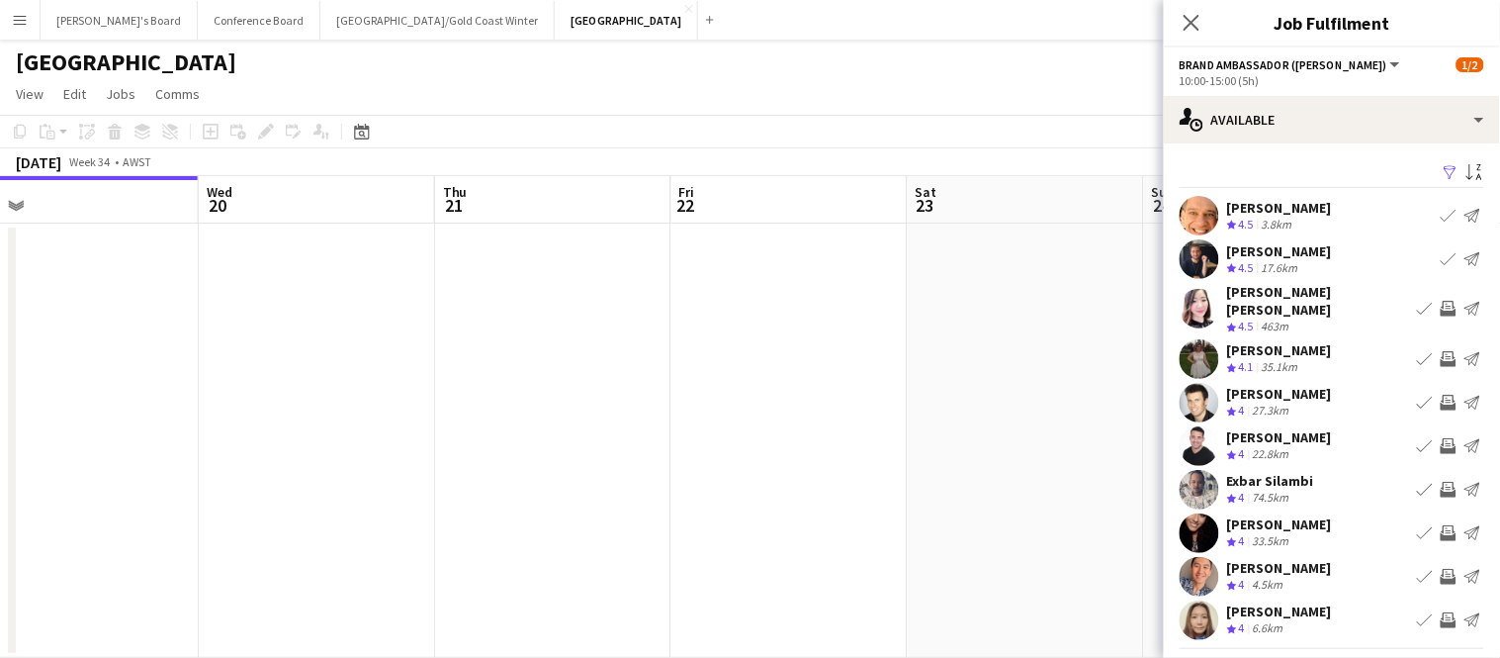
click at [1450, 304] on app-icon "Invite crew" at bounding box center [1449, 309] width 16 height 16
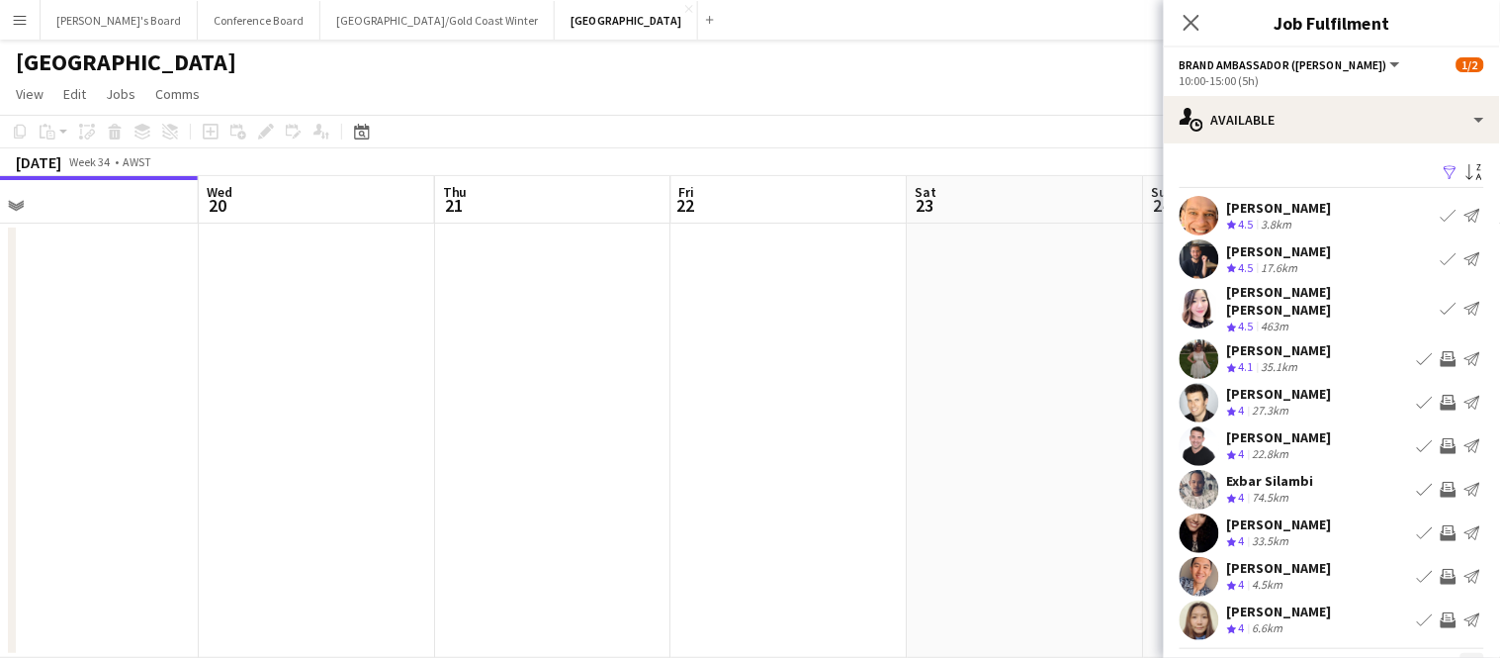
click at [1474, 657] on app-icon "Next" at bounding box center [1472, 665] width 14 height 14
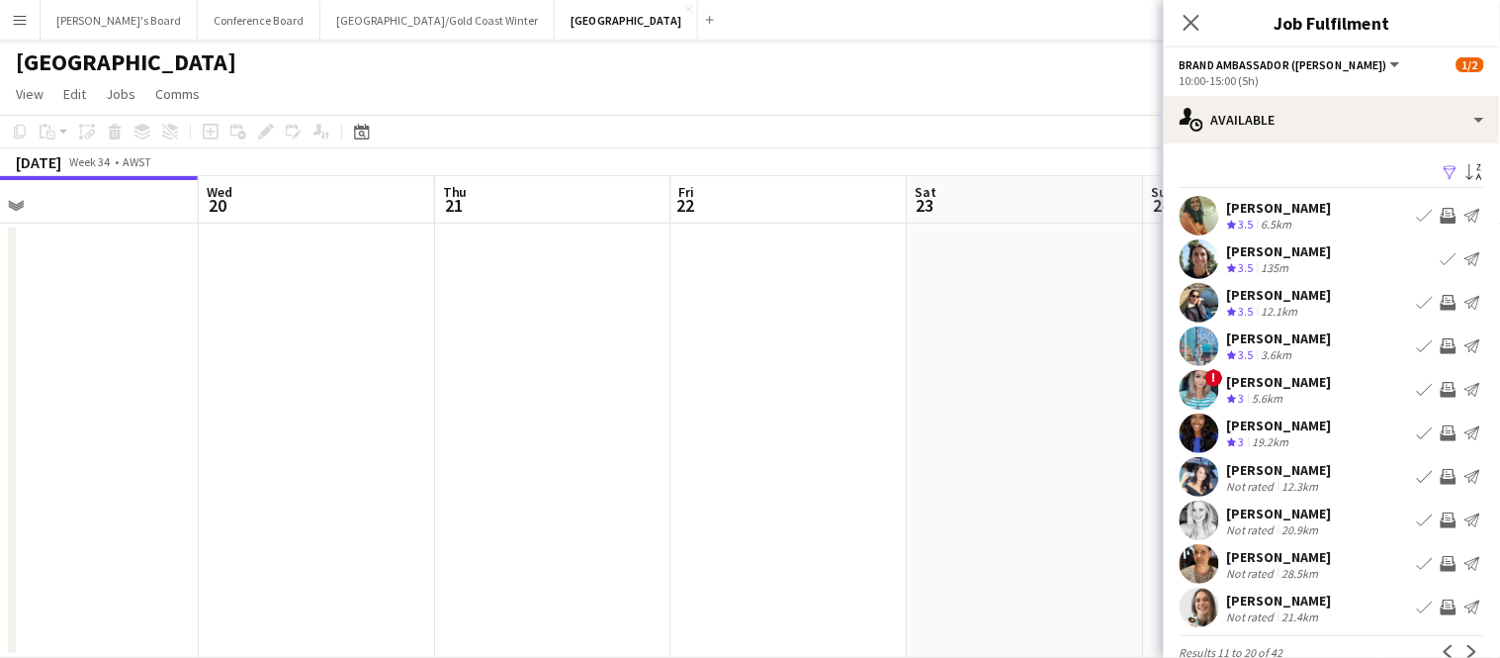
click at [1447, 476] on app-icon "Invite crew" at bounding box center [1449, 477] width 16 height 16
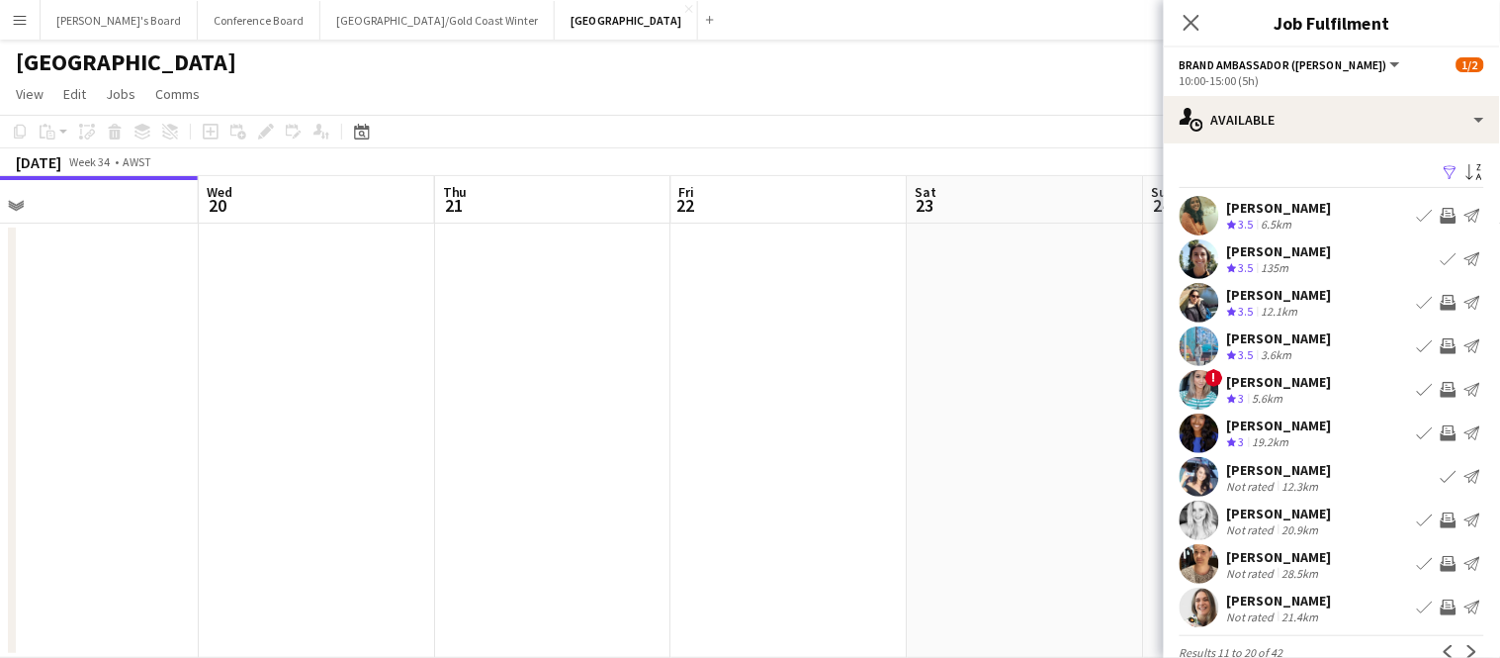
click at [1447, 520] on app-icon "Invite crew" at bounding box center [1449, 520] width 16 height 16
click at [1437, 508] on button "Invite crew" at bounding box center [1449, 520] width 24 height 24
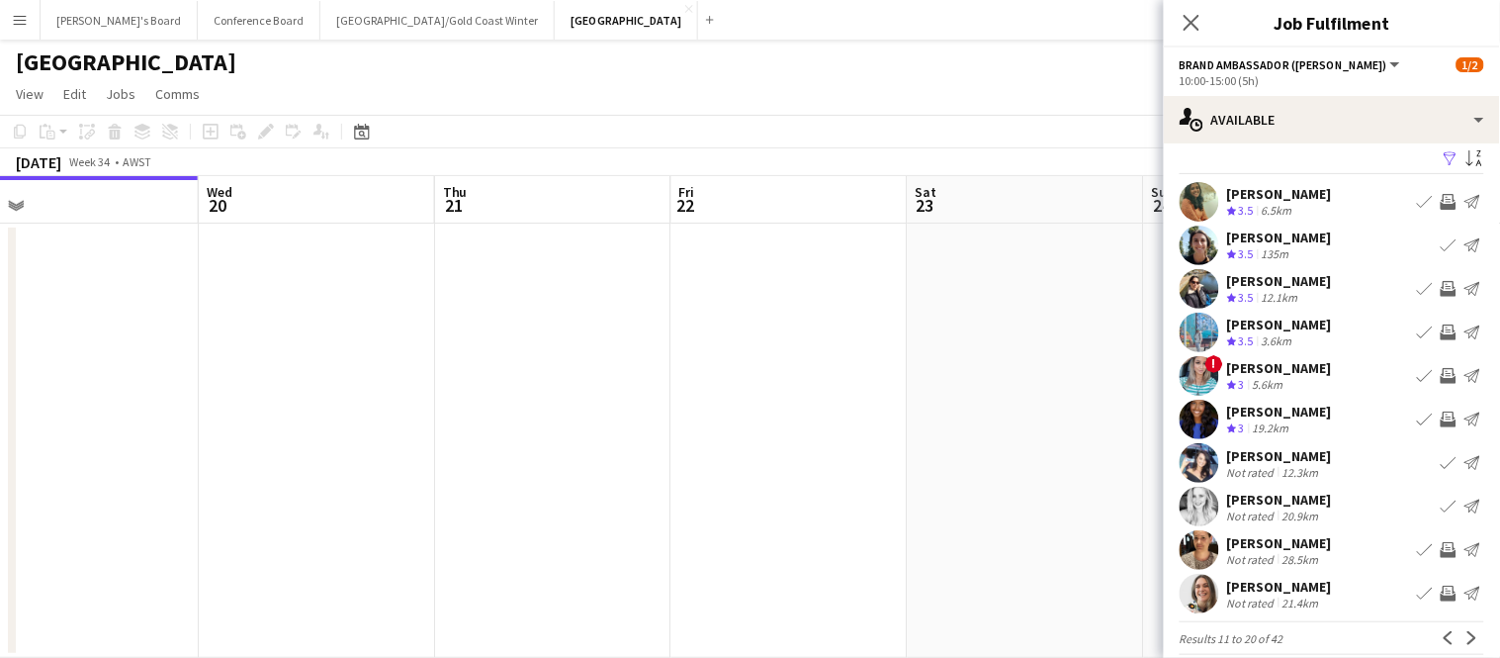
click at [1454, 594] on app-icon "Invite crew" at bounding box center [1449, 593] width 16 height 16
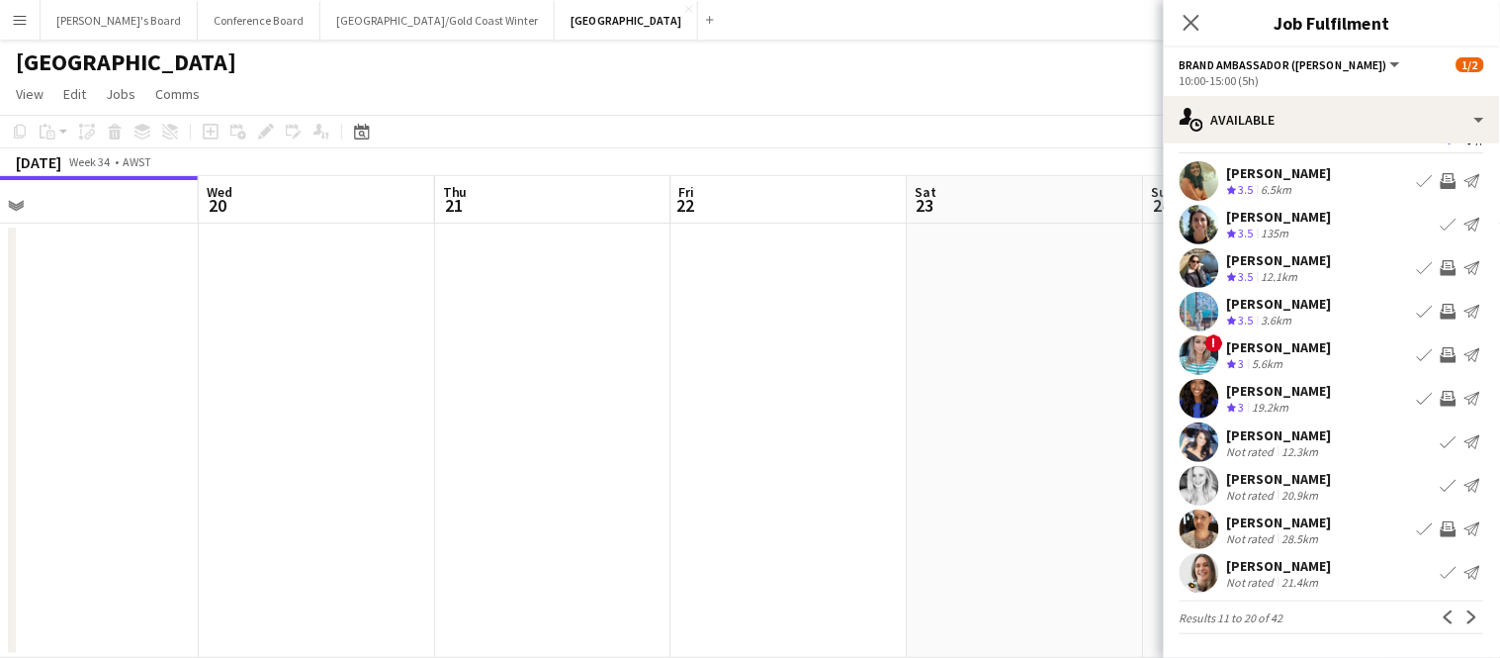
scroll to position [35, 0]
click at [1468, 606] on button "Next" at bounding box center [1472, 617] width 24 height 24
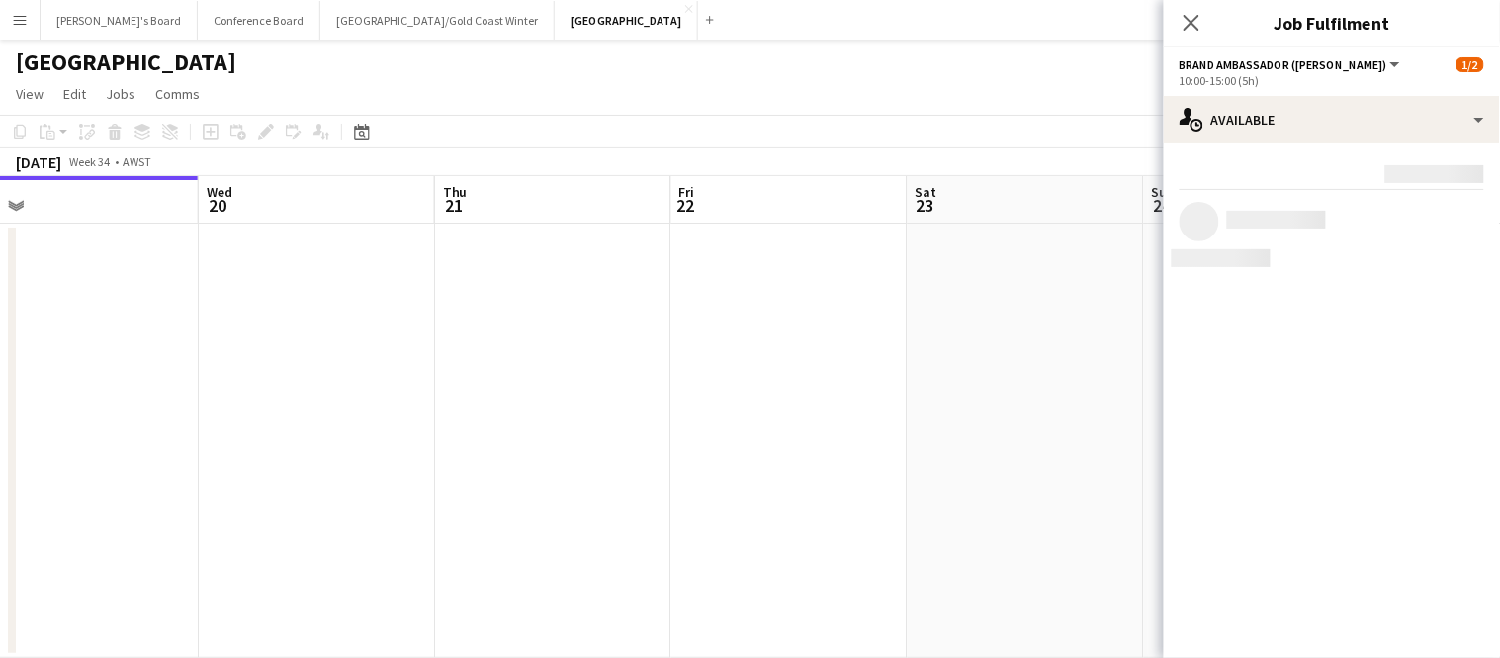
scroll to position [0, 0]
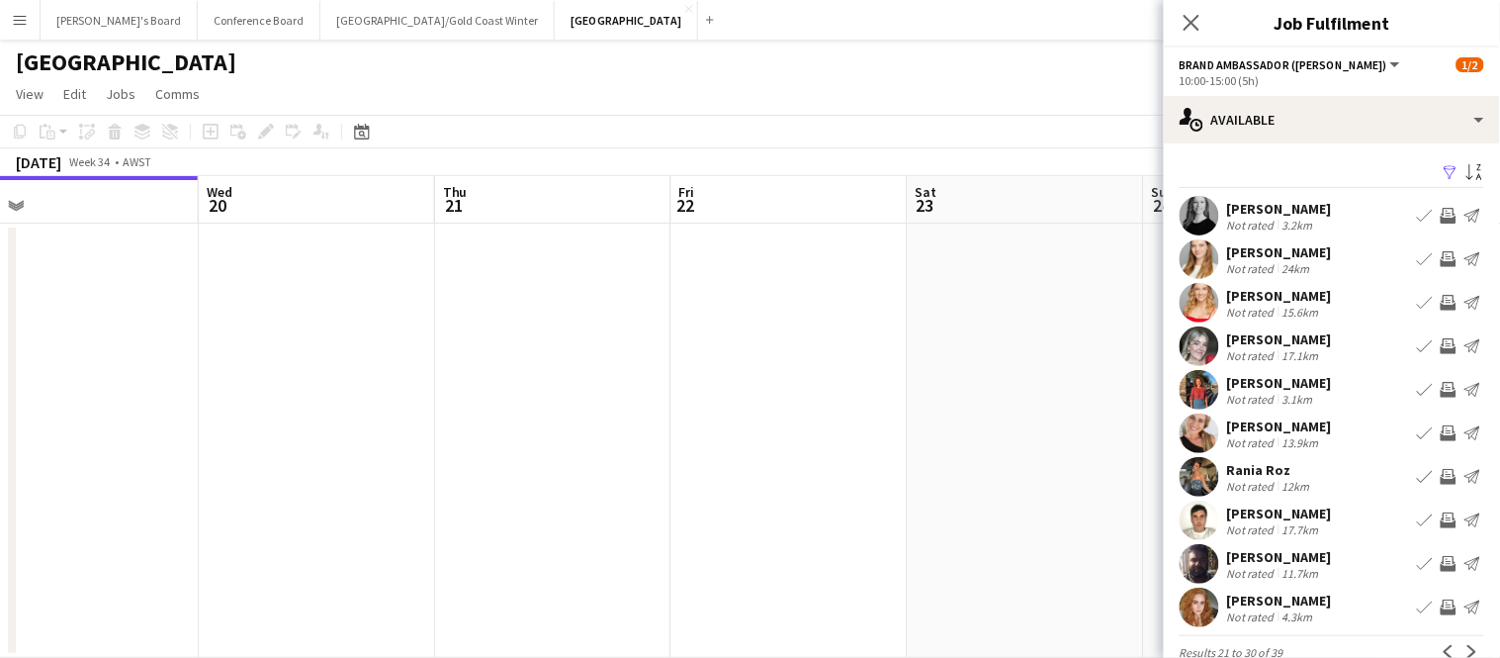
click at [1444, 342] on app-icon "Invite crew" at bounding box center [1449, 346] width 16 height 16
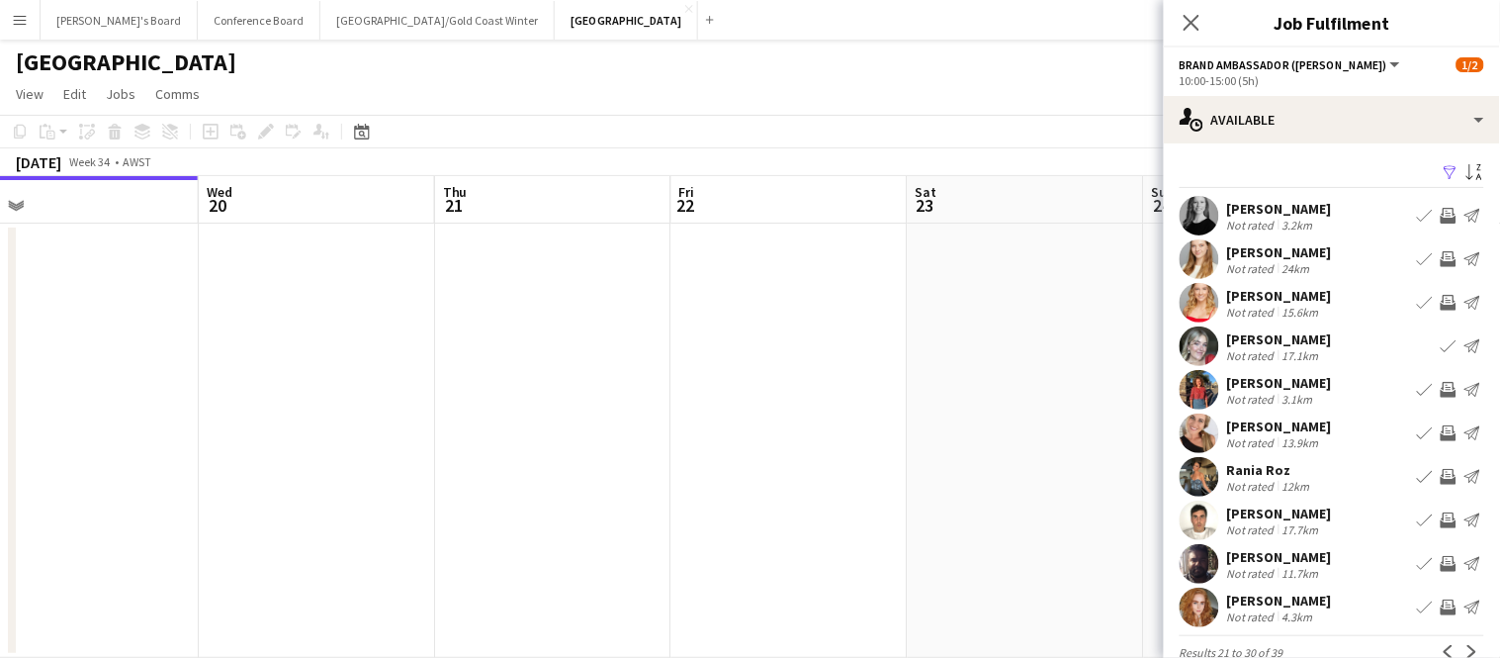
click at [1448, 473] on app-icon "Invite crew" at bounding box center [1449, 477] width 16 height 16
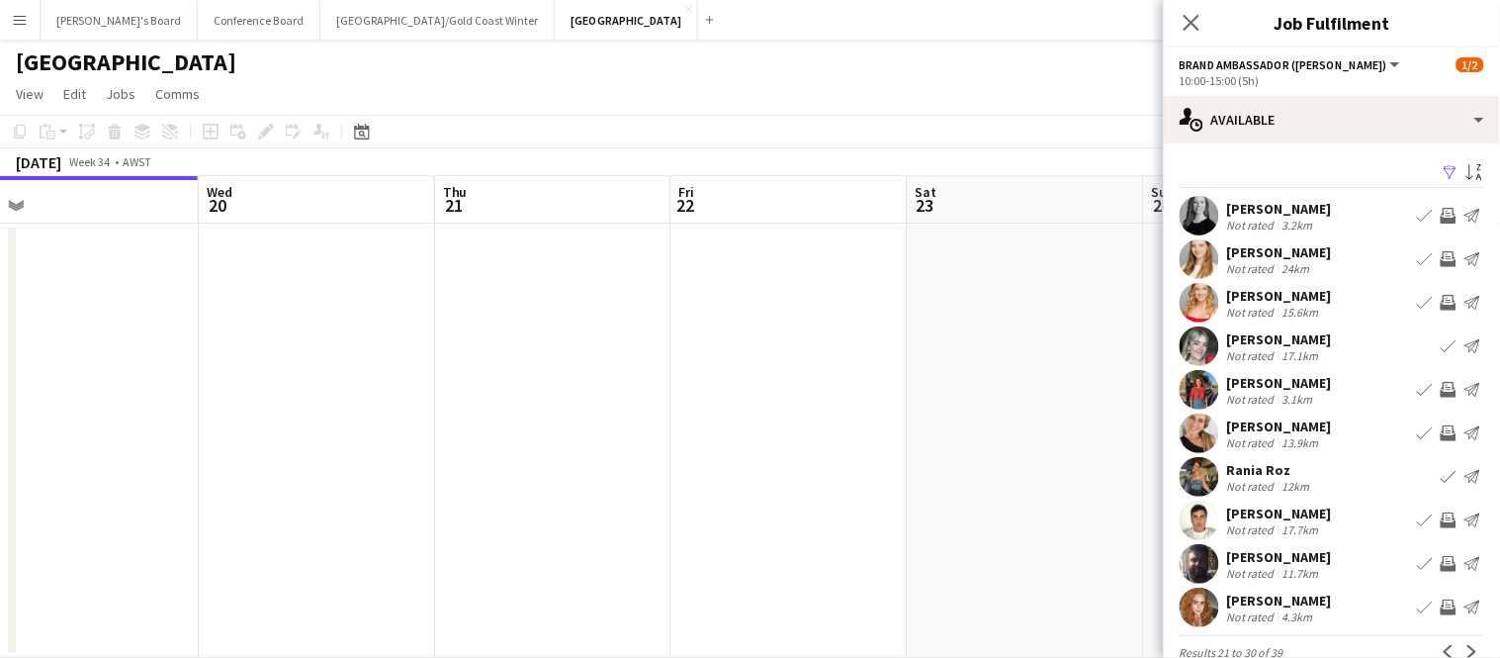
click at [883, 314] on app-date-cell at bounding box center [789, 440] width 236 height 434
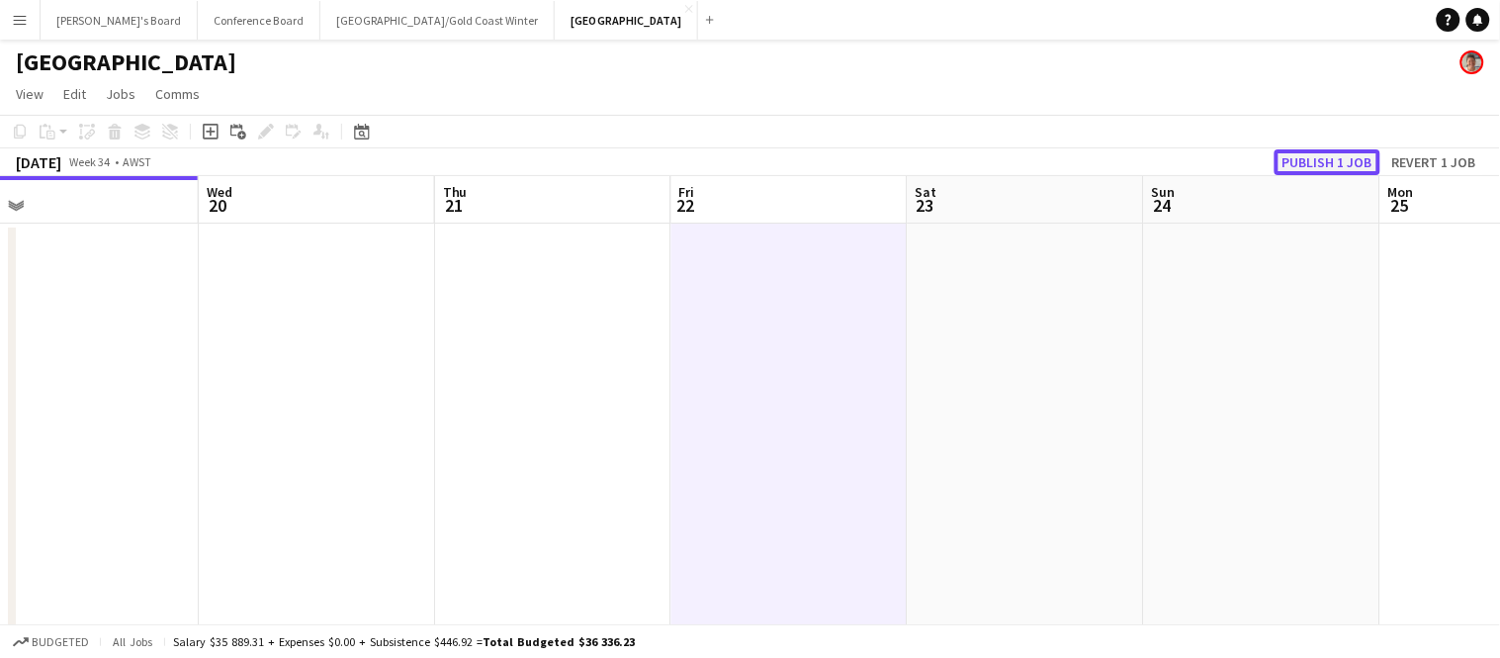
click at [1336, 167] on button "Publish 1 job" at bounding box center [1328, 162] width 106 height 26
